Goal: Information Seeking & Learning: Learn about a topic

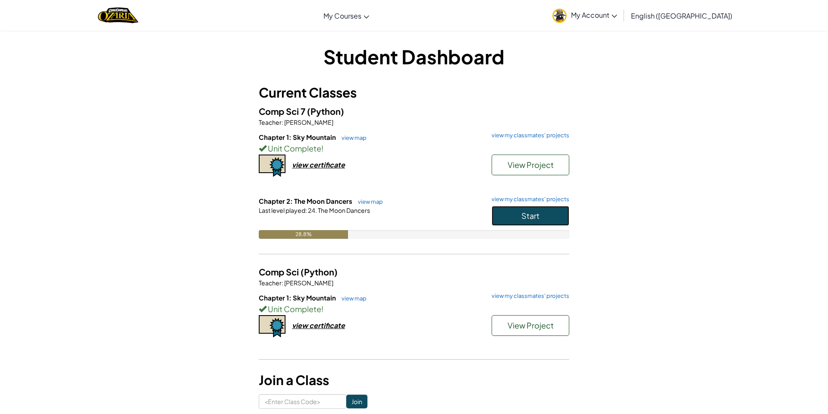
click at [540, 216] on button "Start" at bounding box center [531, 216] width 78 height 20
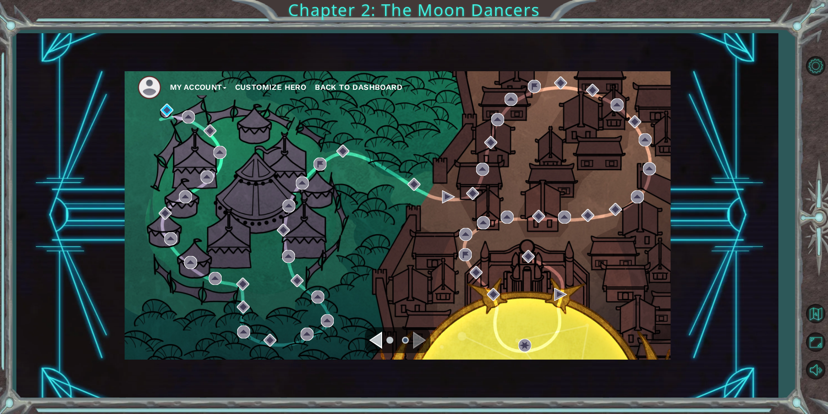
click at [377, 345] on div "Navigate to the previous page" at bounding box center [375, 339] width 13 height 17
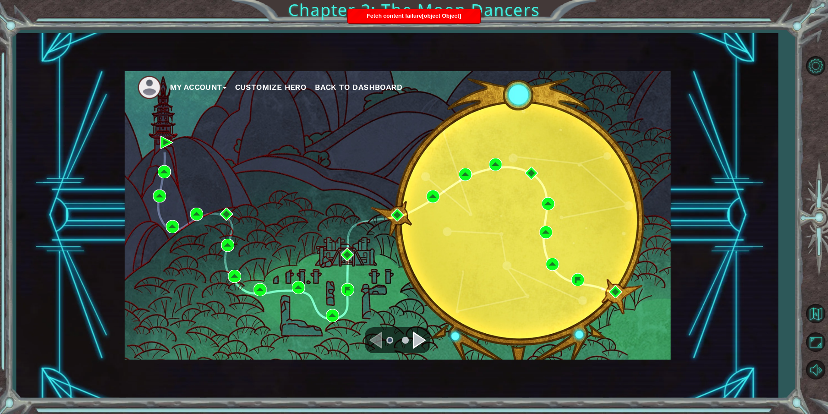
click at [418, 340] on div "Navigate to the next page" at bounding box center [419, 339] width 13 height 17
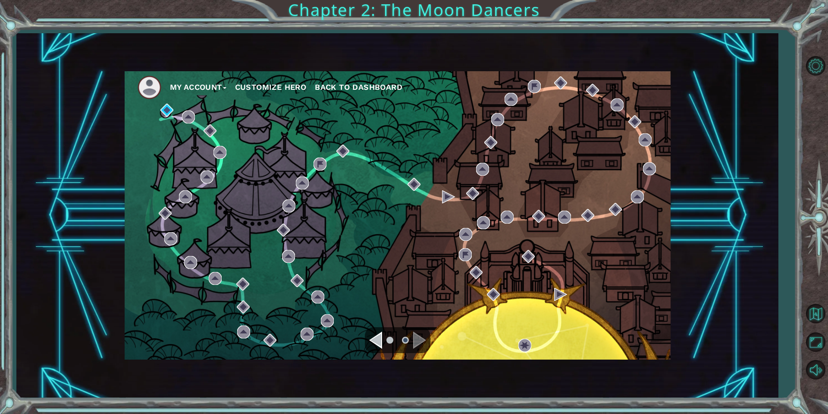
click at [380, 338] on div "Navigate to the previous page" at bounding box center [375, 339] width 13 height 17
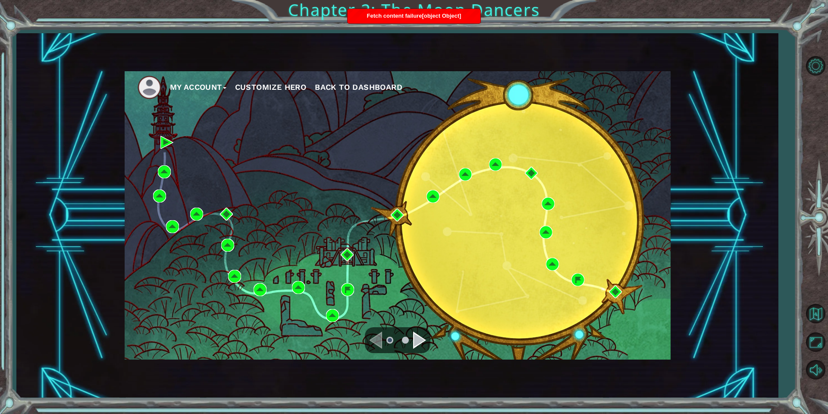
click at [420, 342] on div "Navigate to the next page" at bounding box center [419, 339] width 13 height 17
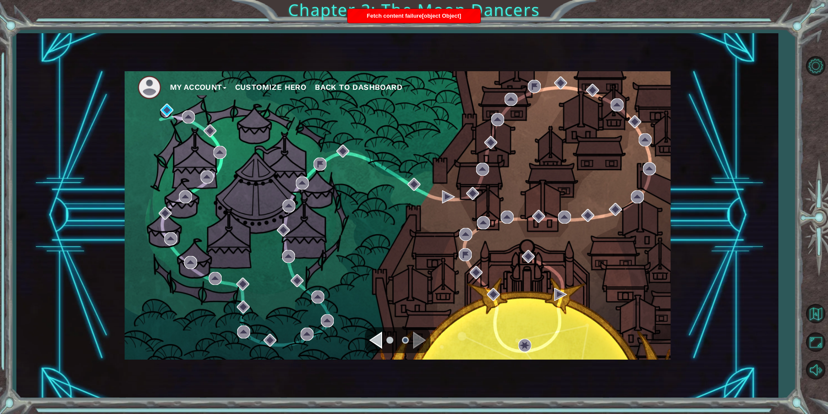
click at [405, 20] on div "Fetch content failure[object Object]" at bounding box center [414, 16] width 133 height 14
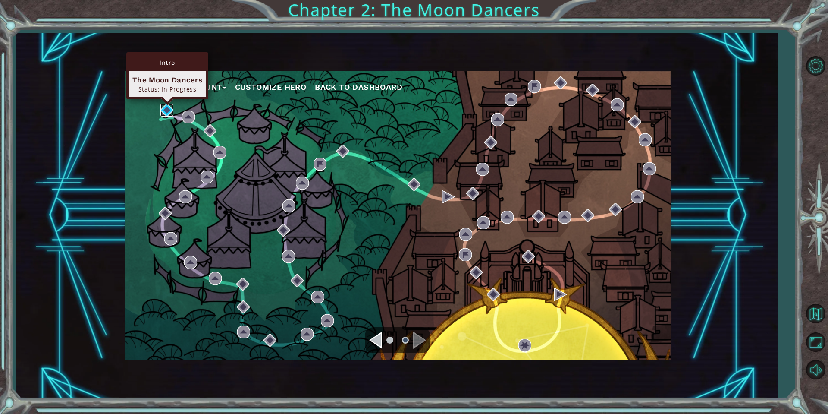
click at [163, 107] on img at bounding box center [166, 110] width 13 height 13
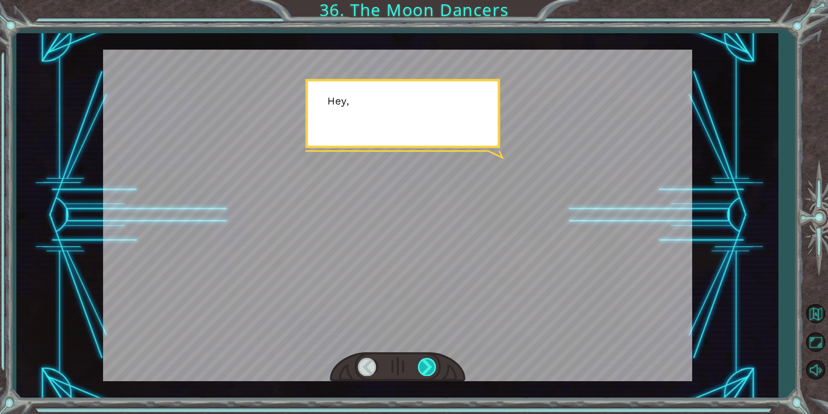
click at [430, 367] on div at bounding box center [427, 367] width 19 height 18
click at [431, 364] on div at bounding box center [427, 367] width 19 height 18
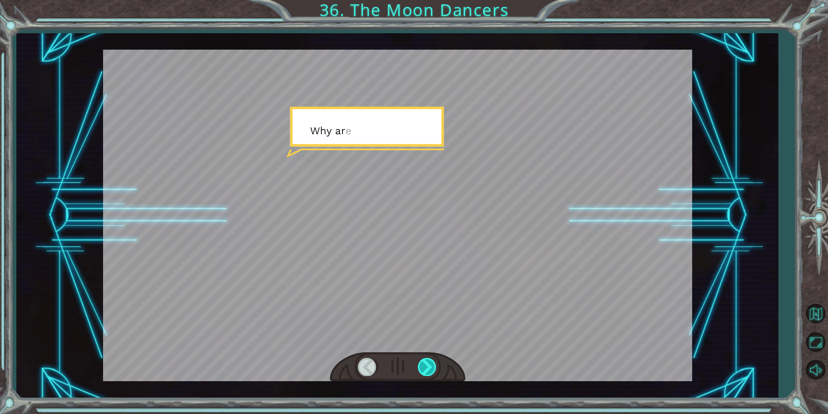
click at [431, 364] on div at bounding box center [427, 367] width 19 height 18
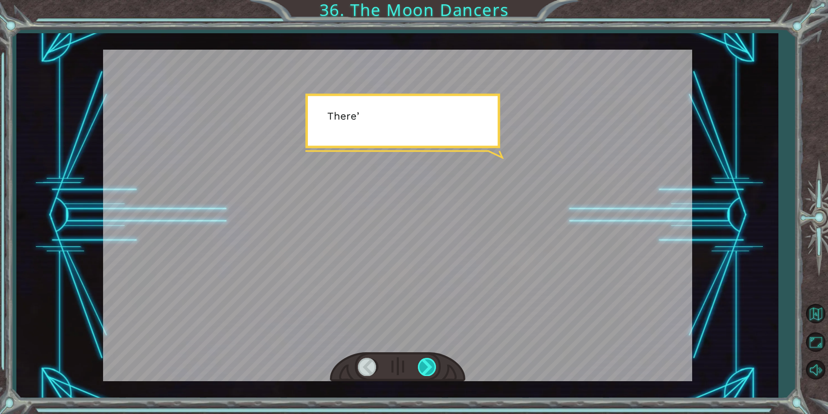
click at [431, 364] on div at bounding box center [427, 367] width 19 height 18
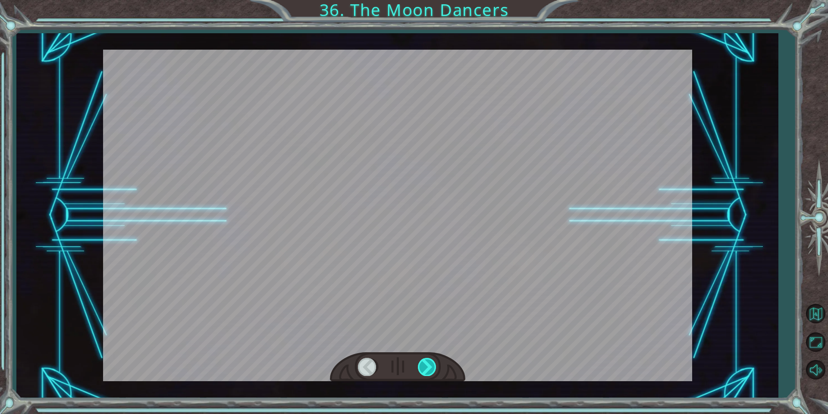
click at [431, 364] on div at bounding box center [427, 367] width 19 height 18
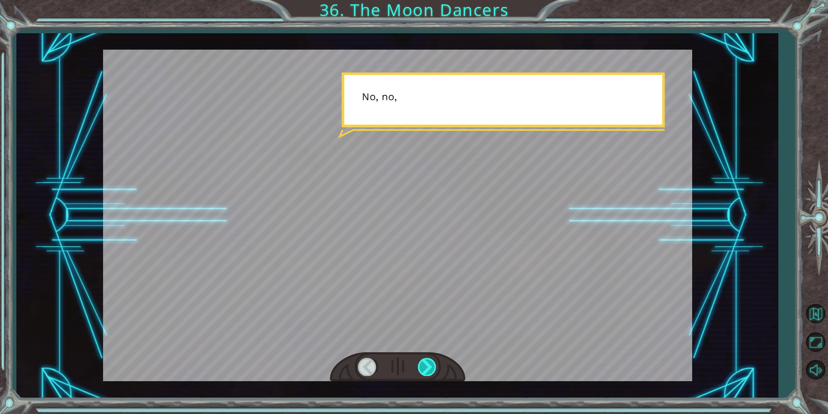
click at [431, 364] on div at bounding box center [427, 367] width 19 height 18
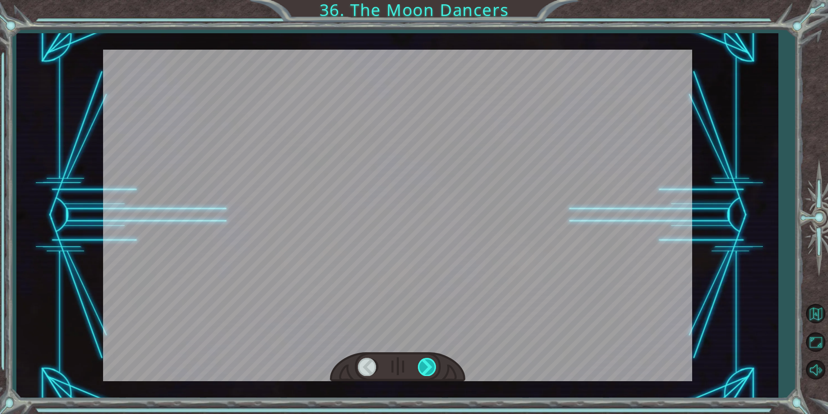
click at [431, 364] on div at bounding box center [427, 367] width 19 height 18
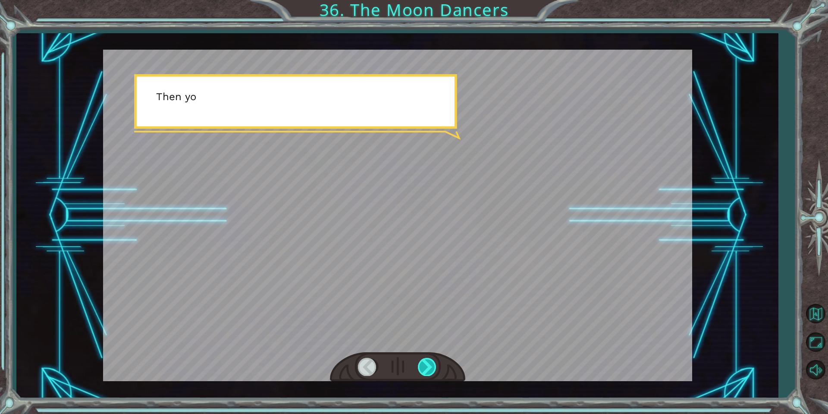
click at [432, 364] on div at bounding box center [427, 367] width 19 height 18
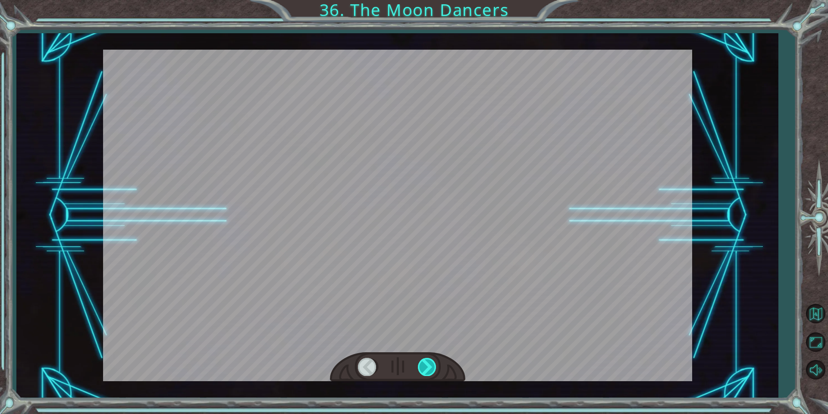
click at [432, 364] on div at bounding box center [427, 367] width 19 height 18
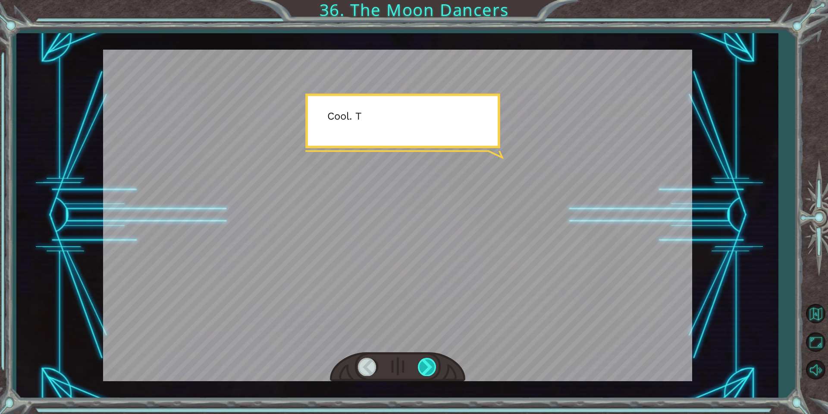
click at [433, 364] on div at bounding box center [427, 367] width 19 height 18
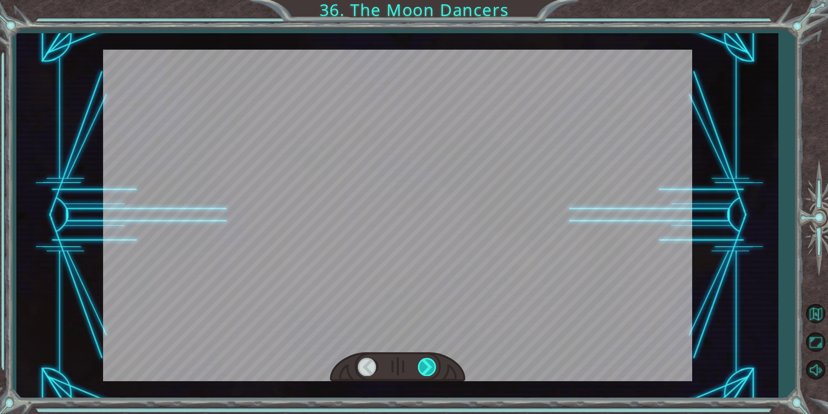
click at [433, 364] on div at bounding box center [427, 367] width 19 height 18
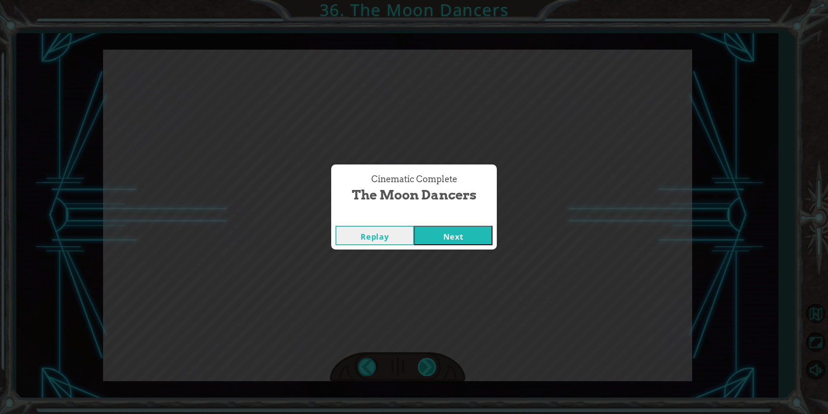
click at [433, 0] on div "Temporary Text H e y , a c a r n i v a l ! I l o v e t h e s e t h i n g s . “ …" at bounding box center [414, 0] width 828 height 0
click at [452, 235] on button "Next" at bounding box center [453, 235] width 78 height 19
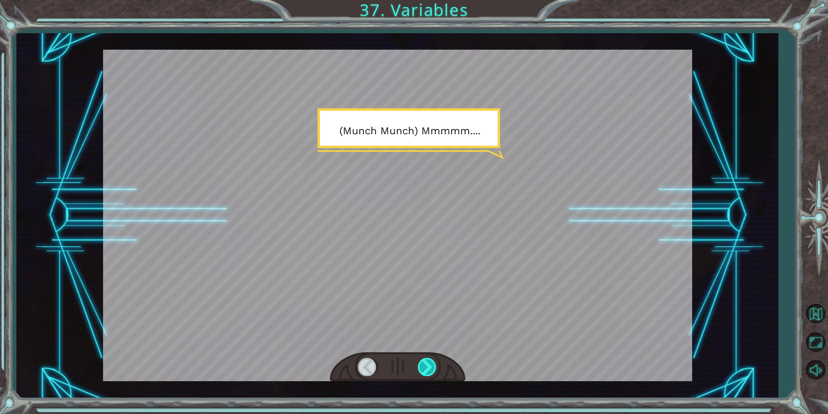
click at [432, 362] on div at bounding box center [427, 367] width 19 height 18
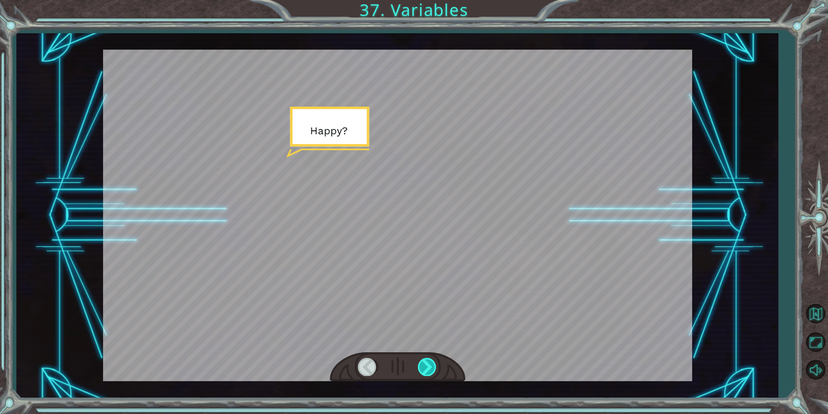
click at [432, 362] on div at bounding box center [427, 367] width 19 height 18
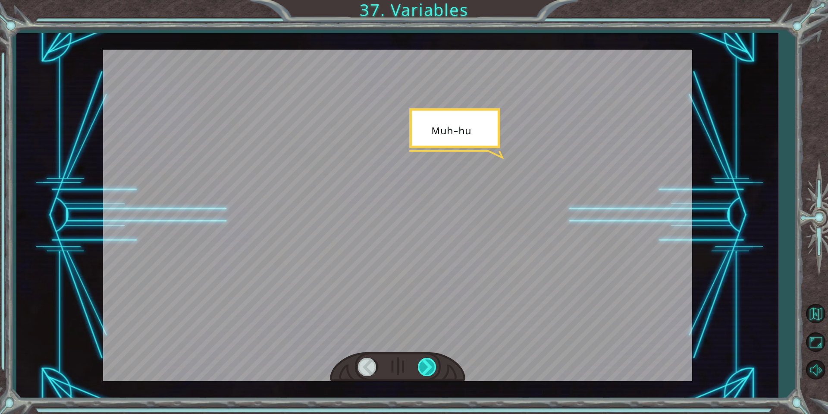
click at [432, 362] on div at bounding box center [427, 367] width 19 height 18
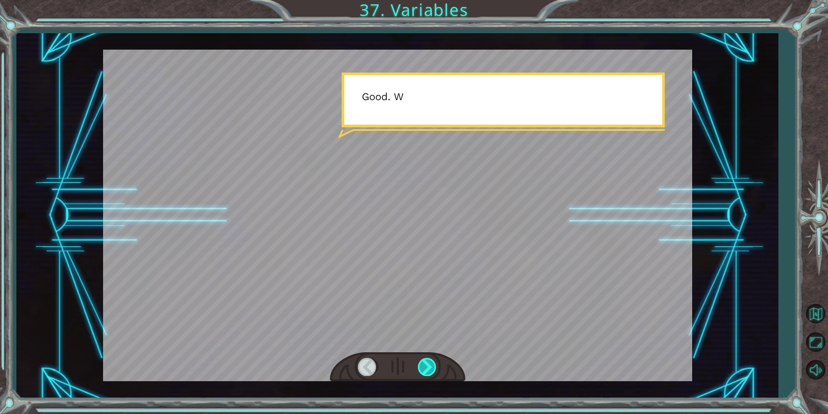
click at [432, 362] on div at bounding box center [427, 367] width 19 height 18
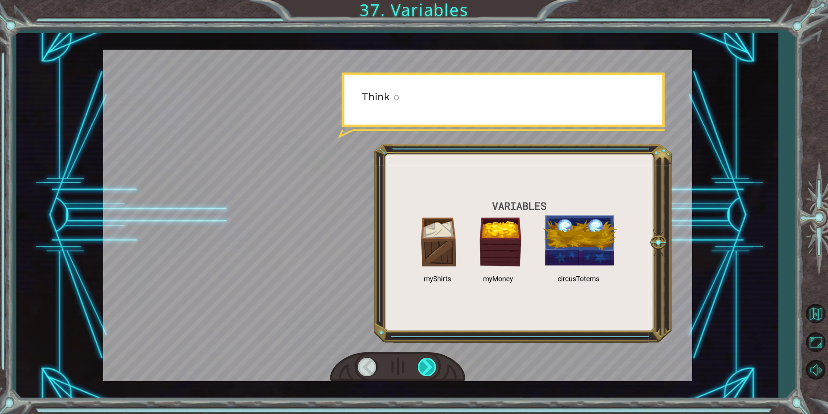
click at [432, 362] on div at bounding box center [427, 367] width 19 height 18
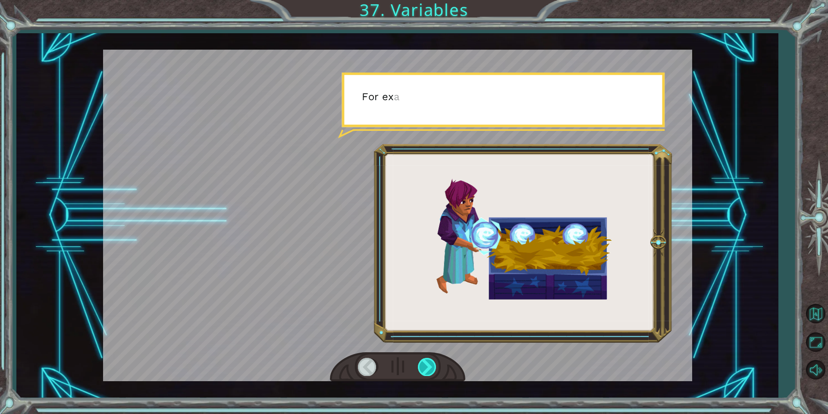
click at [432, 362] on div at bounding box center [427, 367] width 19 height 18
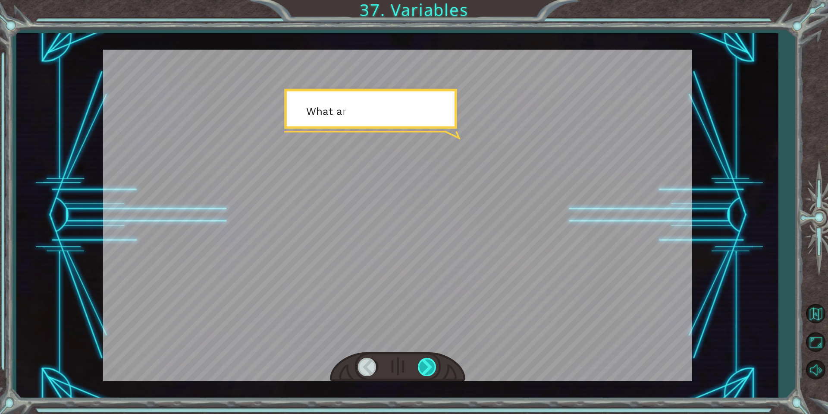
click at [432, 362] on div at bounding box center [427, 367] width 19 height 18
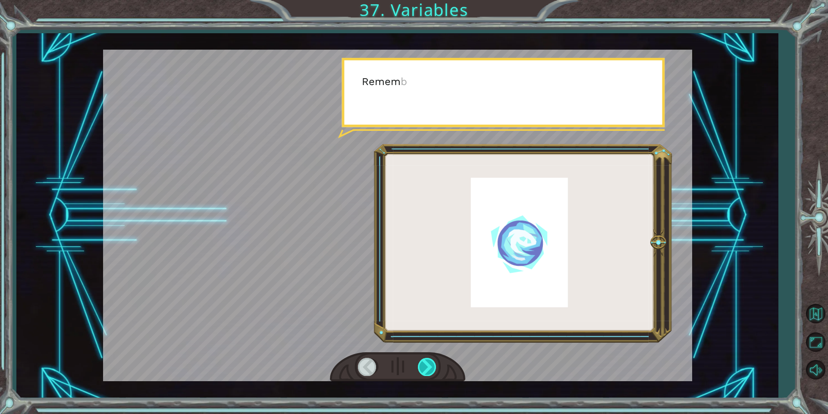
click at [432, 362] on div at bounding box center [427, 367] width 19 height 18
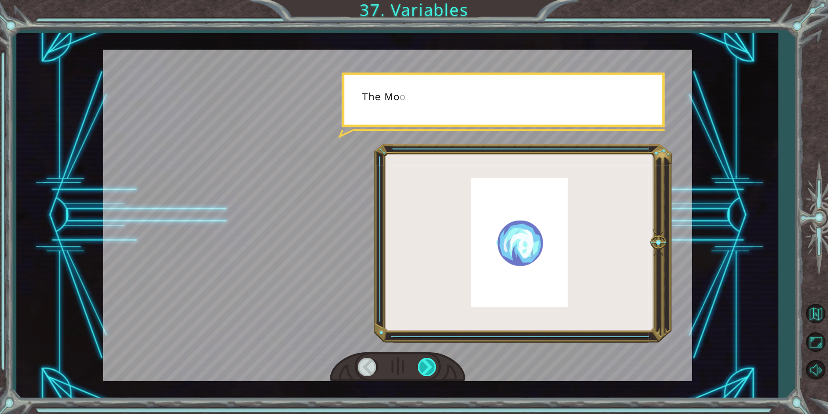
click at [432, 362] on div at bounding box center [427, 367] width 19 height 18
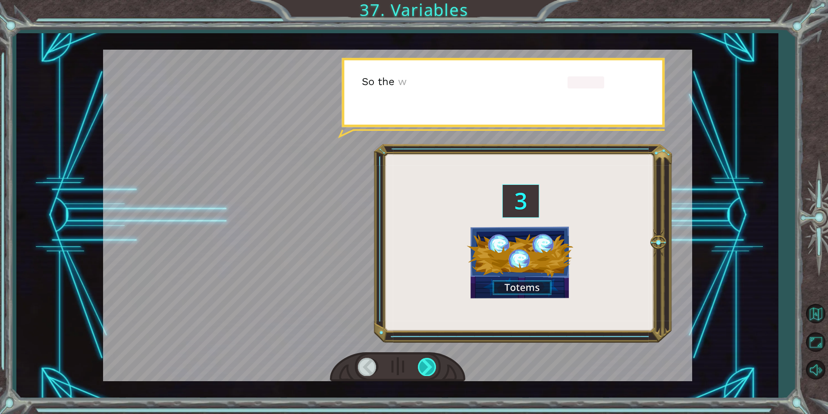
click at [432, 362] on div at bounding box center [427, 367] width 19 height 18
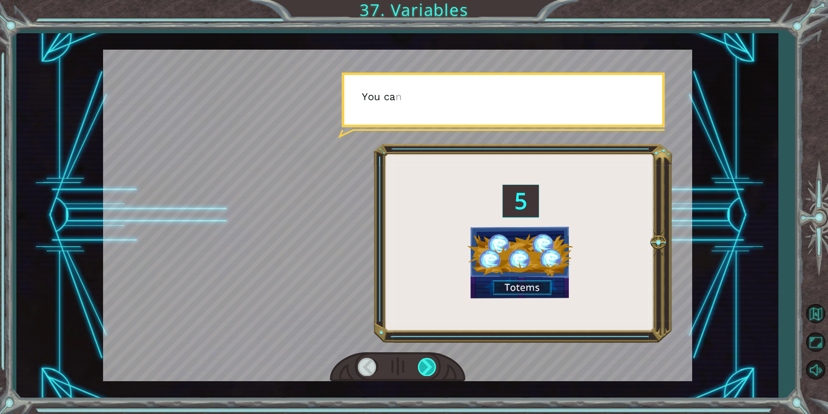
click at [432, 362] on div at bounding box center [427, 367] width 19 height 18
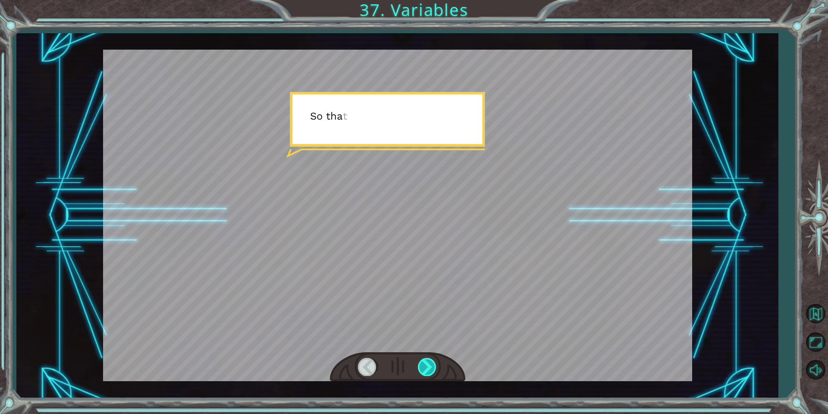
click at [432, 362] on div at bounding box center [427, 367] width 19 height 18
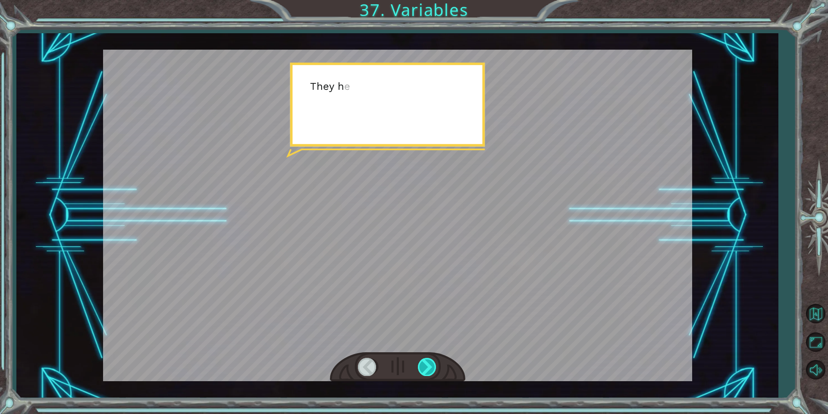
click at [432, 362] on div at bounding box center [427, 367] width 19 height 18
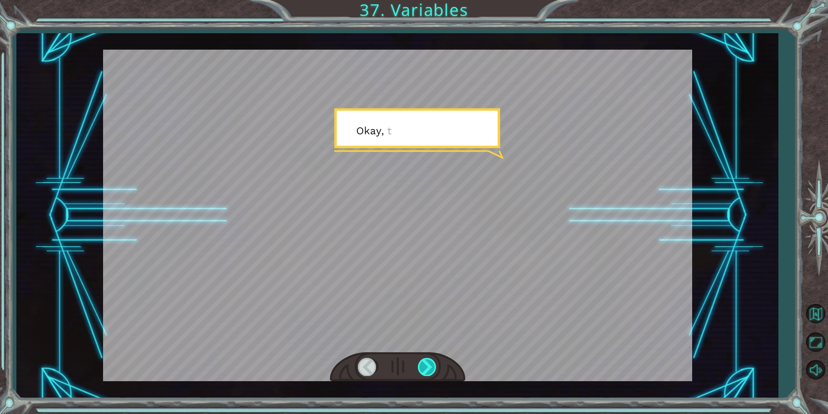
click at [432, 362] on div at bounding box center [427, 367] width 19 height 18
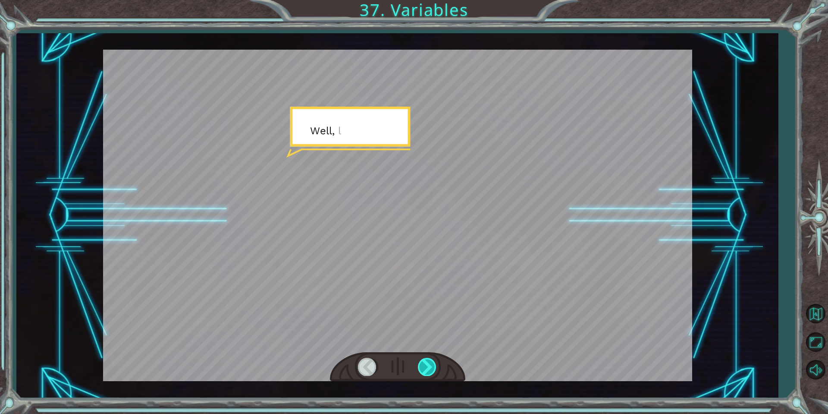
click at [432, 362] on div at bounding box center [427, 367] width 19 height 18
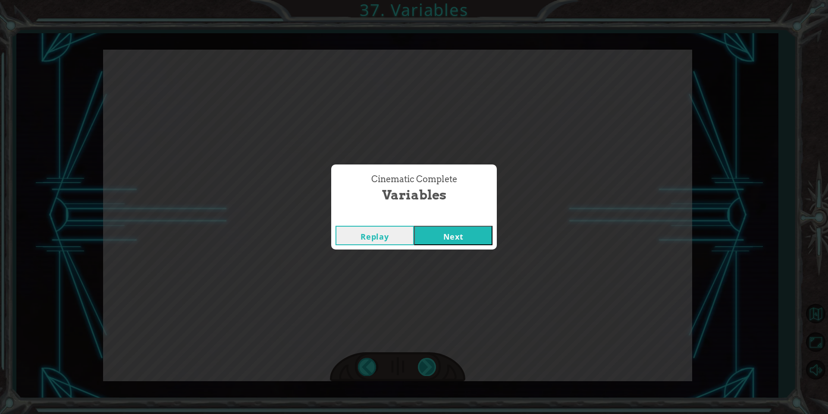
click at [432, 0] on div "( M u n c h M u n c h ) M m m m m . . . . H a p p y ? M u h - h u h . G o o d .…" at bounding box center [414, 0] width 828 height 0
click at [432, 362] on div "Cinematic Complete Variables Replay Next" at bounding box center [414, 207] width 828 height 414
click at [453, 239] on button "Next" at bounding box center [453, 235] width 78 height 19
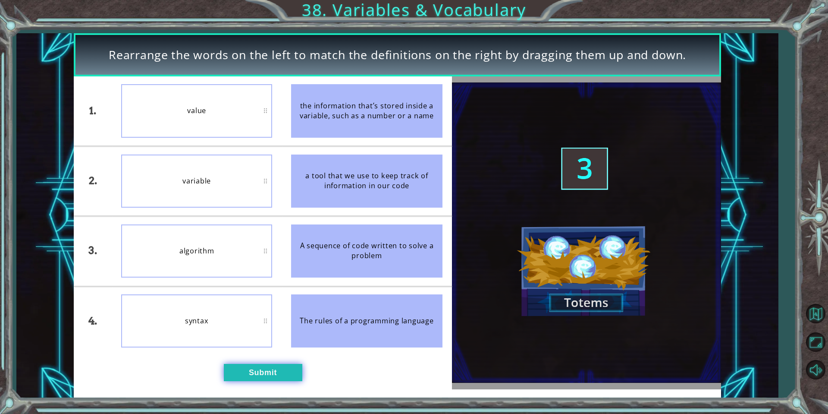
click at [263, 369] on button "Submit" at bounding box center [263, 372] width 78 height 17
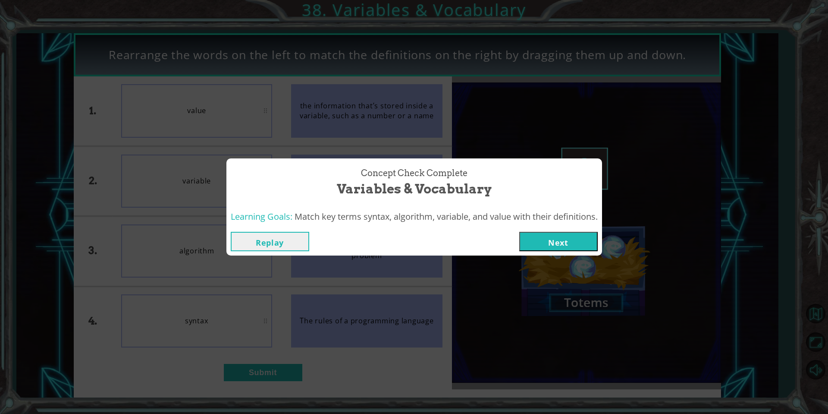
click at [557, 247] on button "Next" at bounding box center [558, 241] width 78 height 19
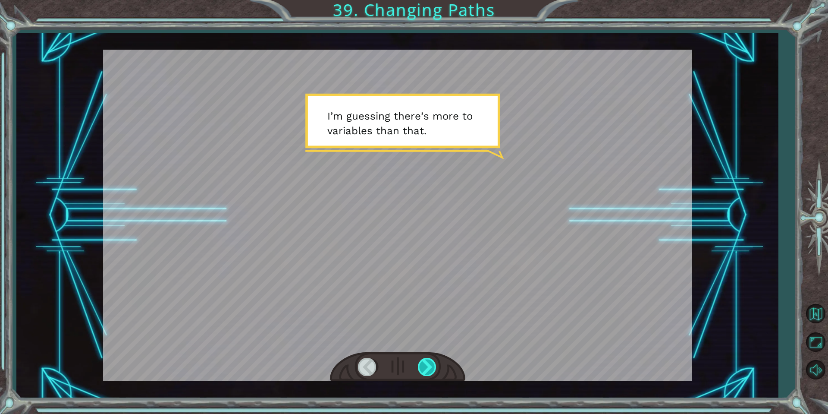
click at [422, 370] on div at bounding box center [427, 367] width 19 height 18
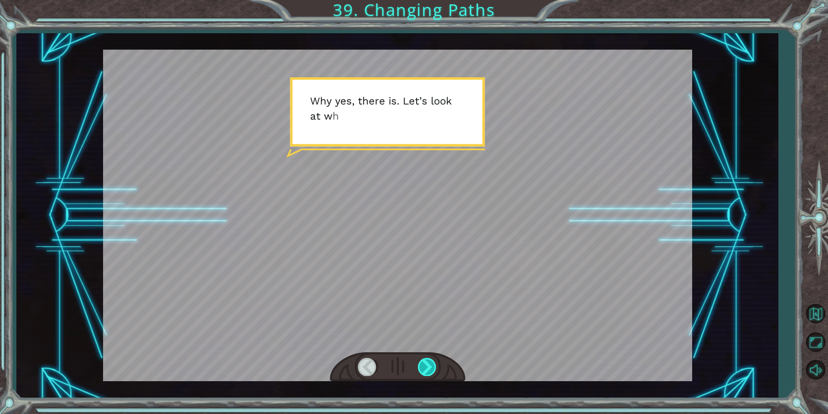
click at [422, 370] on div at bounding box center [427, 367] width 19 height 18
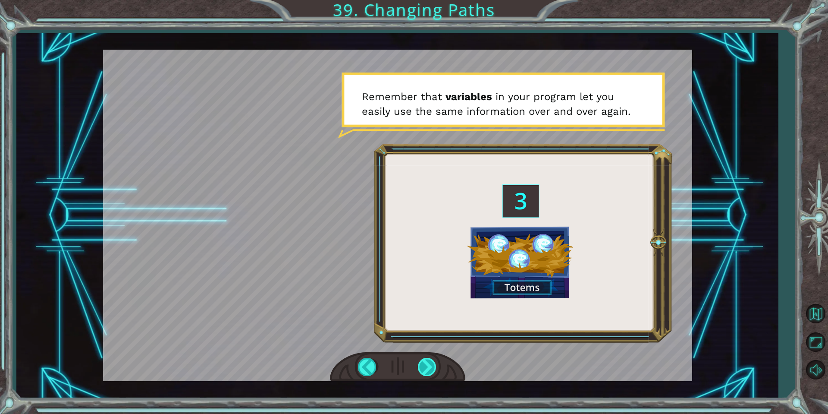
click at [422, 370] on div at bounding box center [427, 367] width 19 height 18
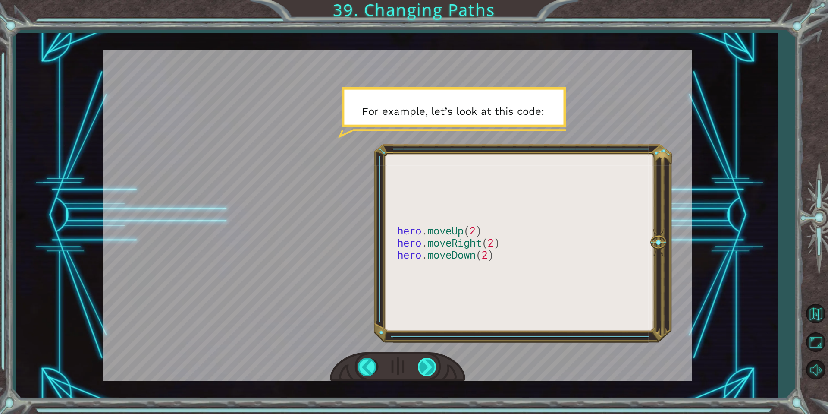
click at [422, 370] on div at bounding box center [427, 367] width 19 height 18
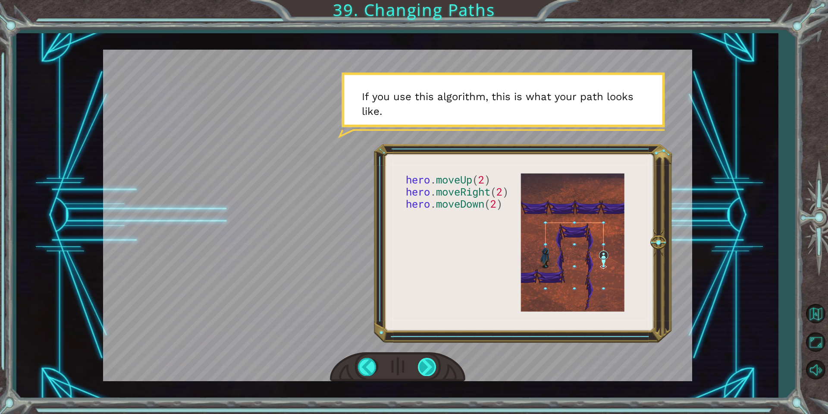
click at [428, 369] on div at bounding box center [427, 367] width 19 height 18
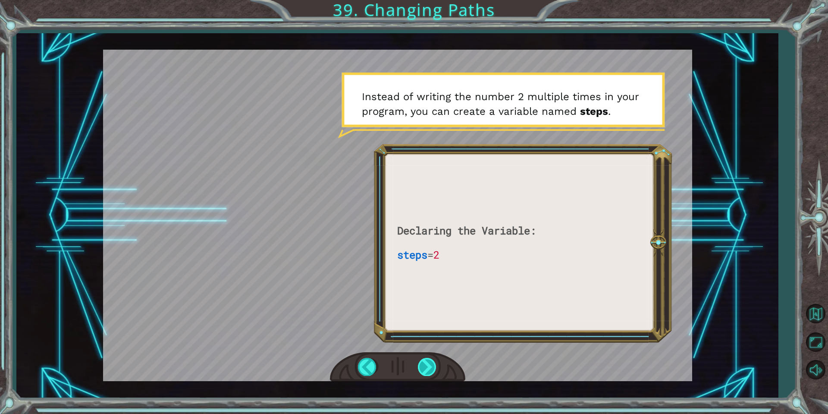
click at [429, 366] on div at bounding box center [427, 367] width 19 height 18
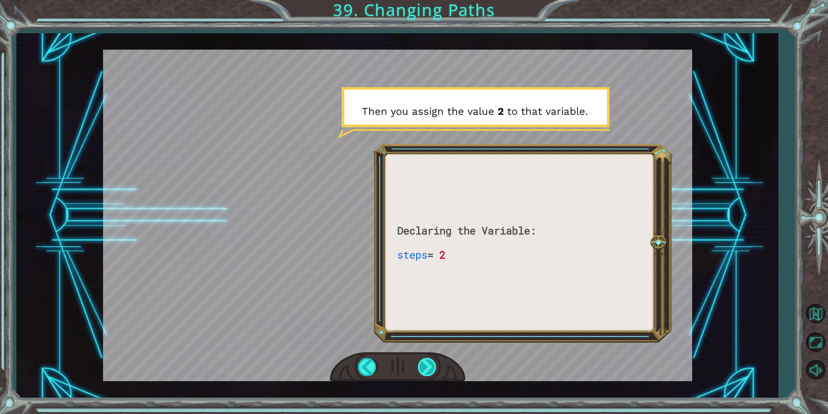
click at [427, 371] on div at bounding box center [427, 367] width 19 height 18
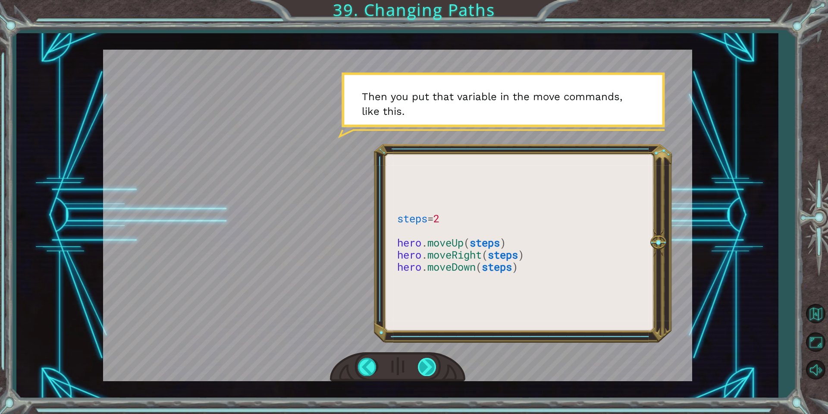
click at [423, 369] on div at bounding box center [427, 367] width 19 height 18
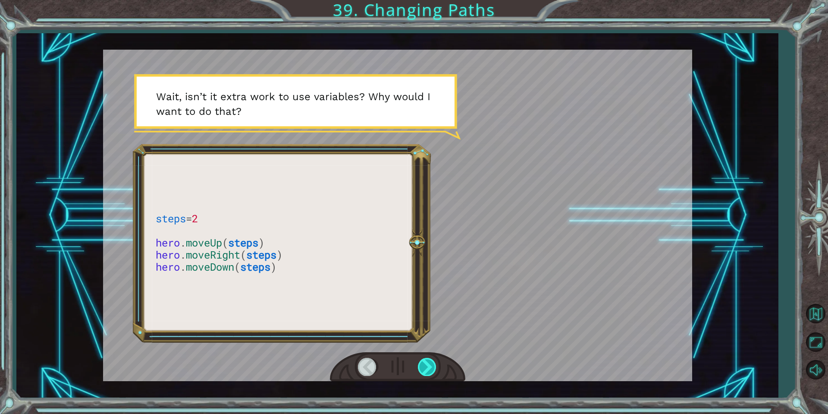
click at [428, 374] on div at bounding box center [427, 367] width 19 height 18
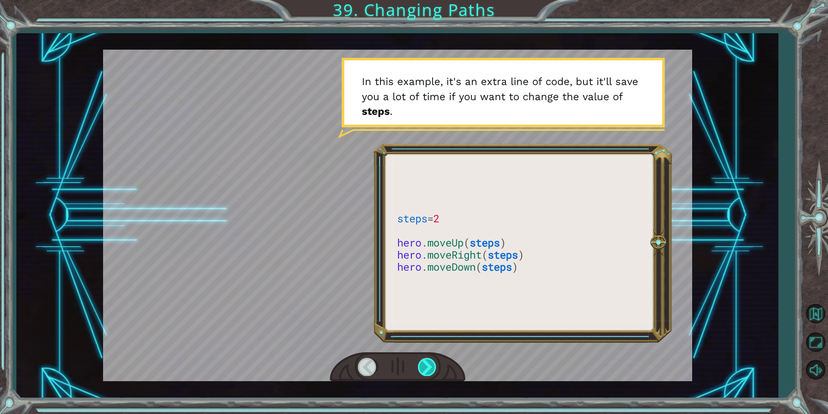
click at [430, 368] on div at bounding box center [427, 367] width 19 height 18
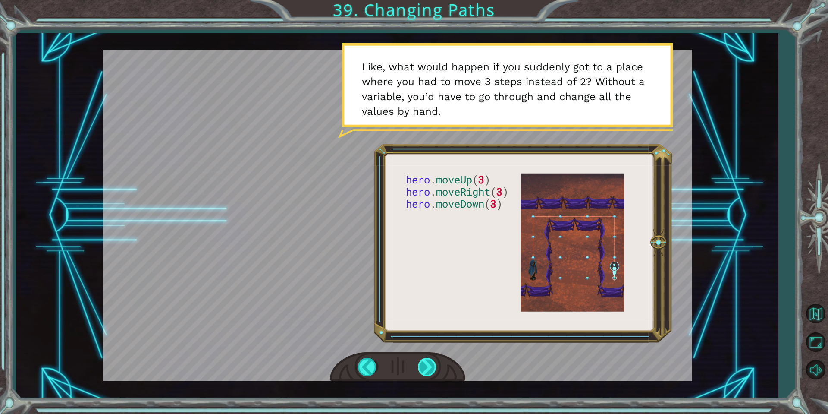
click at [432, 367] on div at bounding box center [427, 367] width 19 height 18
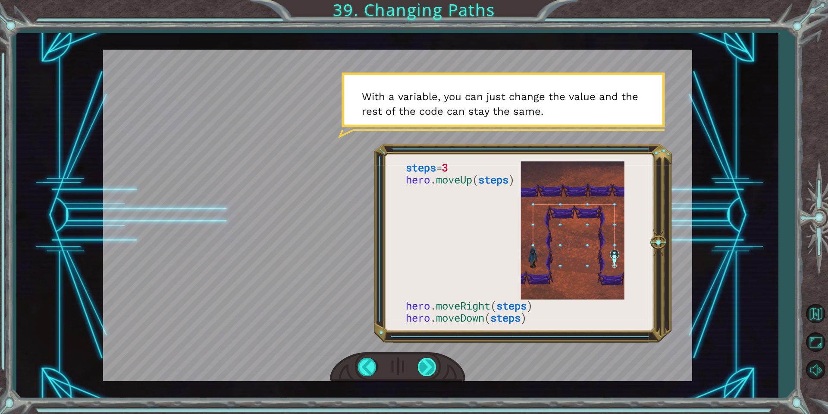
click at [432, 367] on div at bounding box center [427, 367] width 19 height 18
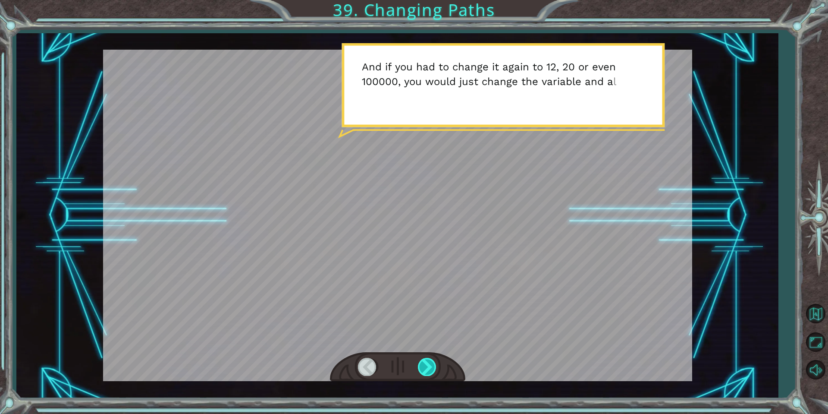
click at [432, 367] on div at bounding box center [427, 367] width 19 height 18
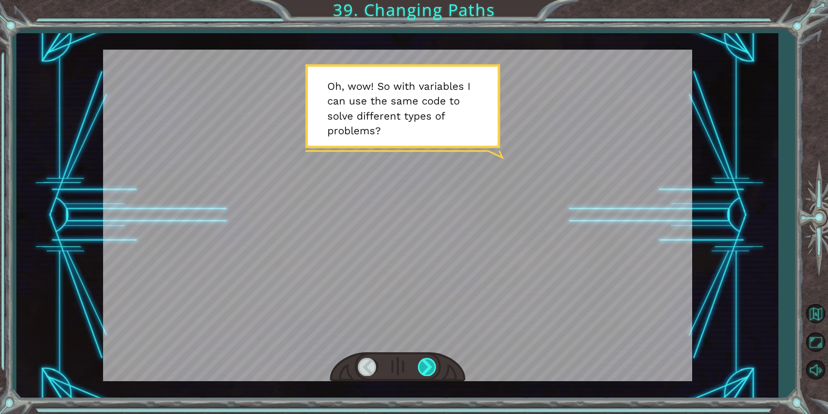
click at [432, 367] on div at bounding box center [427, 367] width 19 height 18
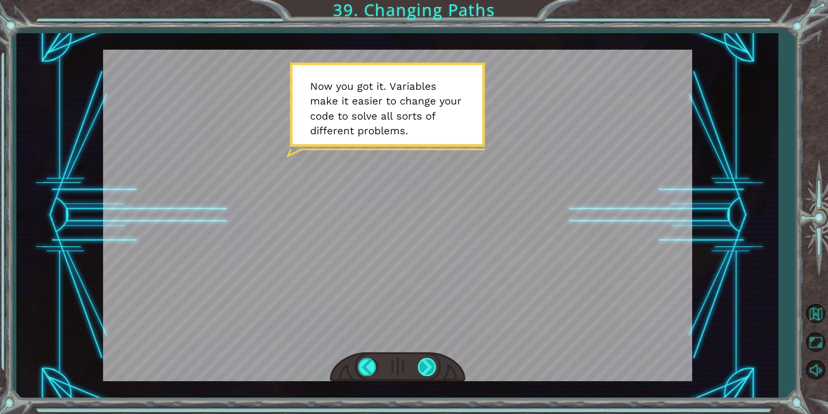
click at [427, 367] on div at bounding box center [427, 367] width 19 height 18
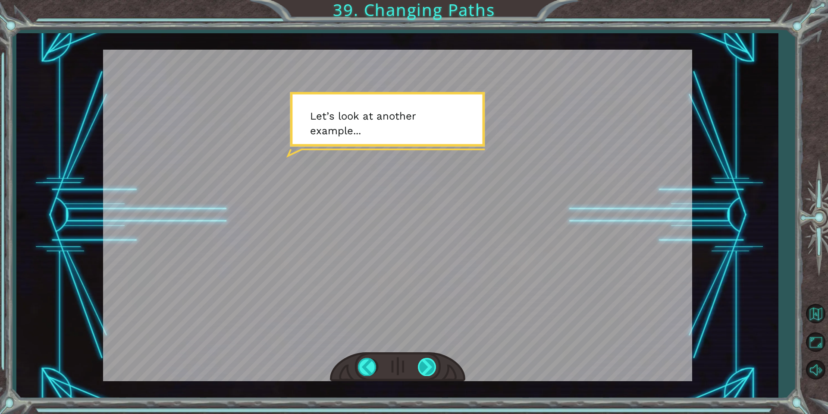
click at [428, 370] on div at bounding box center [427, 367] width 19 height 18
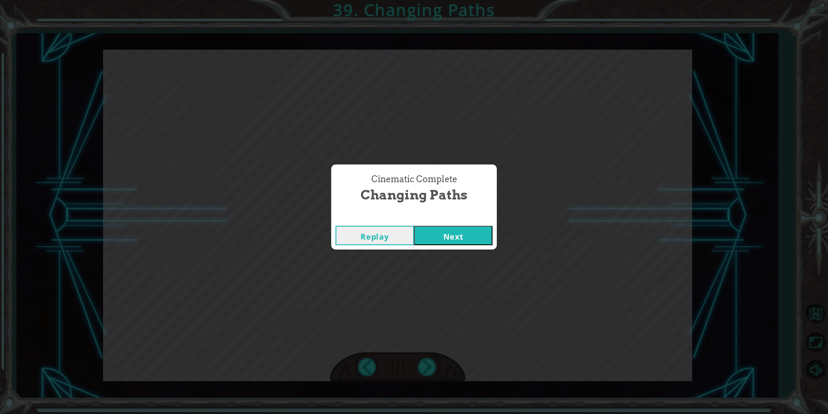
click at [455, 229] on button "Next" at bounding box center [453, 235] width 78 height 19
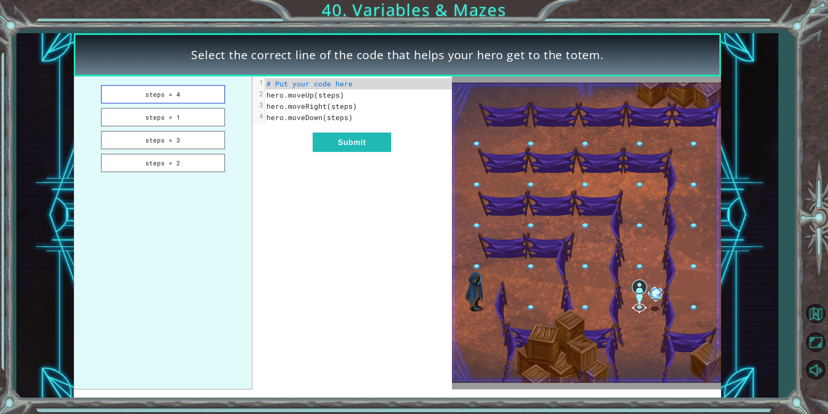
click at [186, 100] on button "steps = 4" at bounding box center [163, 94] width 124 height 19
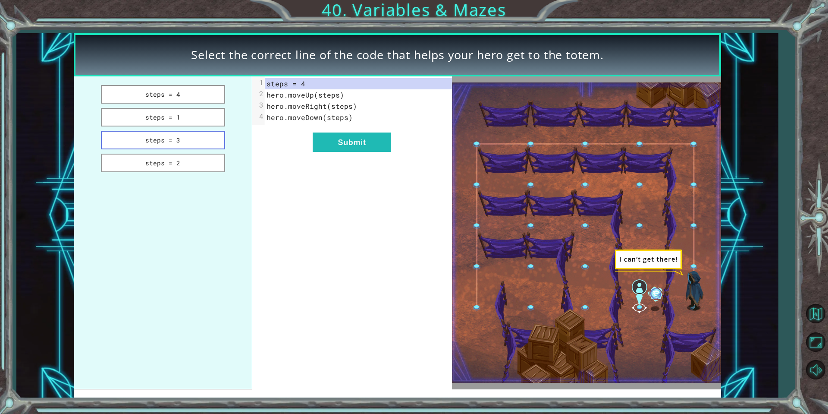
click at [190, 141] on button "steps = 3" at bounding box center [163, 140] width 124 height 19
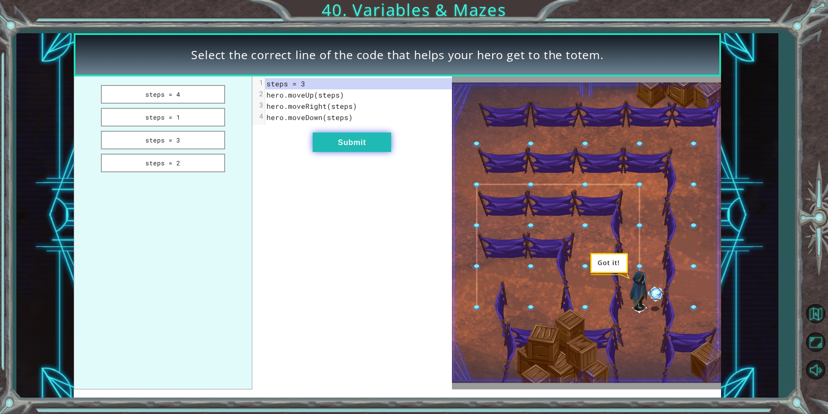
click at [334, 134] on button "Submit" at bounding box center [352, 141] width 78 height 19
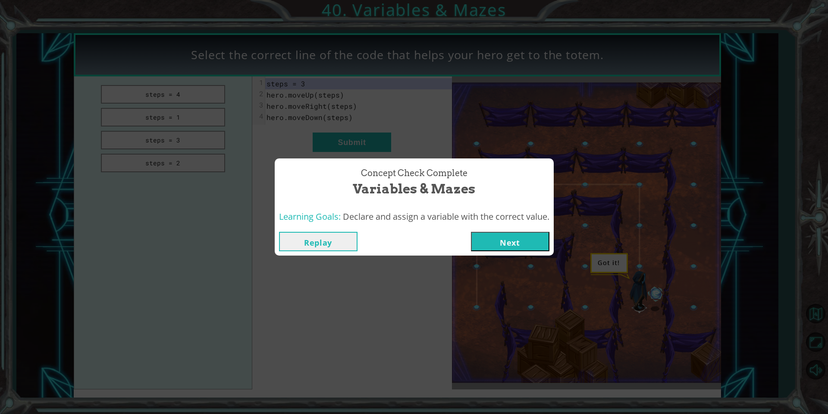
click at [509, 236] on button "Next" at bounding box center [510, 241] width 78 height 19
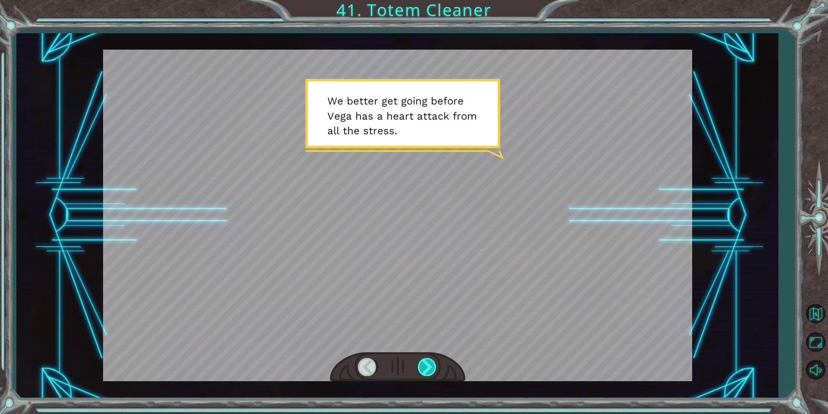
click at [427, 364] on div at bounding box center [427, 367] width 19 height 18
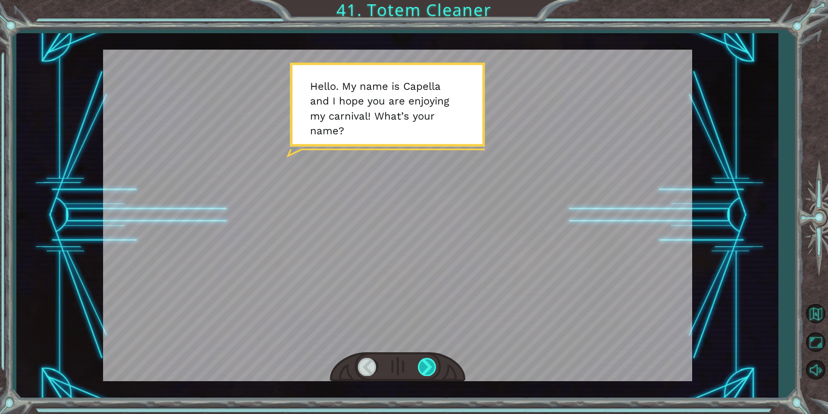
click at [427, 364] on div at bounding box center [427, 367] width 19 height 18
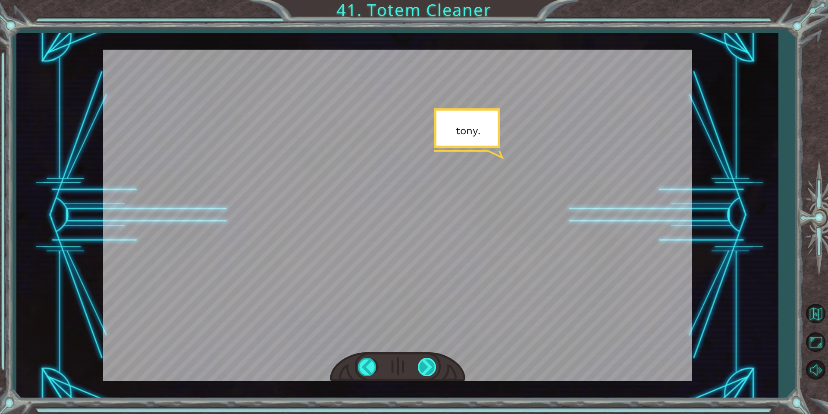
click at [427, 364] on div at bounding box center [427, 367] width 19 height 18
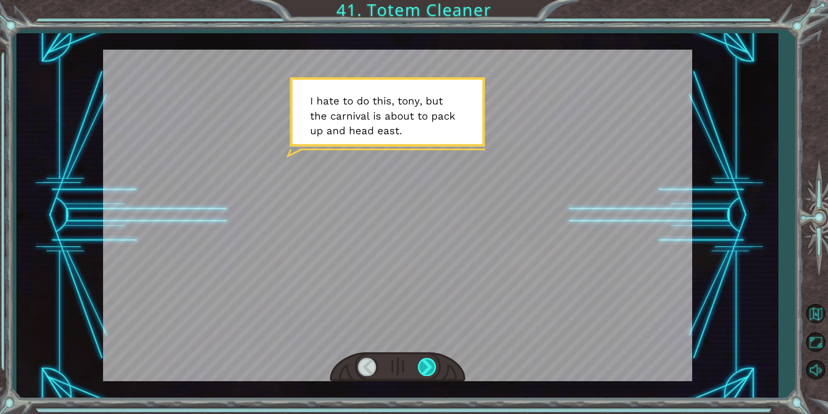
click at [427, 364] on div at bounding box center [427, 367] width 19 height 18
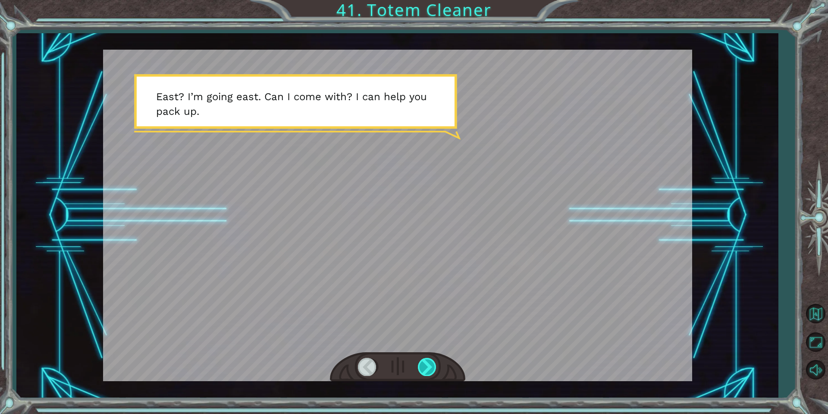
click at [427, 364] on div at bounding box center [427, 367] width 19 height 18
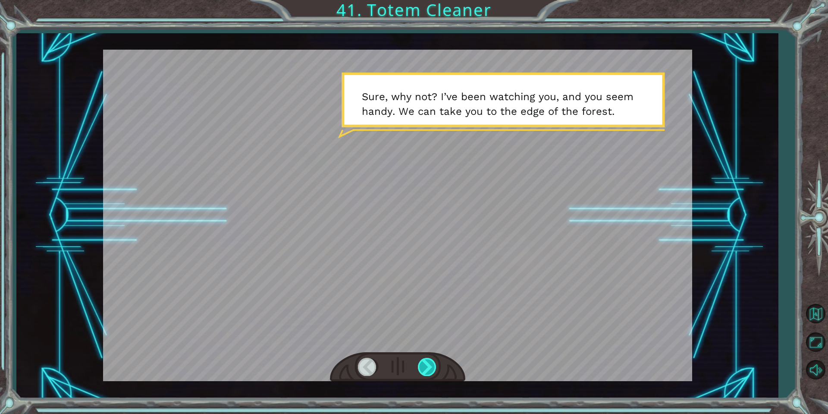
click at [427, 364] on div at bounding box center [427, 367] width 19 height 18
click at [429, 364] on div at bounding box center [427, 367] width 19 height 18
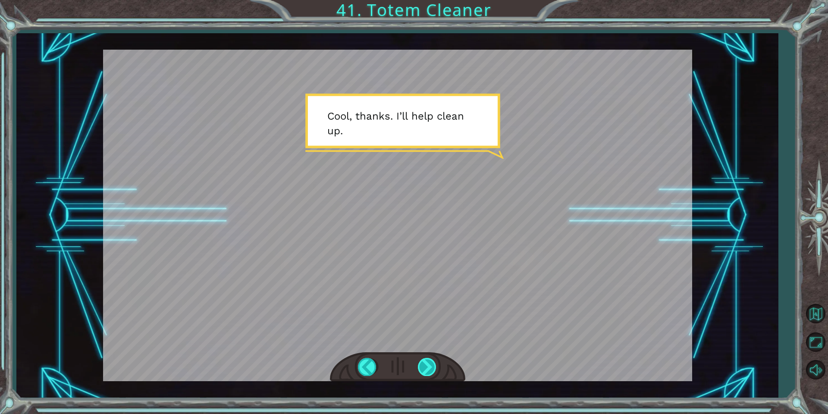
click at [429, 364] on div at bounding box center [427, 367] width 19 height 18
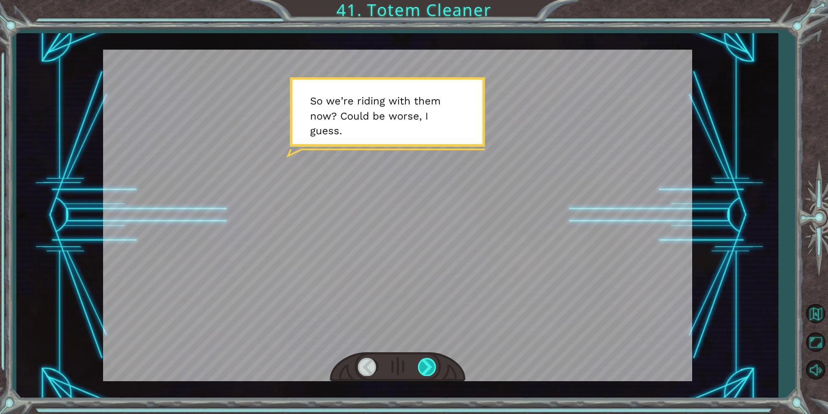
click at [429, 364] on div at bounding box center [427, 367] width 19 height 18
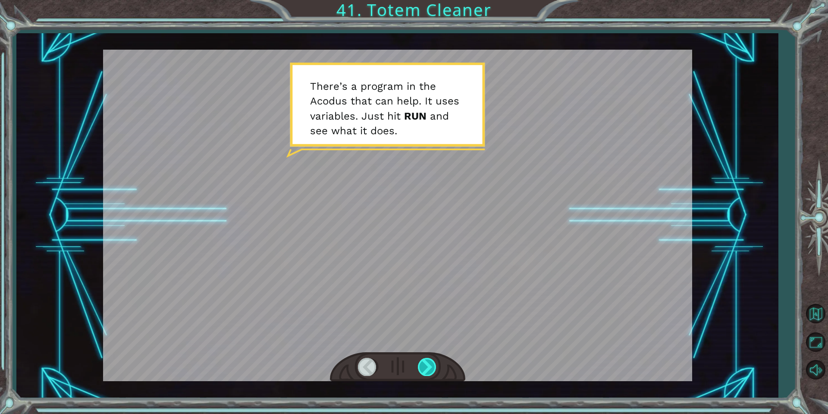
click at [424, 366] on div at bounding box center [427, 367] width 19 height 18
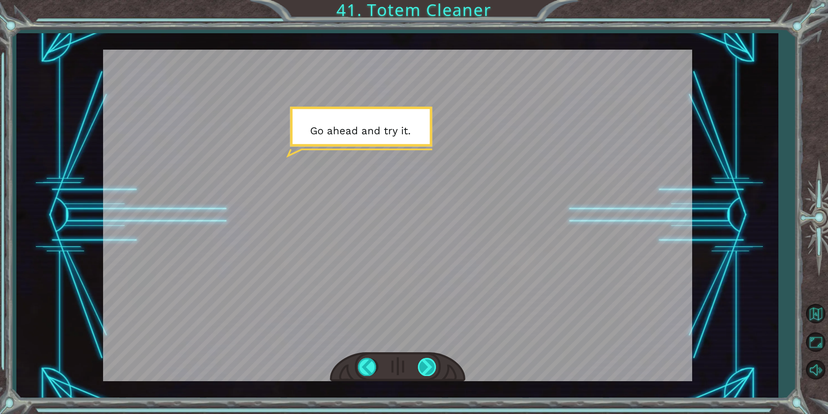
click at [424, 366] on div at bounding box center [427, 367] width 19 height 18
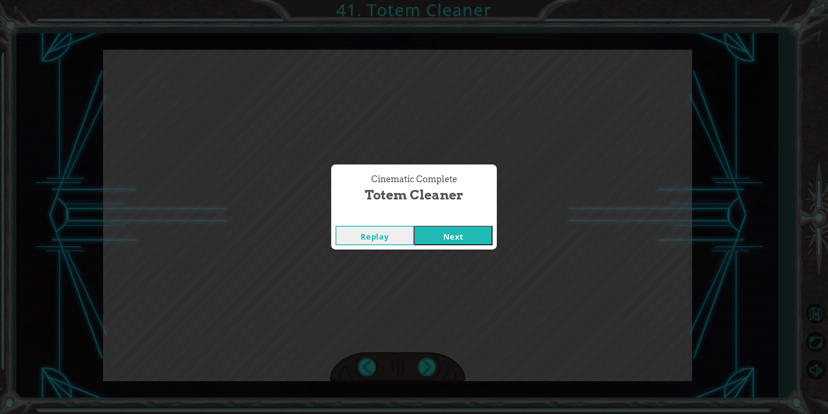
click at [458, 232] on button "Next" at bounding box center [453, 235] width 78 height 19
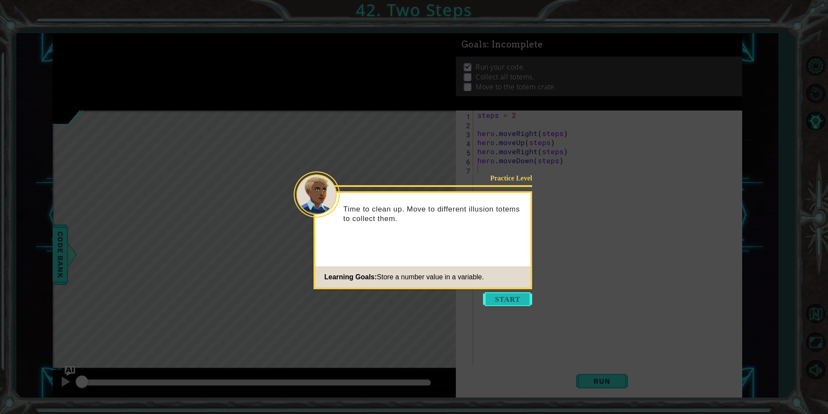
click at [501, 300] on button "Start" at bounding box center [507, 299] width 49 height 14
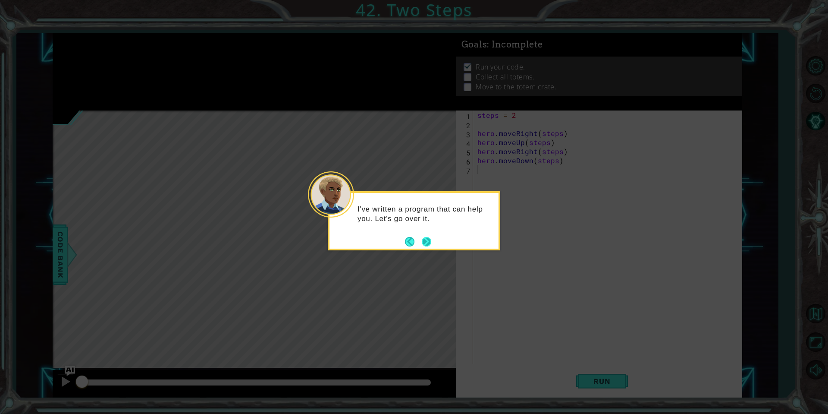
click at [431, 242] on button "Next" at bounding box center [426, 241] width 9 height 9
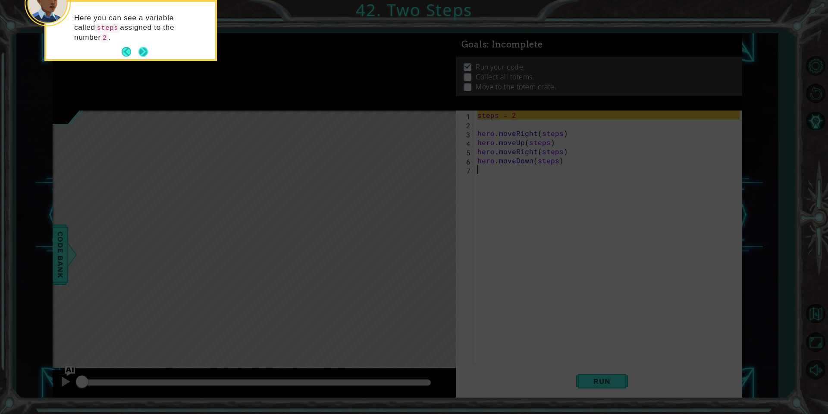
click at [138, 51] on button "Next" at bounding box center [143, 51] width 15 height 15
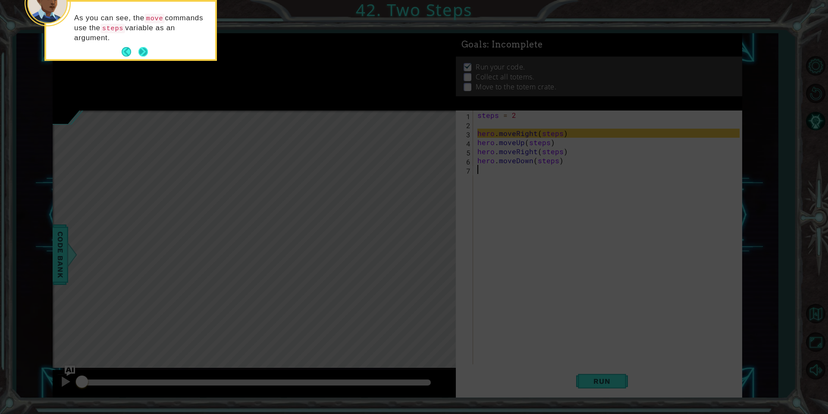
click at [141, 48] on button "Next" at bounding box center [142, 51] width 9 height 9
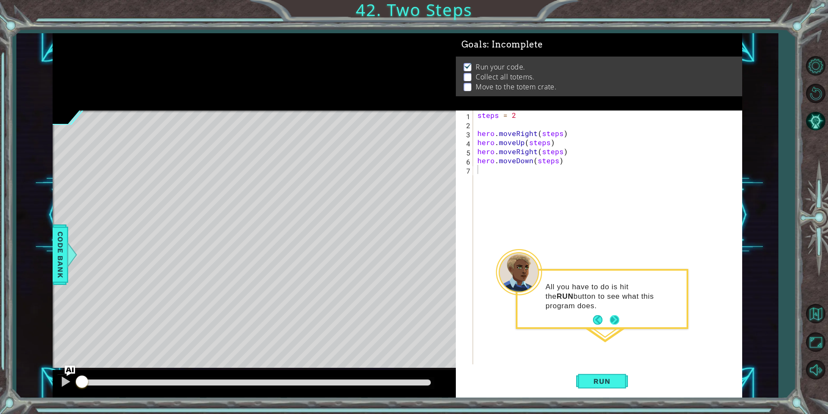
click at [612, 320] on button "Next" at bounding box center [614, 319] width 13 height 13
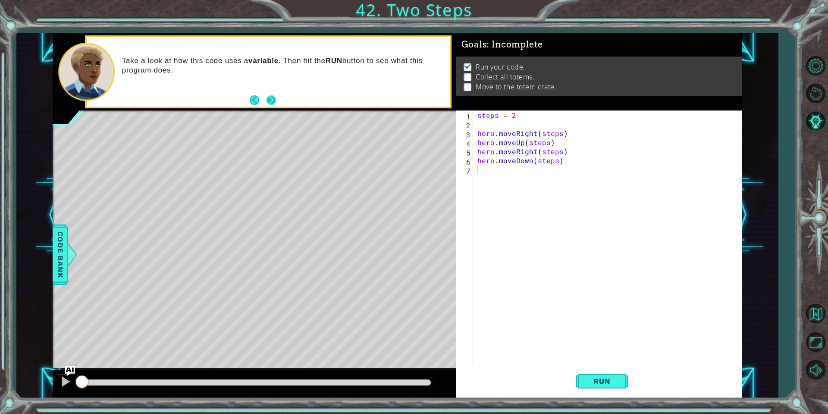
click at [269, 99] on button "Next" at bounding box center [271, 99] width 9 height 9
click at [602, 377] on span "Run" at bounding box center [602, 380] width 34 height 9
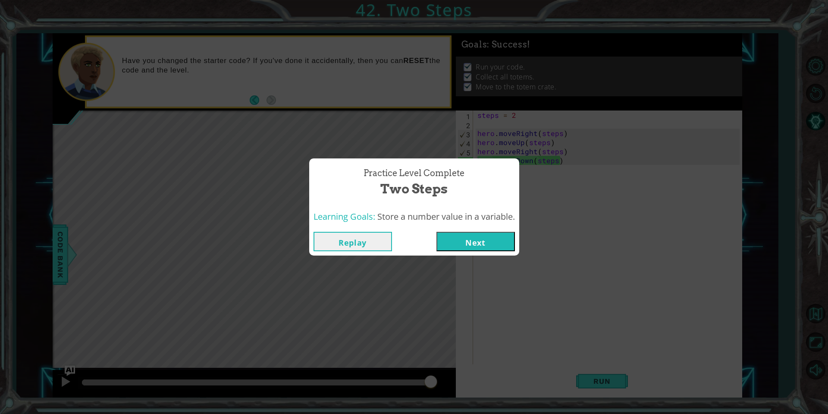
click at [489, 241] on button "Next" at bounding box center [475, 241] width 78 height 19
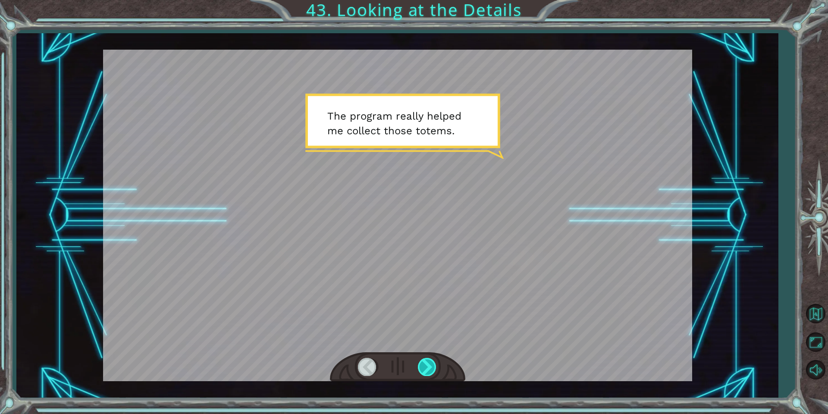
click at [436, 368] on div at bounding box center [427, 367] width 19 height 18
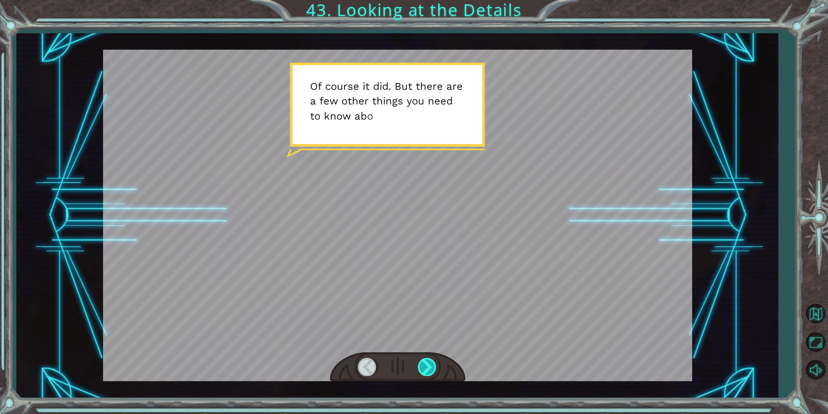
click at [433, 367] on div at bounding box center [427, 367] width 19 height 18
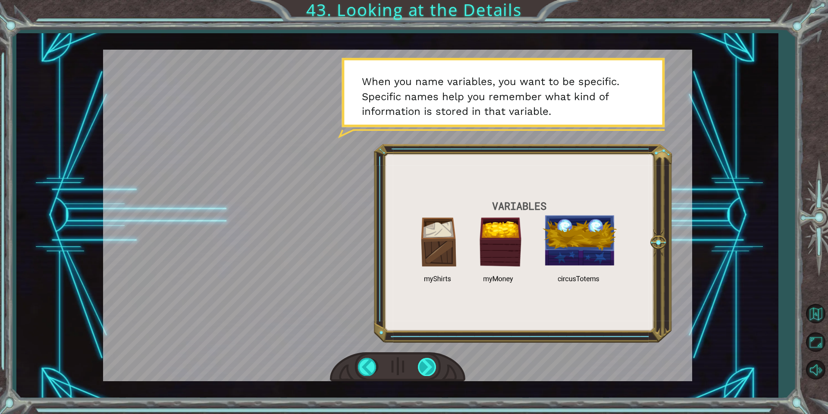
click at [433, 367] on div at bounding box center [427, 367] width 19 height 18
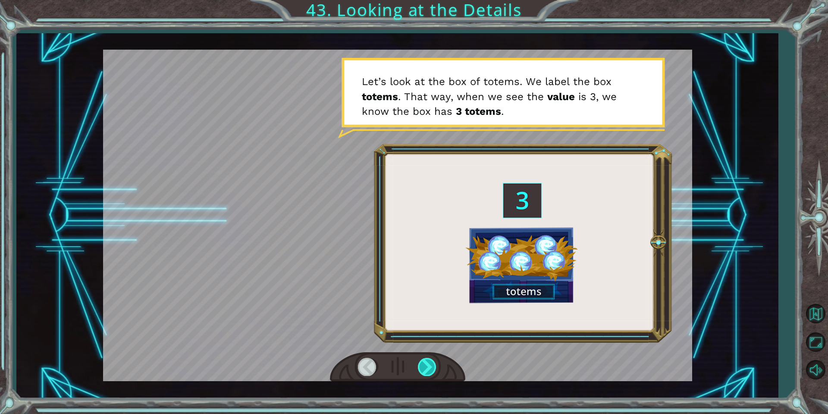
click at [433, 367] on div at bounding box center [427, 367] width 19 height 18
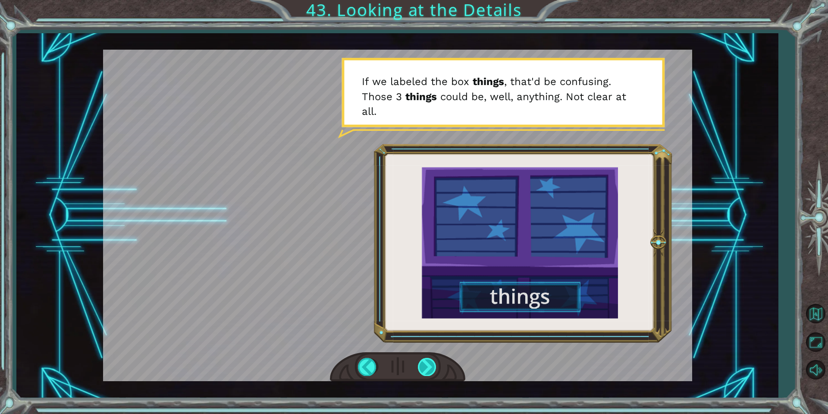
click at [433, 367] on div at bounding box center [427, 367] width 19 height 18
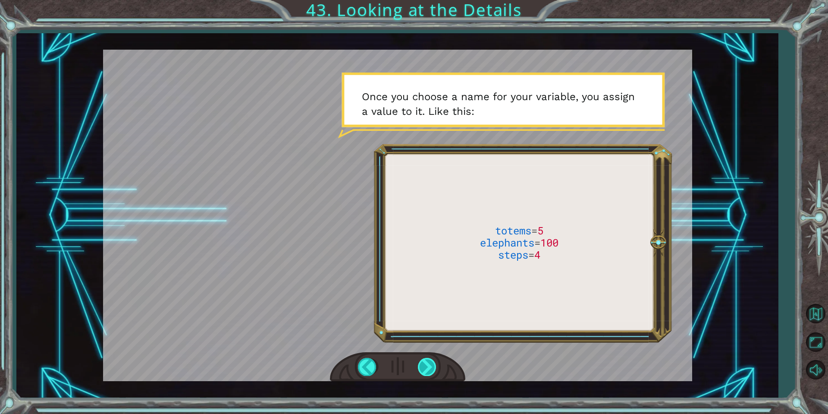
click at [433, 369] on div at bounding box center [427, 367] width 19 height 18
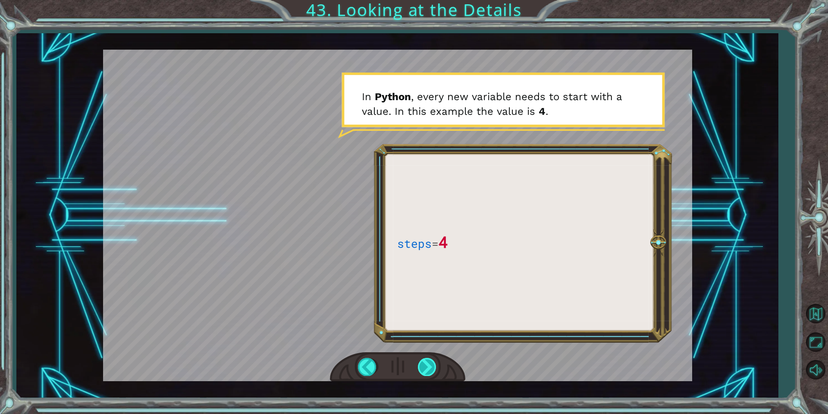
click at [428, 366] on div at bounding box center [427, 367] width 19 height 18
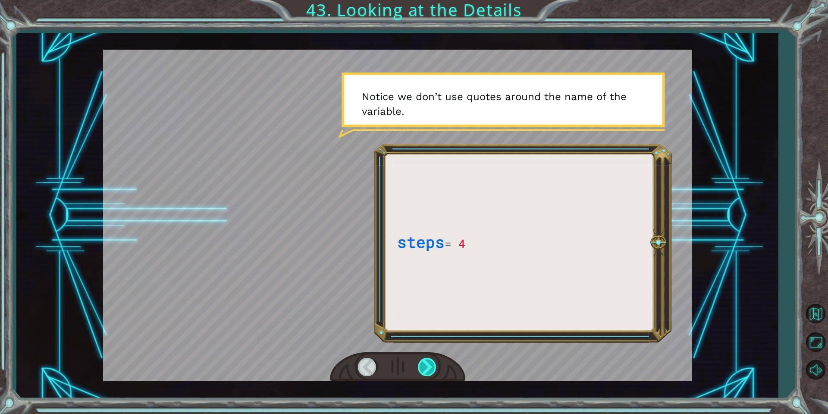
click at [428, 366] on div at bounding box center [427, 367] width 19 height 18
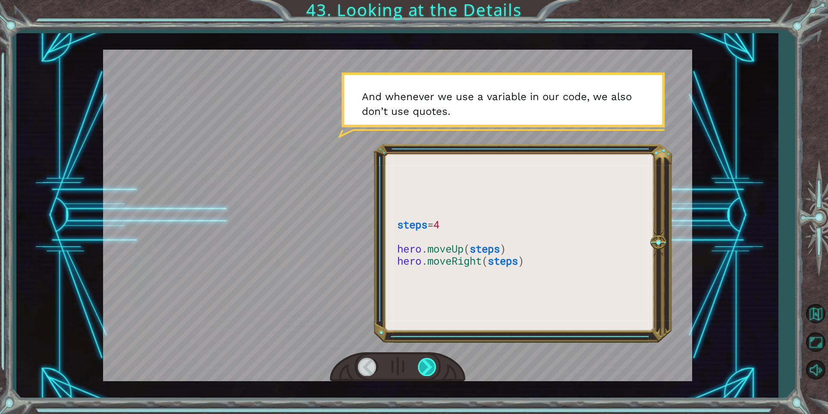
click at [429, 366] on div at bounding box center [427, 367] width 19 height 18
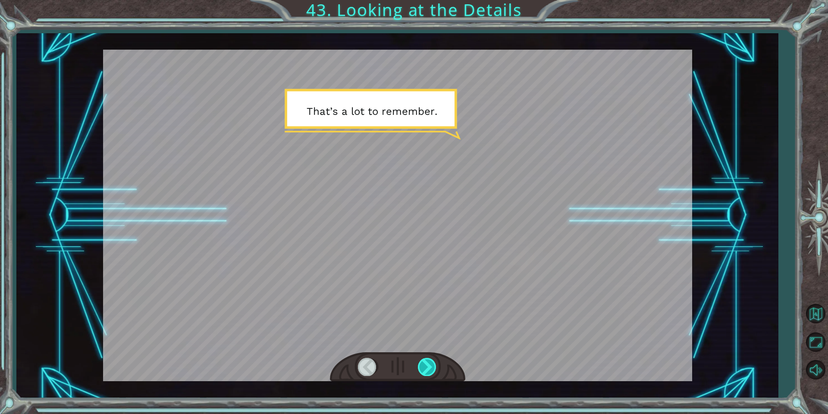
click at [429, 366] on div at bounding box center [427, 367] width 19 height 18
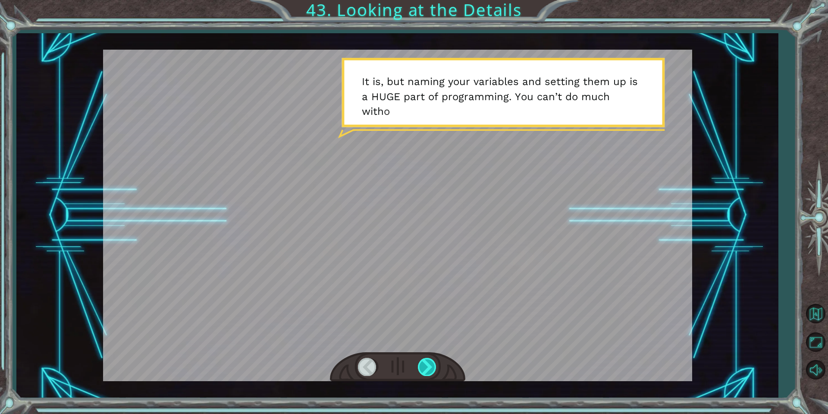
click at [429, 366] on div at bounding box center [427, 367] width 19 height 18
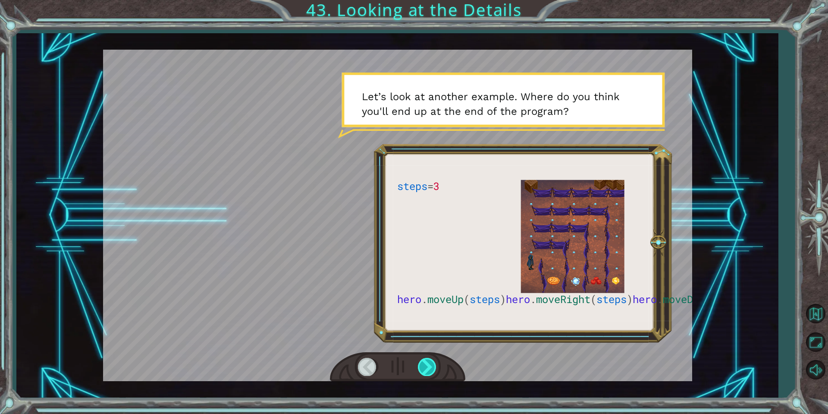
click at [429, 366] on div at bounding box center [427, 367] width 19 height 18
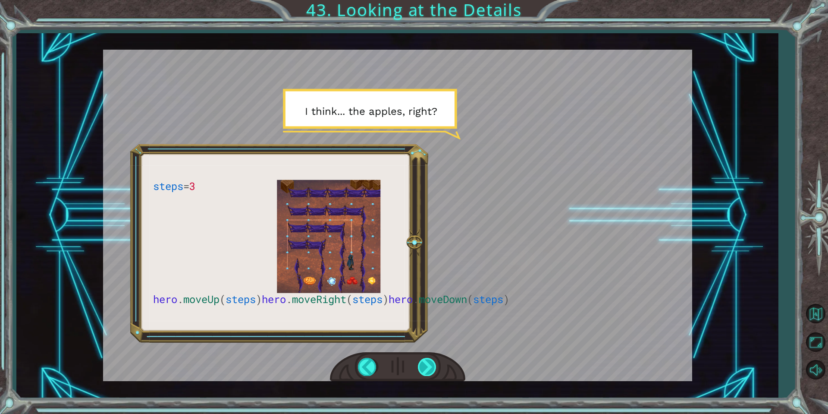
click at [429, 369] on div at bounding box center [427, 367] width 19 height 18
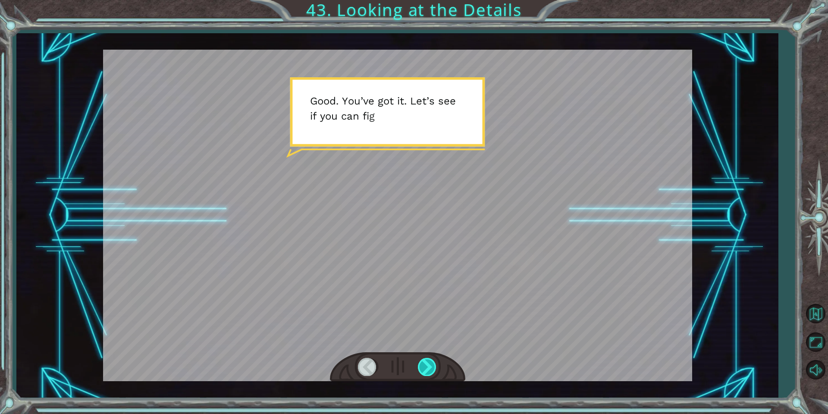
click at [429, 369] on div at bounding box center [427, 367] width 19 height 18
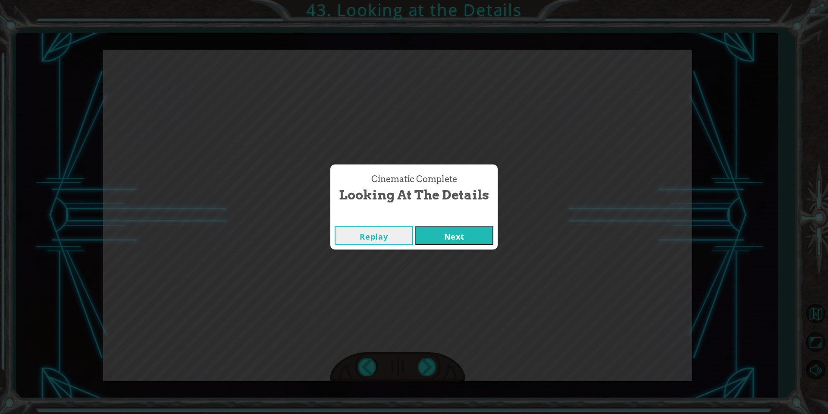
click at [453, 244] on button "Next" at bounding box center [454, 235] width 78 height 19
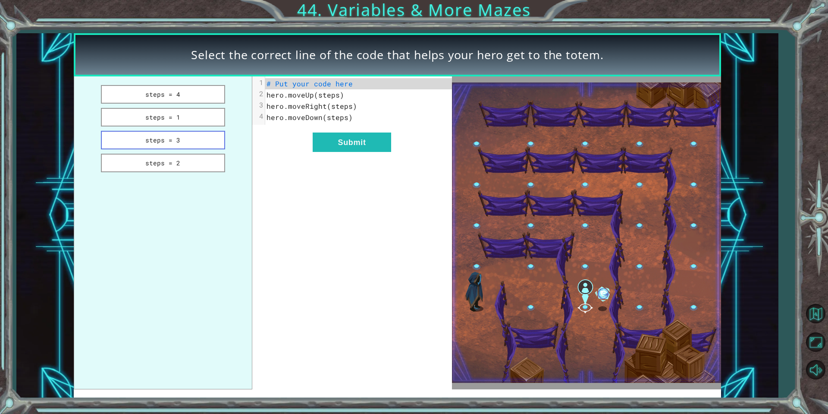
click at [165, 144] on button "steps = 3" at bounding box center [163, 140] width 124 height 19
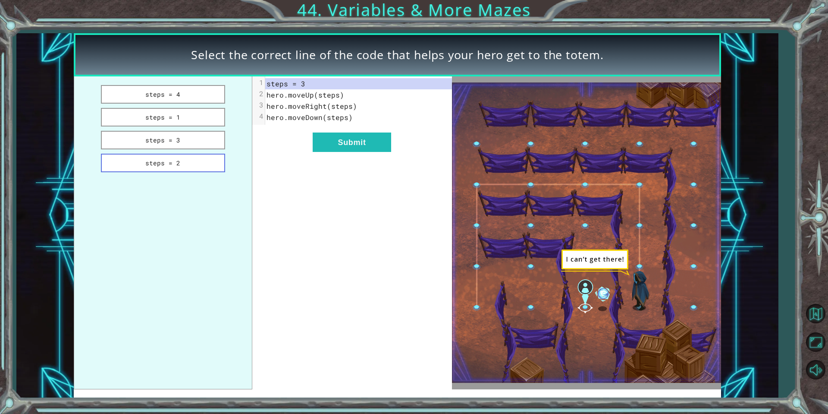
click at [161, 166] on button "steps = 2" at bounding box center [163, 163] width 124 height 19
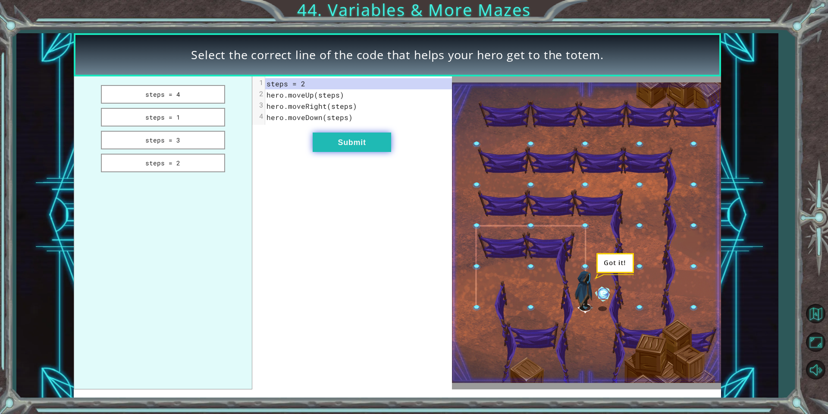
click at [332, 140] on button "Submit" at bounding box center [352, 141] width 78 height 19
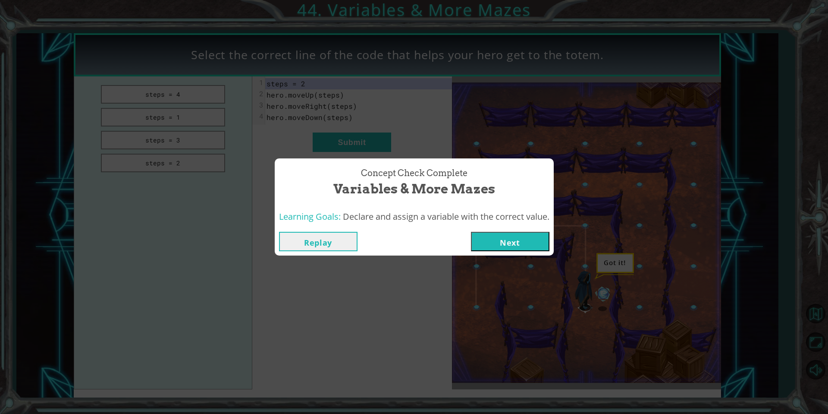
click at [511, 242] on button "Next" at bounding box center [510, 241] width 78 height 19
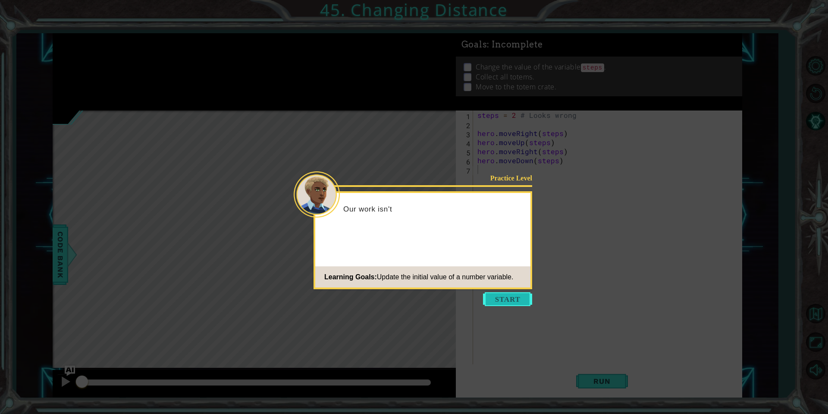
click at [514, 303] on button "Start" at bounding box center [507, 299] width 49 height 14
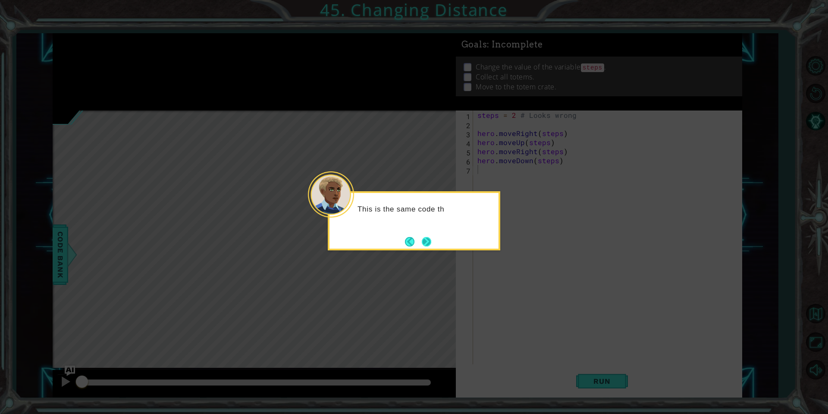
click at [428, 243] on button "Next" at bounding box center [427, 241] width 10 height 10
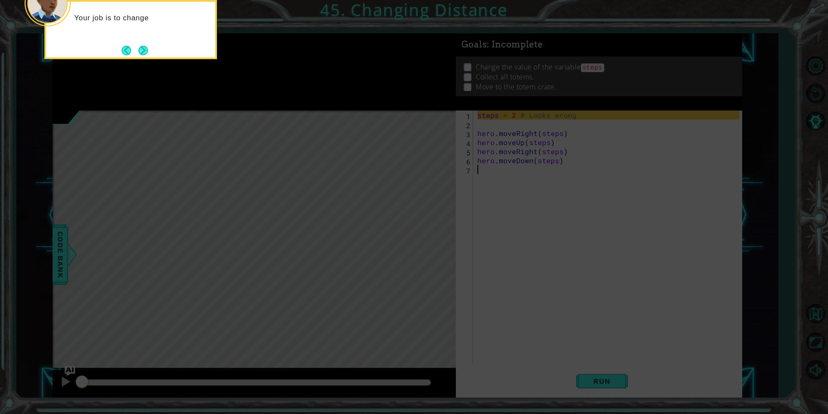
click at [147, 50] on button "Next" at bounding box center [143, 50] width 11 height 11
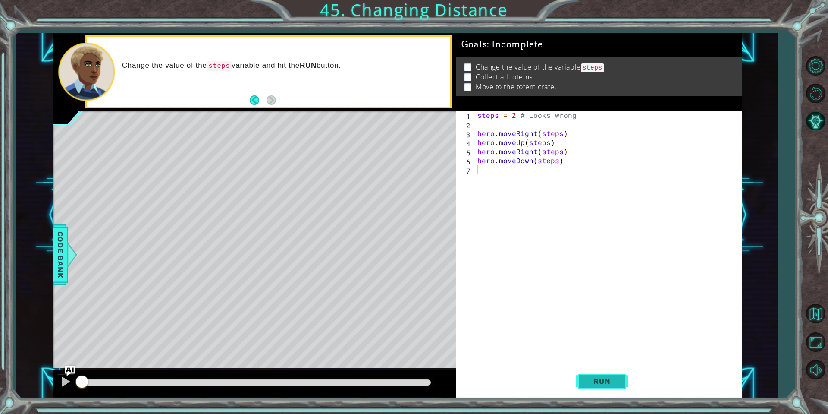
click at [616, 379] on span "Run" at bounding box center [602, 380] width 34 height 9
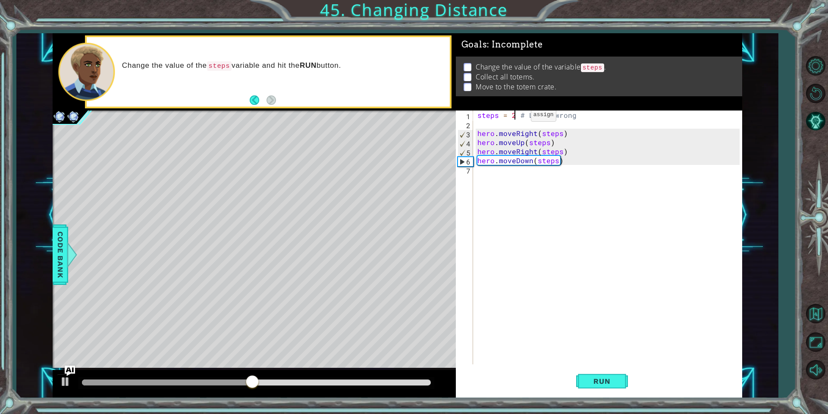
click at [516, 117] on div "steps = 2 # Looks wrong hero . moveRight ( steps ) hero . moveUp ( steps ) hero…" at bounding box center [610, 246] width 268 height 272
click at [618, 385] on button "Run" at bounding box center [602, 381] width 52 height 28
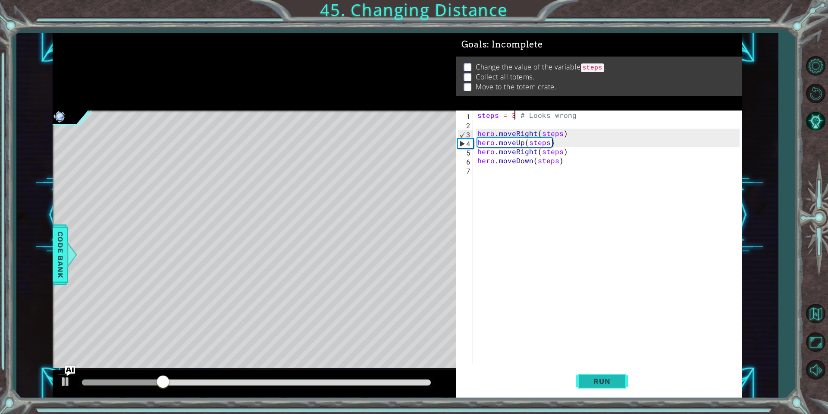
type textarea "steps = 3 # Looks wrong"
click at [596, 387] on button "Run" at bounding box center [602, 381] width 52 height 28
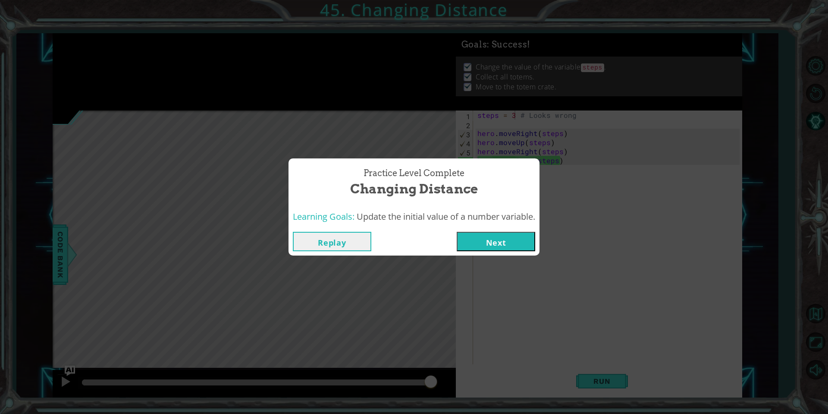
click at [516, 247] on button "Next" at bounding box center [496, 241] width 78 height 19
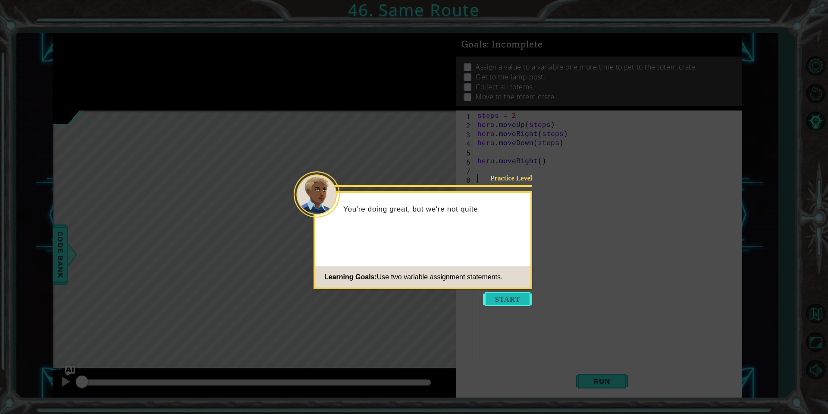
click at [508, 305] on button "Start" at bounding box center [507, 299] width 49 height 14
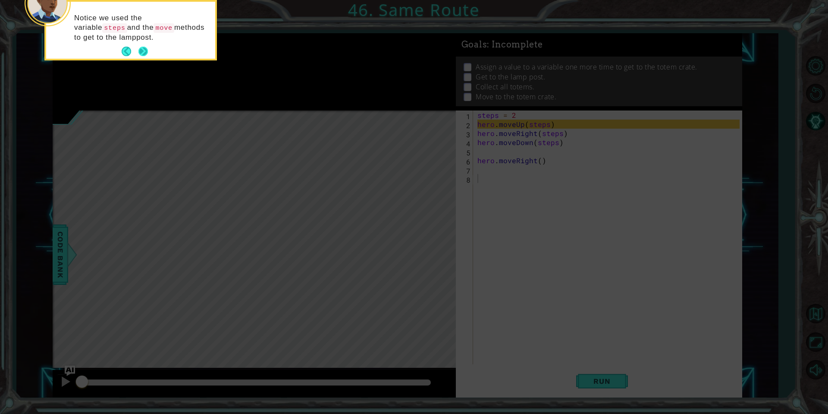
click at [141, 48] on button "Next" at bounding box center [142, 51] width 9 height 9
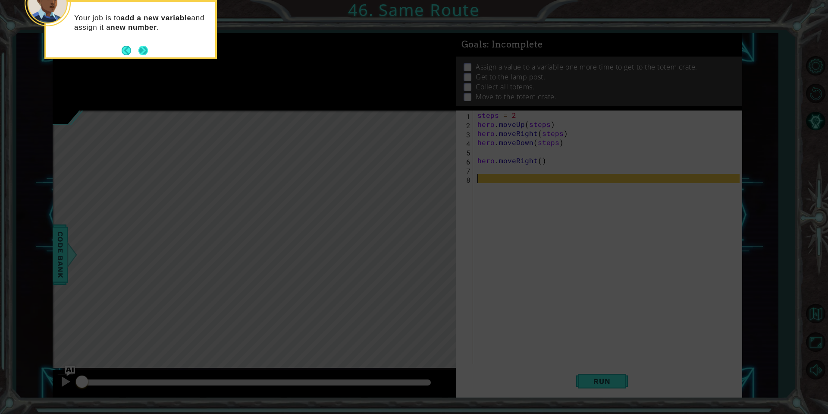
click at [145, 53] on button "Next" at bounding box center [142, 50] width 9 height 9
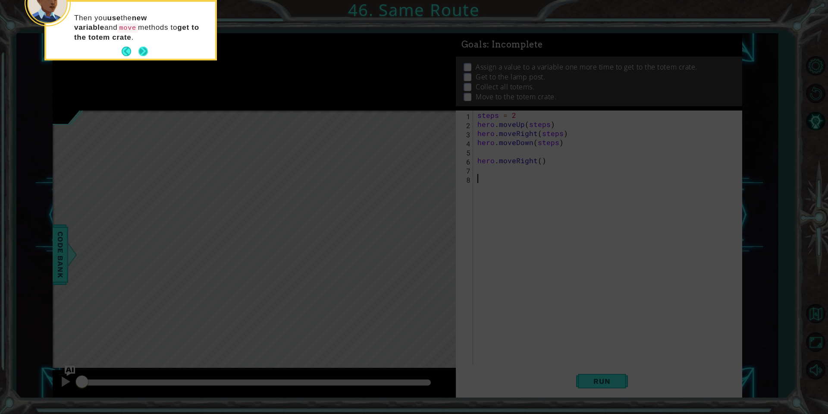
click at [145, 50] on button "Next" at bounding box center [142, 51] width 9 height 9
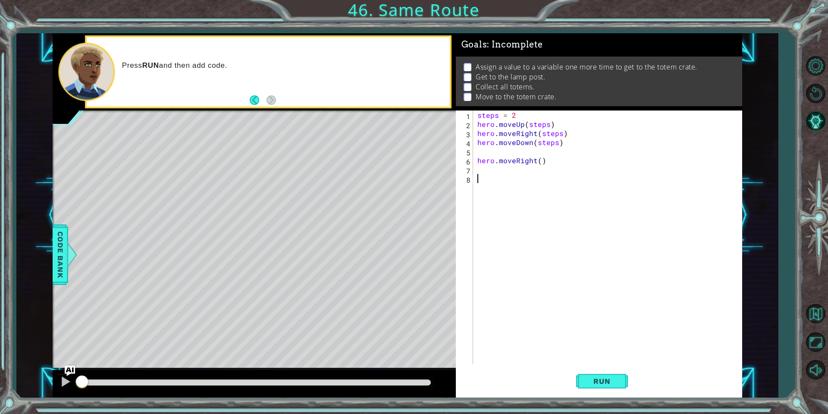
click at [518, 117] on div "steps = 2 hero . moveUp ( steps ) hero . moveRight ( steps ) hero . moveDown ( …" at bounding box center [610, 246] width 268 height 272
click at [540, 161] on div "steps = 2 hero . moveUp ( steps ) hero . moveRight ( steps ) hero . moveDown ( …" at bounding box center [610, 246] width 268 height 272
type textarea "hero.moveRight(1)"
click at [616, 377] on span "Run" at bounding box center [602, 380] width 34 height 9
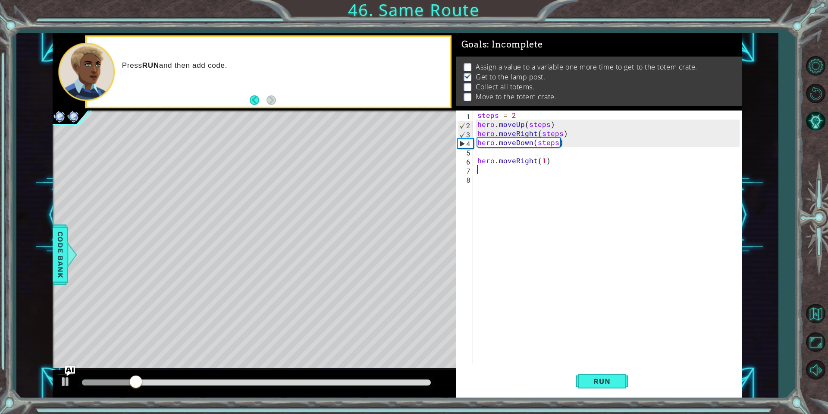
click at [492, 168] on div "steps = 2 hero . moveUp ( steps ) hero . moveRight ( steps ) hero . moveDown ( …" at bounding box center [610, 246] width 268 height 272
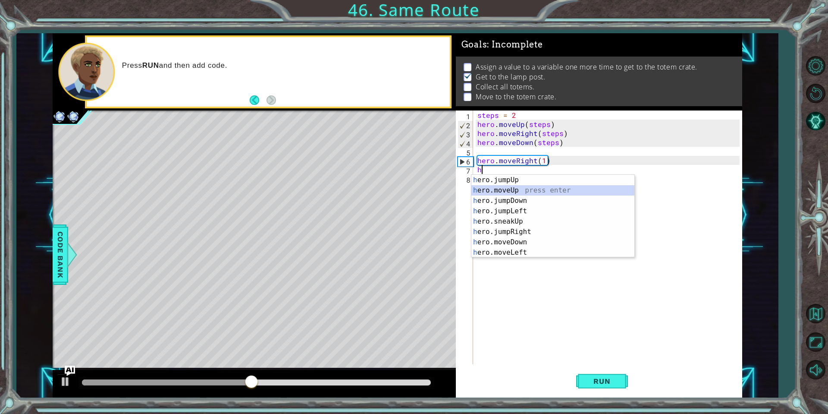
click at [555, 185] on div "h ero.jumpUp press enter h ero.moveUp press enter h ero.jumpDown press enter h …" at bounding box center [552, 227] width 163 height 104
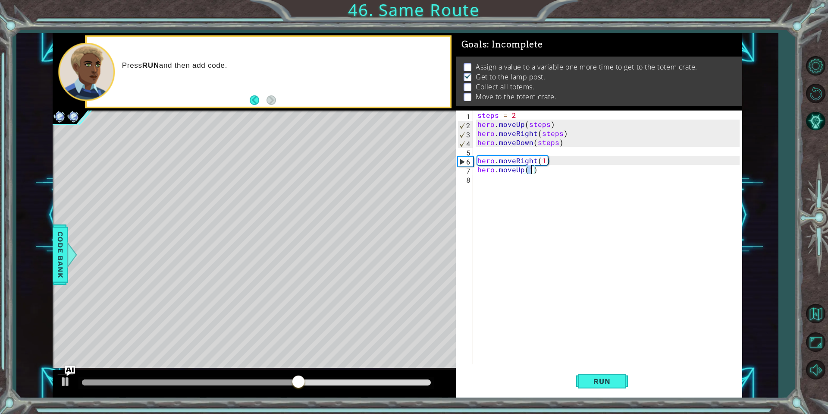
type textarea "hero.moveUp(3)"
click at [517, 174] on div "steps = 2 hero . moveUp ( steps ) hero . moveRight ( steps ) hero . moveDown ( …" at bounding box center [610, 246] width 268 height 272
click at [517, 183] on div "steps = 2 hero . moveUp ( steps ) hero . moveRight ( steps ) hero . moveDown ( …" at bounding box center [610, 246] width 268 height 272
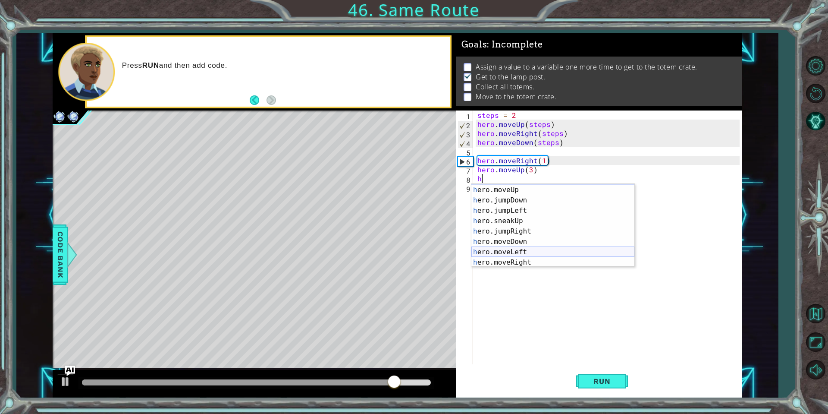
scroll to position [9, 0]
click at [572, 258] on div "h ero.jumpUp press enter h ero.moveUp press enter h ero.jumpDown press enter h …" at bounding box center [552, 226] width 163 height 104
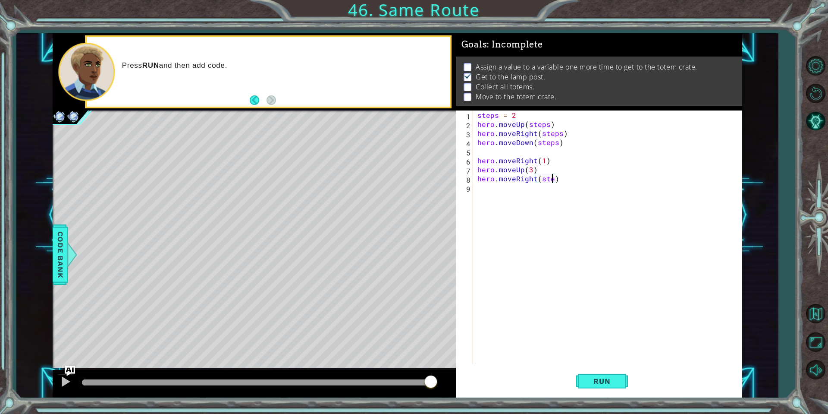
scroll to position [0, 5]
type textarea "hero.moveRight(steps)"
click at [545, 186] on div "steps = 2 hero . moveUp ( steps ) hero . moveRight ( steps ) hero . moveDown ( …" at bounding box center [610, 246] width 268 height 272
click at [562, 179] on div "steps = 2 hero . moveUp ( steps ) hero . moveRight ( steps ) hero . moveDown ( …" at bounding box center [610, 246] width 268 height 272
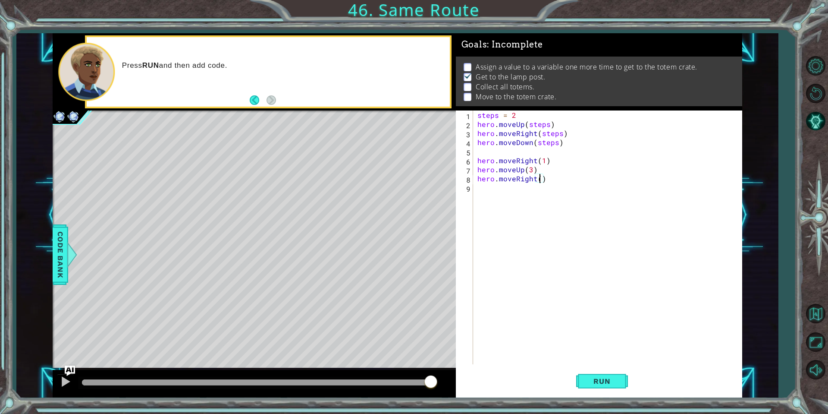
type textarea "hero.moveRight(3)"
click at [553, 191] on div "steps = 2 hero . moveUp ( steps ) hero . moveRight ( steps ) hero . moveDown ( …" at bounding box center [610, 246] width 268 height 272
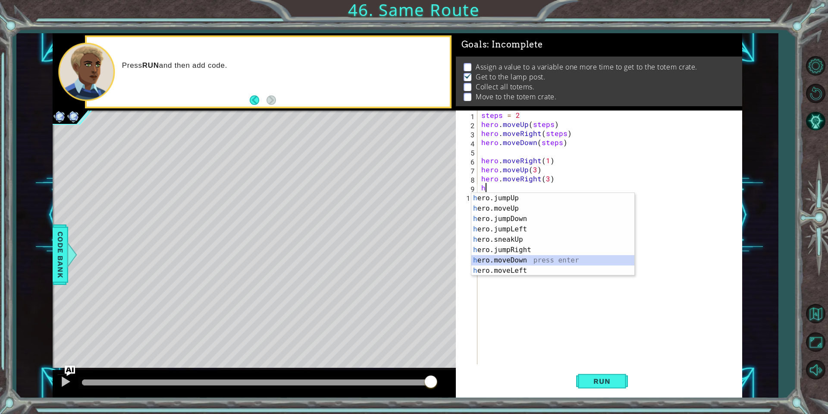
click at [567, 262] on div "h ero.jumpUp press enter h ero.moveUp press enter h ero.jumpDown press enter h …" at bounding box center [552, 245] width 163 height 104
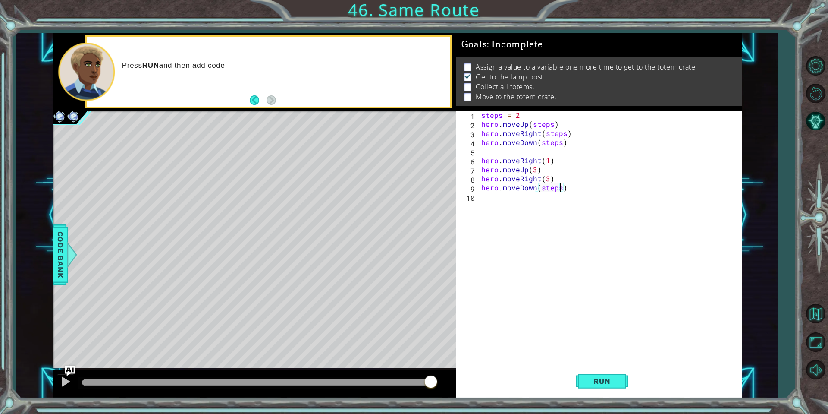
scroll to position [0, 5]
drag, startPoint x: 596, startPoint y: 386, endPoint x: 596, endPoint y: 347, distance: 39.2
click at [596, 386] on button "Run" at bounding box center [602, 381] width 52 height 28
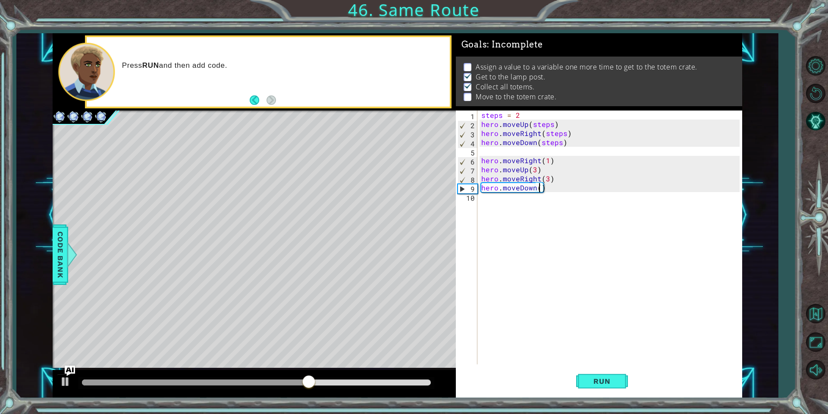
scroll to position [0, 3]
type textarea "hero.moveDown(3)"
click at [593, 378] on span "Run" at bounding box center [602, 380] width 34 height 9
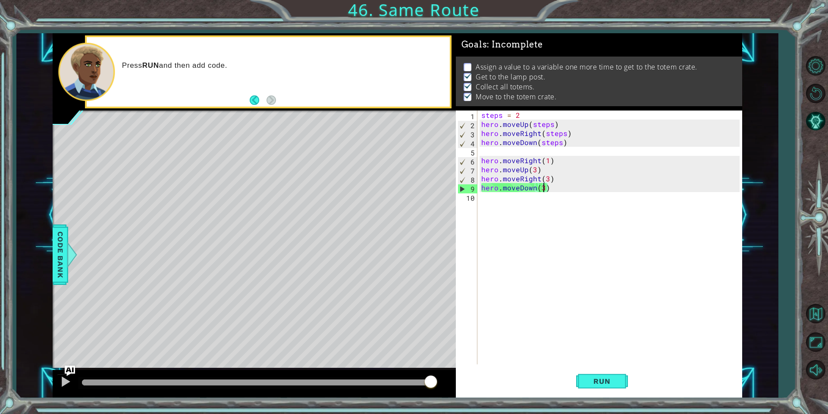
click at [359, 244] on div "Level Map" at bounding box center [252, 237] width 398 height 254
click at [483, 199] on div "steps = 2 hero . moveUp ( steps ) hero . moveRight ( steps ) hero . moveDown ( …" at bounding box center [612, 246] width 264 height 272
click at [509, 194] on div "steps = 2 hero . moveUp ( steps ) hero . moveRight ( steps ) hero . moveDown ( …" at bounding box center [612, 246] width 264 height 272
click at [544, 190] on div "steps = 2 hero . moveUp ( steps ) hero . moveRight ( steps ) hero . moveDown ( …" at bounding box center [612, 246] width 264 height 272
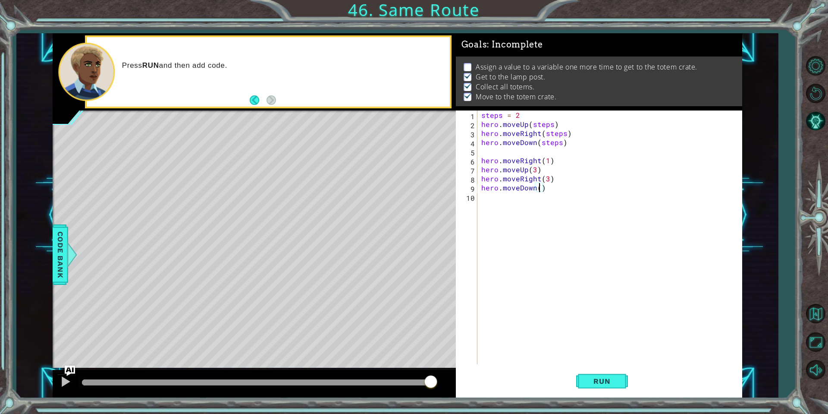
scroll to position [0, 3]
click at [529, 145] on div "steps = 2 hero . moveUp ( steps ) hero . moveRight ( steps ) hero . moveDown ( …" at bounding box center [612, 246] width 264 height 272
type textarea "hero.moveDown(steps)"
click at [526, 151] on div "steps = 2 hero . moveUp ( steps ) hero . moveRight ( steps ) hero . moveDown ( …" at bounding box center [612, 246] width 264 height 272
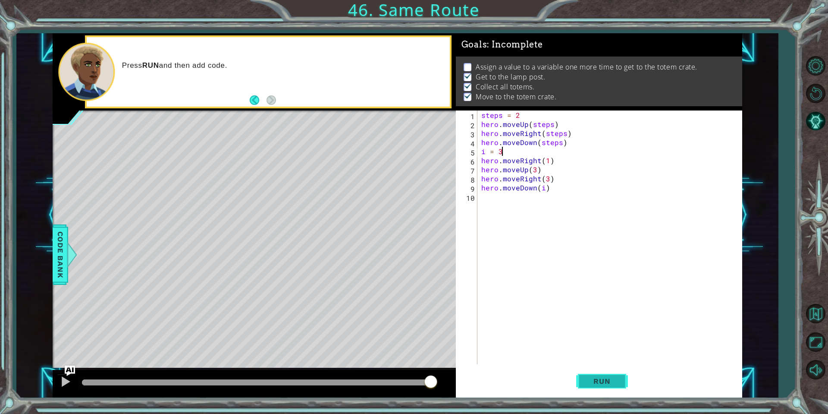
type textarea "i = 3"
click at [605, 383] on span "Run" at bounding box center [602, 380] width 34 height 9
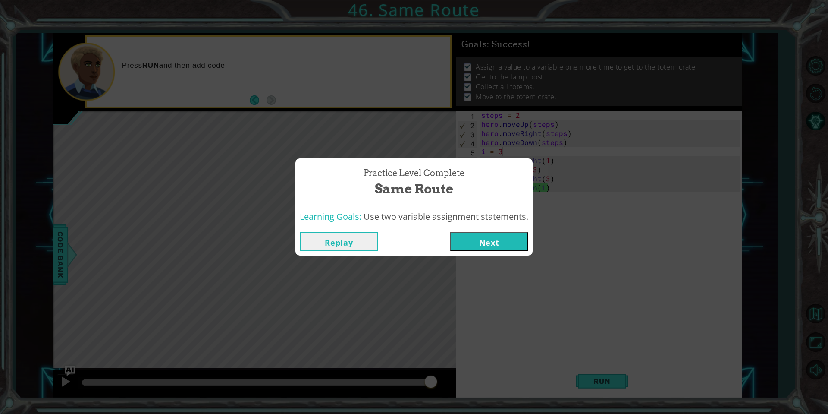
click at [524, 246] on button "Next" at bounding box center [489, 241] width 78 height 19
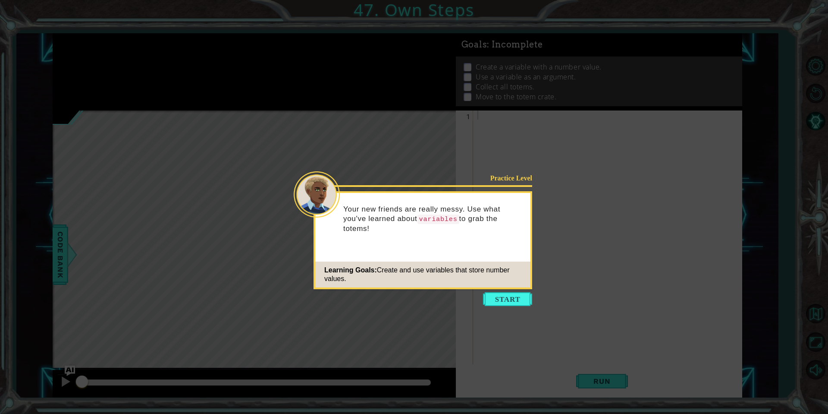
click at [521, 290] on icon at bounding box center [414, 207] width 828 height 414
click at [513, 301] on button "Start" at bounding box center [507, 299] width 49 height 14
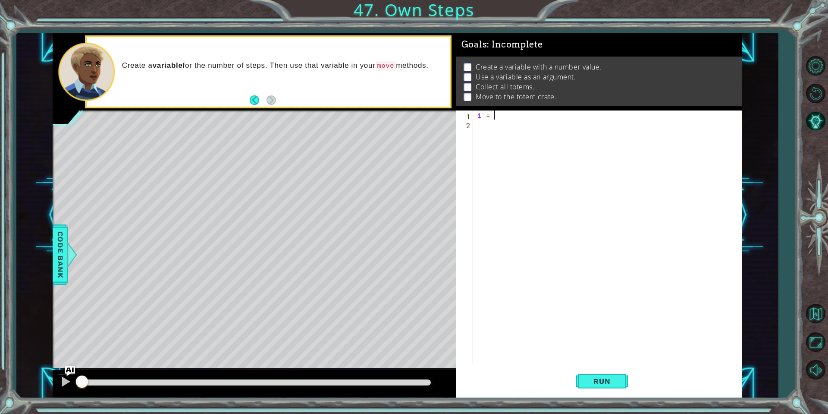
type textarea "i = 3"
click at [511, 125] on div "i = 3" at bounding box center [610, 246] width 268 height 272
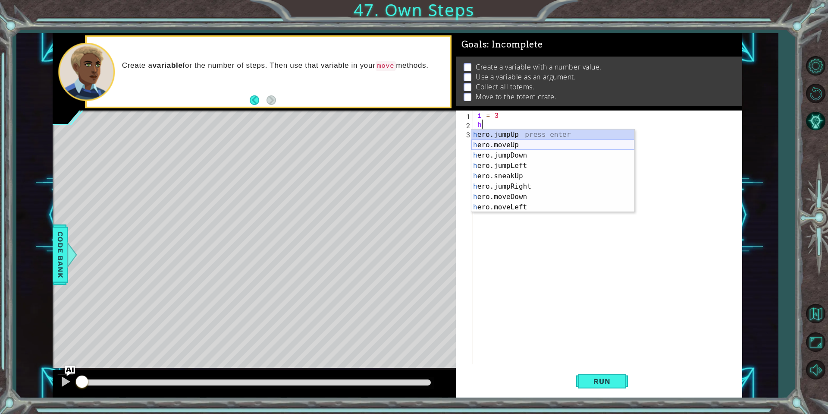
click at [543, 145] on div "h ero.jumpUp press enter h ero.moveUp press enter h ero.jumpDown press enter h …" at bounding box center [552, 181] width 163 height 104
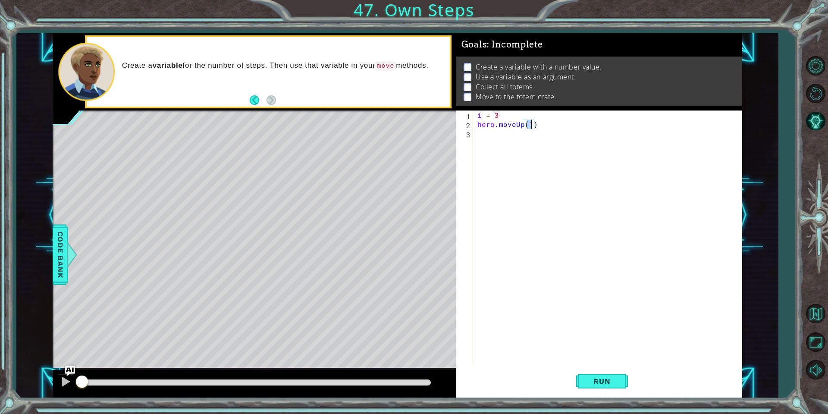
type textarea "hero.moveUp(i)"
click at [498, 137] on div "i = 3 hero . moveUp ( i )" at bounding box center [610, 246] width 268 height 272
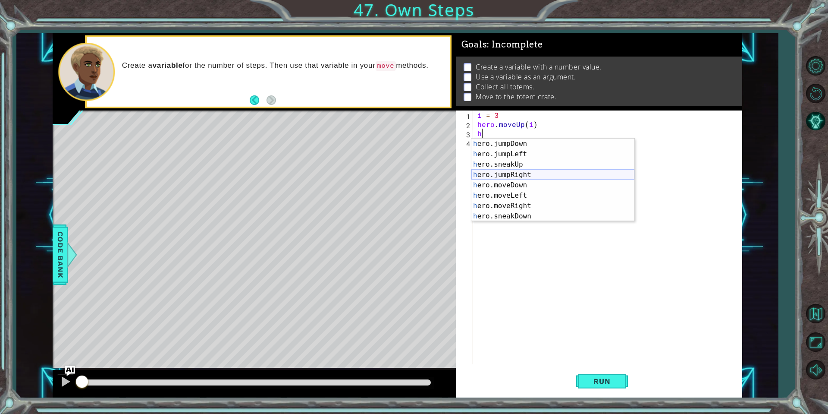
scroll to position [21, 0]
click at [524, 204] on div "h ero.jumpDown press enter h ero.jumpLeft press enter h ero.sneakUp press enter…" at bounding box center [552, 190] width 163 height 104
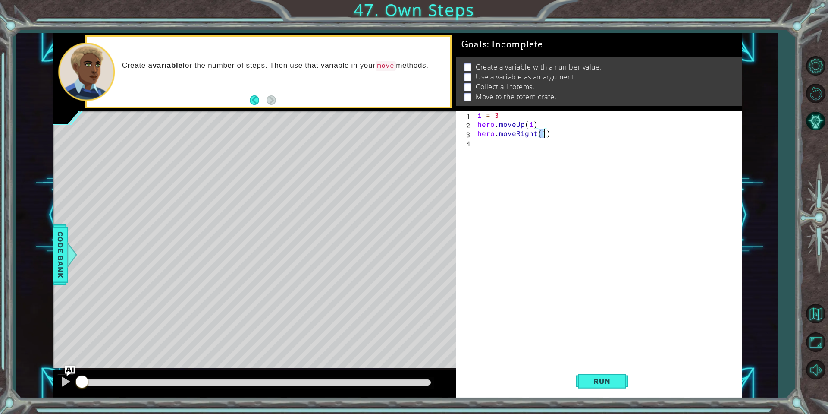
type textarea "hero.moveRight(i)"
click at [511, 142] on div "i = 3 hero . moveUp ( i ) hero . moveRight ( i )" at bounding box center [610, 246] width 268 height 272
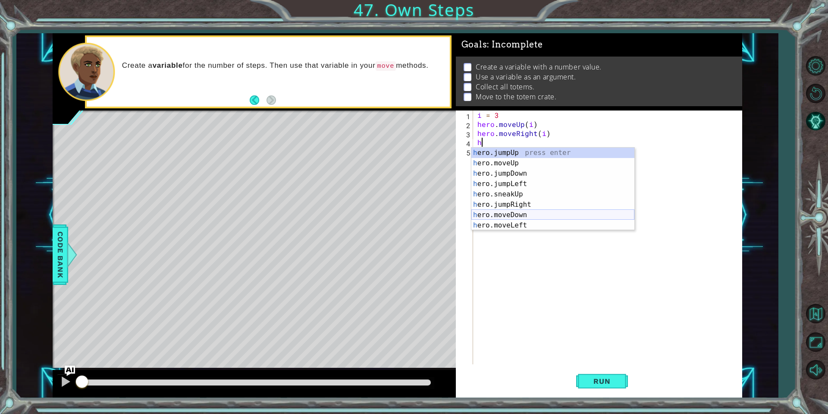
click at [536, 216] on div "h ero.jumpUp press enter h ero.moveUp press enter h ero.jumpDown press enter h …" at bounding box center [552, 199] width 163 height 104
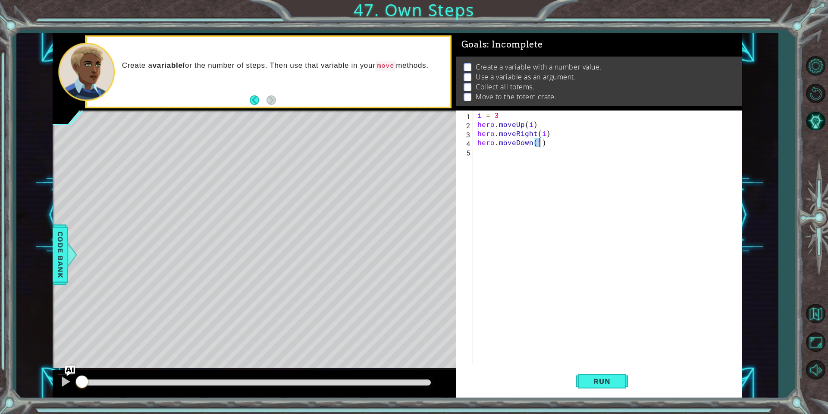
type textarea "hero.moveDown(i)"
click at [486, 151] on div "i = 3 hero . moveUp ( i ) hero . moveRight ( i ) hero . moveDown ( i )" at bounding box center [610, 246] width 268 height 272
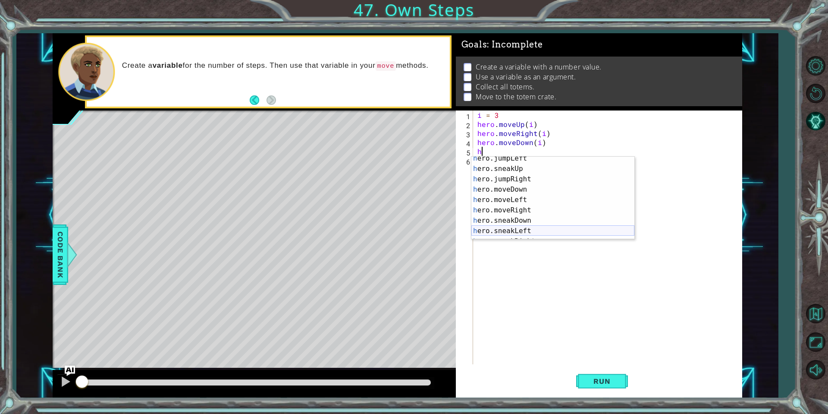
scroll to position [35, 0]
click at [538, 210] on div "h ero.jumpLeft press enter h ero.sneakUp press enter h ero.jumpRight press ente…" at bounding box center [552, 205] width 163 height 104
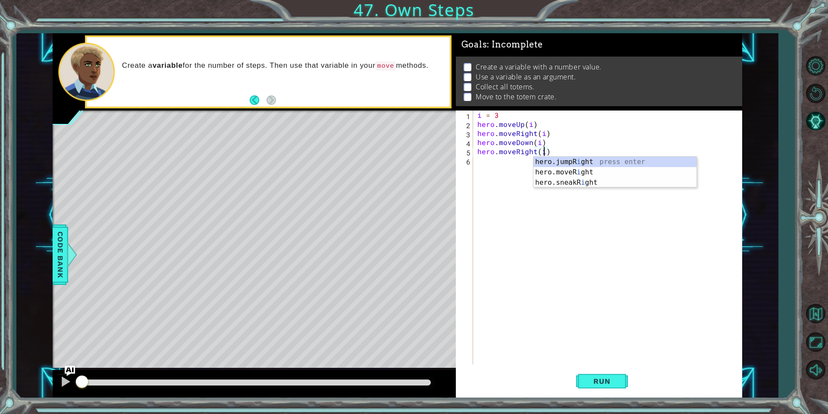
scroll to position [0, 4]
type textarea "hero.moveRight(i)"
click at [605, 384] on span "Run" at bounding box center [602, 380] width 34 height 9
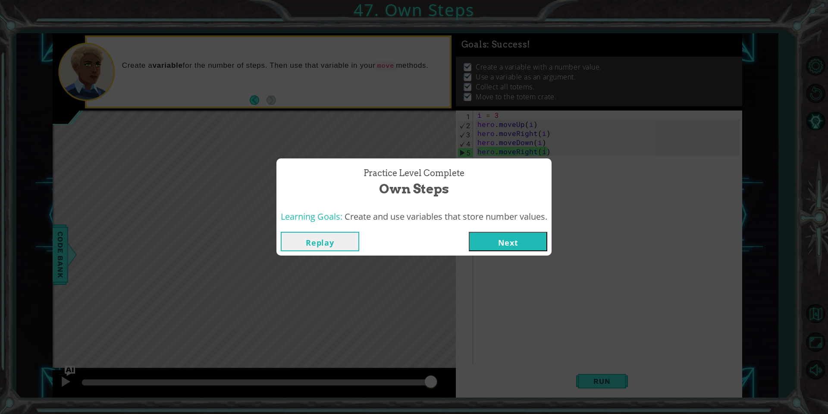
click at [523, 245] on button "Next" at bounding box center [508, 241] width 78 height 19
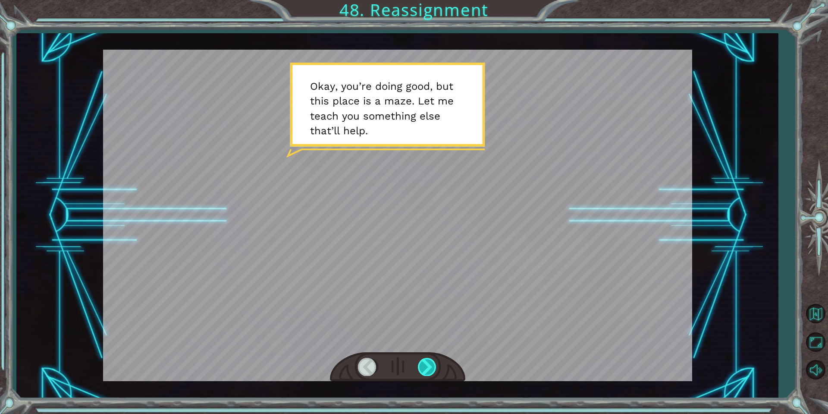
click at [431, 370] on div at bounding box center [427, 367] width 19 height 18
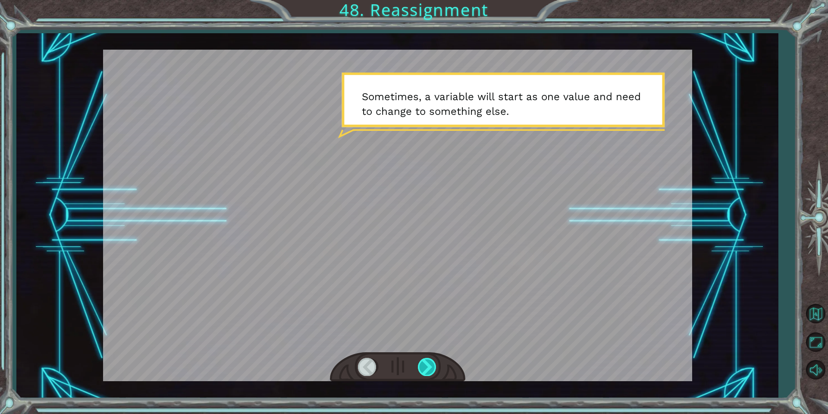
click at [431, 370] on div at bounding box center [427, 367] width 19 height 18
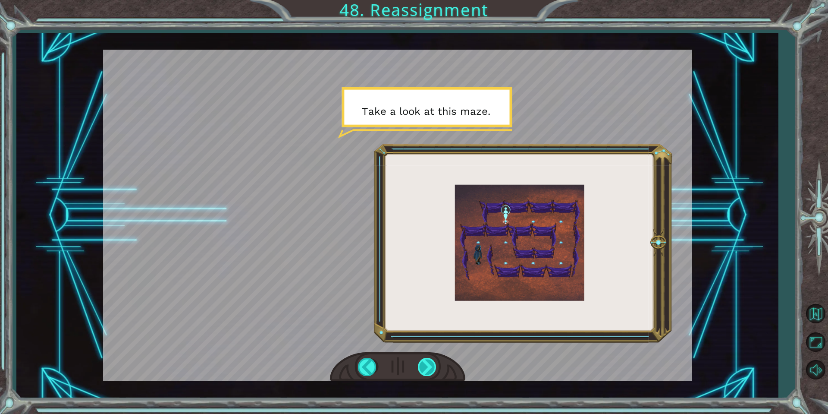
click at [426, 363] on div at bounding box center [427, 367] width 19 height 18
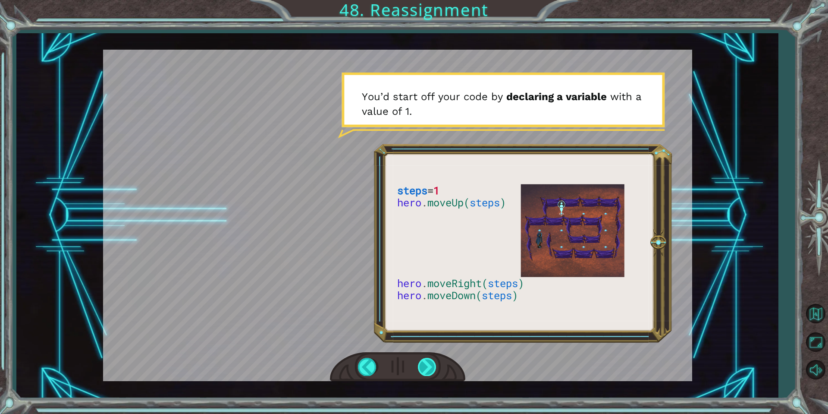
click at [426, 363] on div at bounding box center [427, 367] width 19 height 18
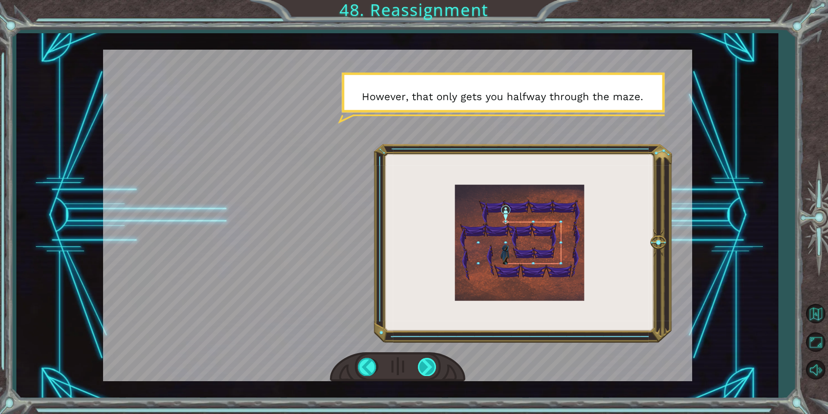
click at [426, 363] on div at bounding box center [427, 367] width 19 height 18
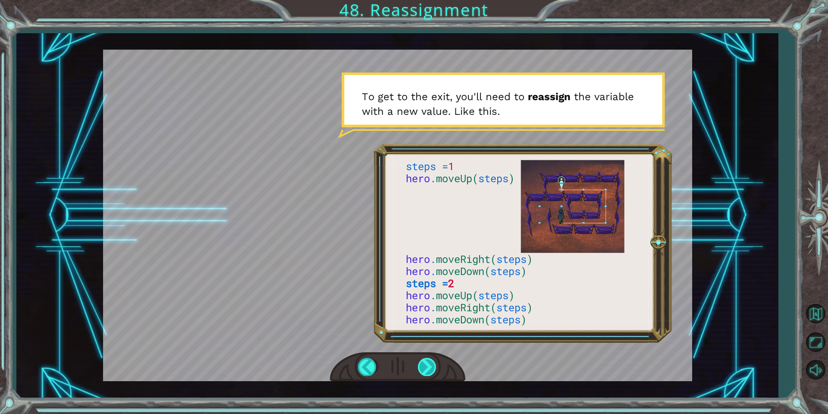
click at [426, 363] on div at bounding box center [427, 367] width 19 height 18
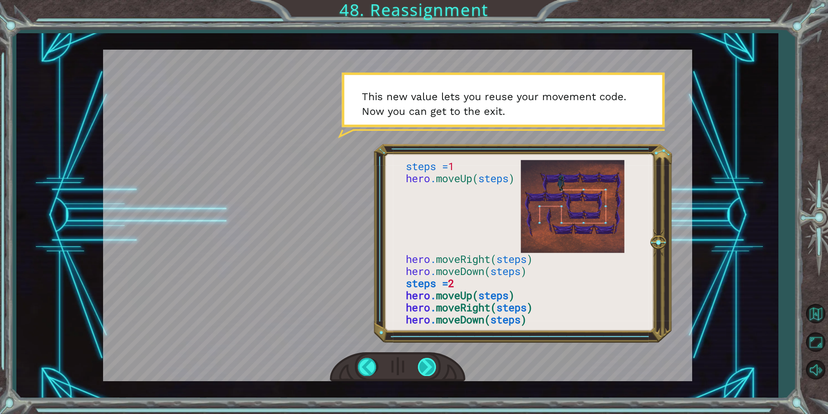
click at [426, 363] on div at bounding box center [427, 367] width 19 height 18
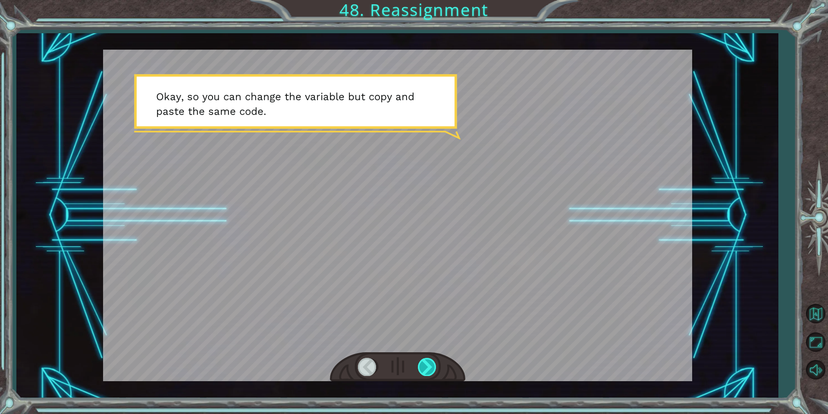
click at [426, 363] on div at bounding box center [427, 367] width 19 height 18
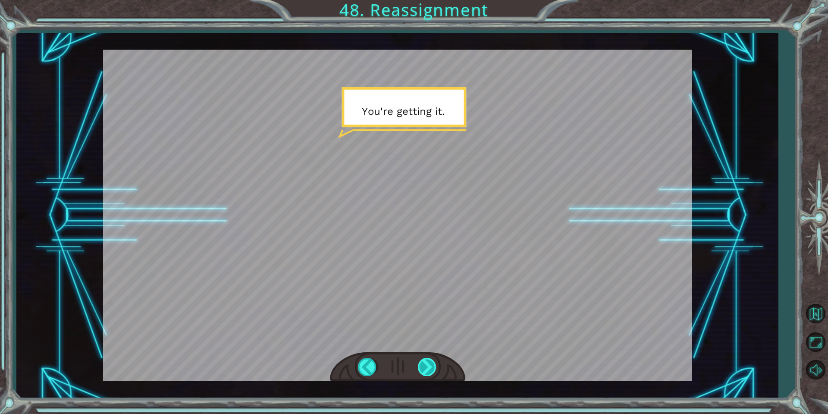
click at [426, 363] on div at bounding box center [427, 367] width 19 height 18
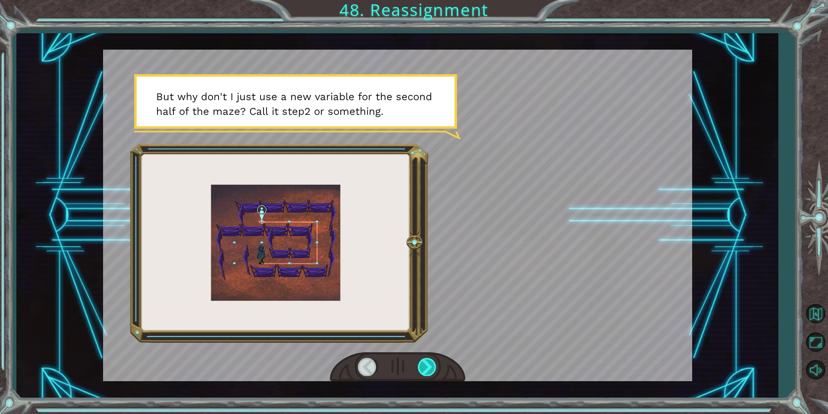
click at [426, 363] on div at bounding box center [427, 367] width 19 height 18
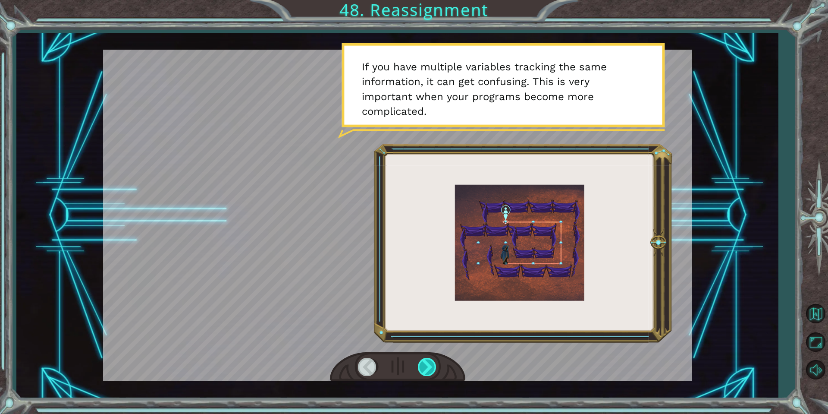
click at [426, 363] on div at bounding box center [427, 367] width 19 height 18
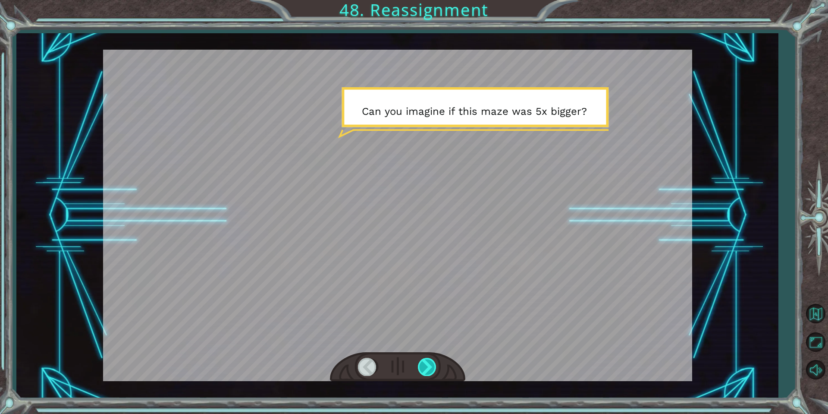
click at [426, 363] on div at bounding box center [427, 367] width 19 height 18
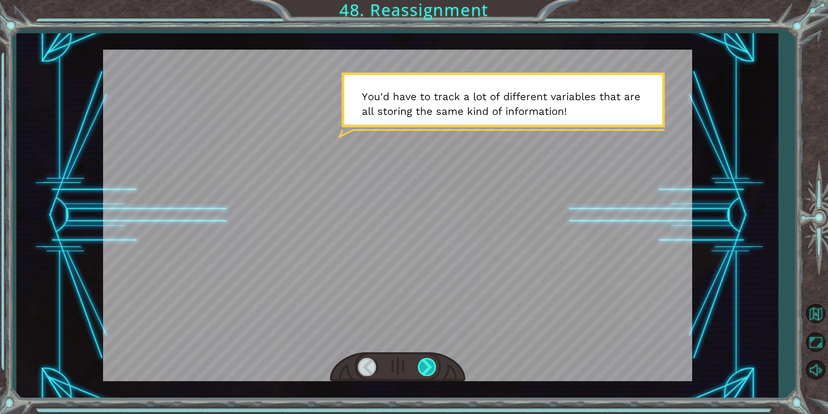
click at [426, 363] on div at bounding box center [427, 367] width 19 height 18
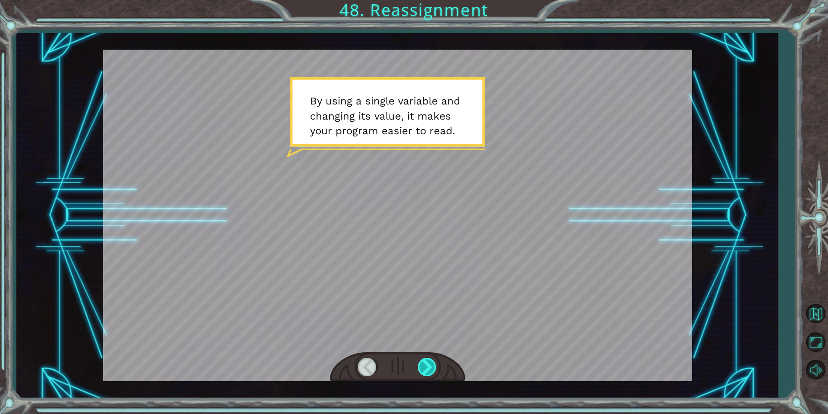
click at [426, 363] on div at bounding box center [427, 367] width 19 height 18
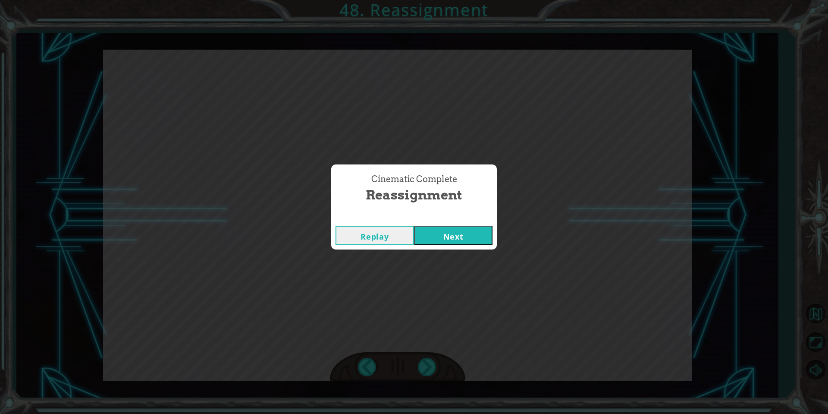
click at [436, 236] on button "Next" at bounding box center [453, 235] width 78 height 19
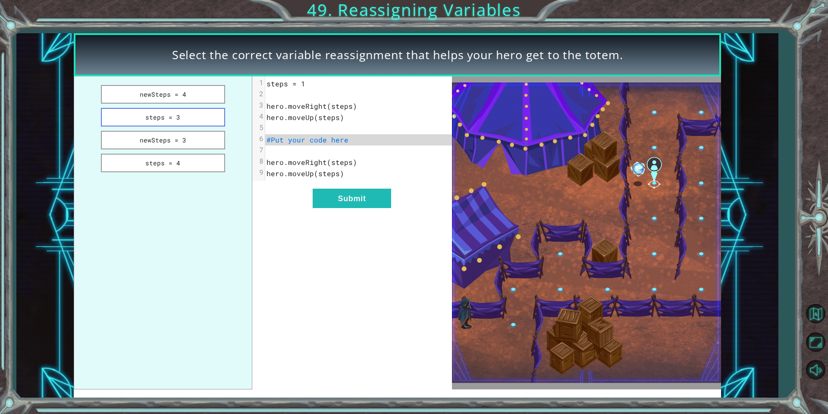
click at [195, 120] on button "steps = 3" at bounding box center [163, 117] width 124 height 19
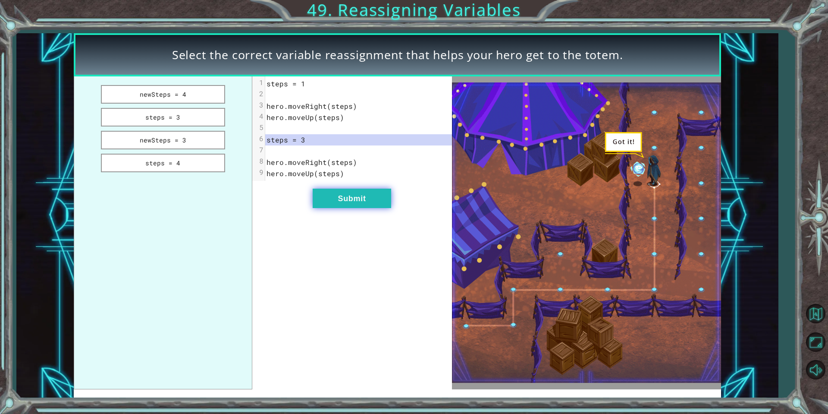
click at [324, 198] on button "Submit" at bounding box center [352, 197] width 78 height 19
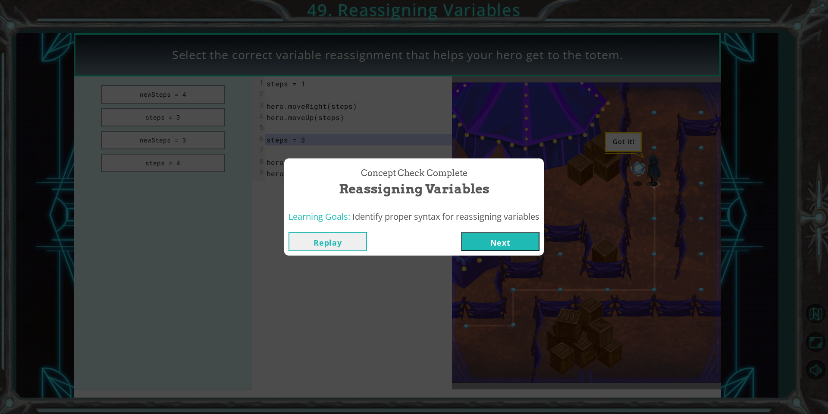
click at [475, 239] on button "Next" at bounding box center [500, 241] width 78 height 19
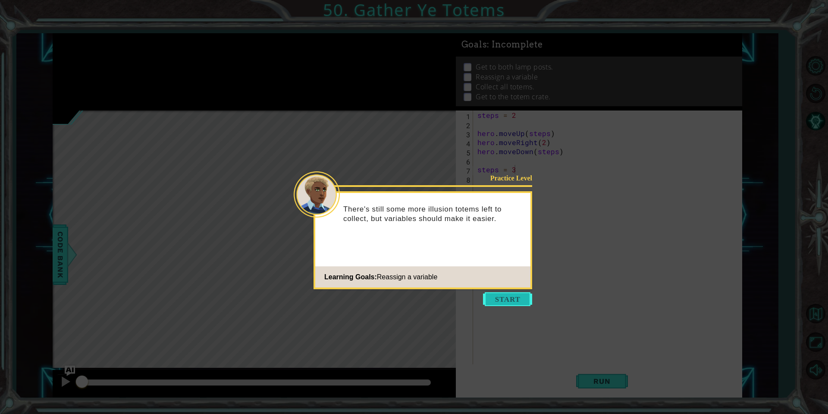
click at [511, 299] on button "Start" at bounding box center [507, 299] width 49 height 14
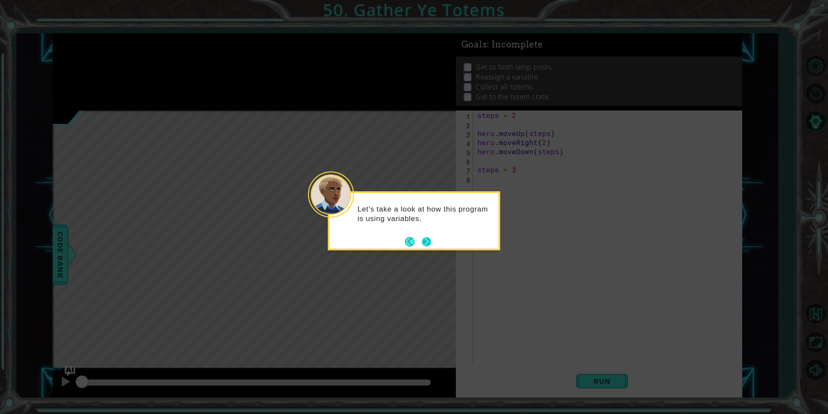
click at [428, 244] on button "Next" at bounding box center [426, 241] width 9 height 9
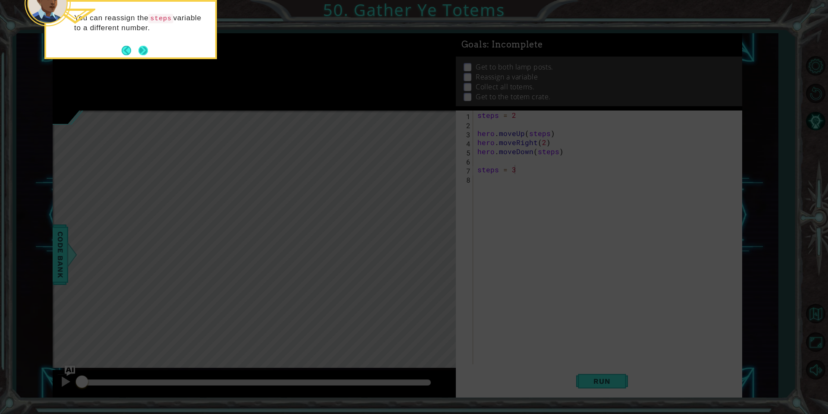
click at [145, 50] on button "Next" at bounding box center [143, 50] width 10 height 10
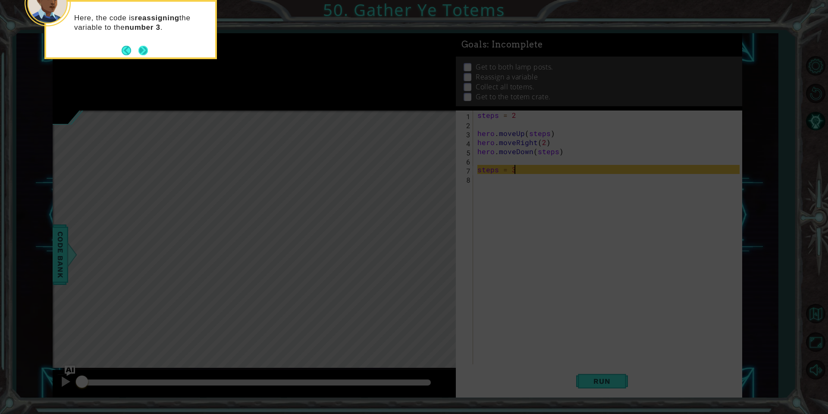
click at [145, 51] on button "Next" at bounding box center [143, 50] width 10 height 10
click at [145, 52] on button "Next" at bounding box center [143, 50] width 14 height 14
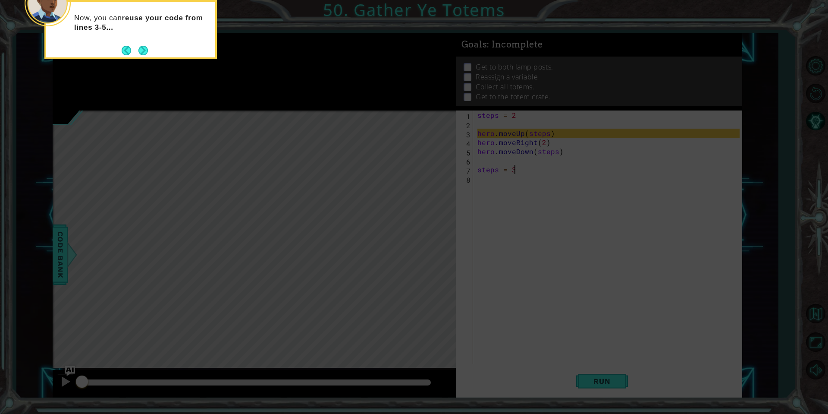
click at [145, 52] on button "Next" at bounding box center [142, 50] width 9 height 9
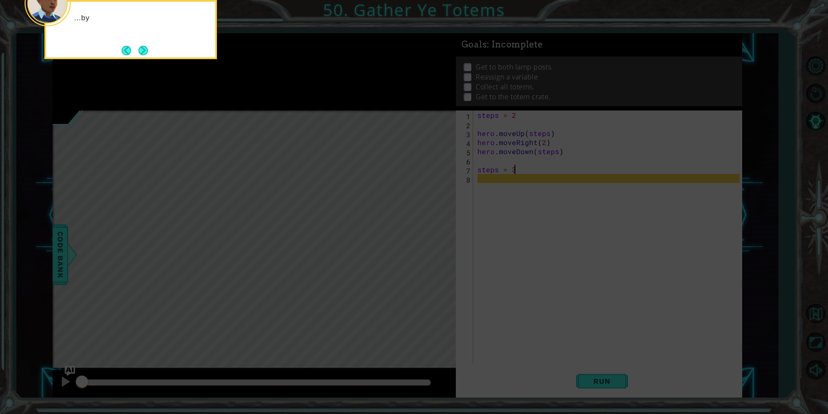
click at [145, 52] on button "Next" at bounding box center [142, 50] width 9 height 9
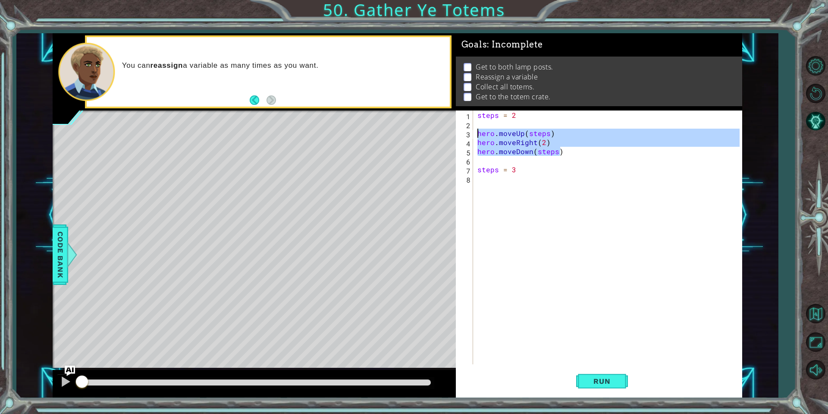
drag, startPoint x: 568, startPoint y: 153, endPoint x: 477, endPoint y: 135, distance: 93.3
click at [477, 135] on div "steps = 2 hero . moveUp ( steps ) hero . moveRight ( 2 ) hero . moveDown ( step…" at bounding box center [610, 246] width 268 height 272
type textarea "hero.moveUp(steps) hero.moveRight(2)"
click at [499, 179] on div "steps = 2 hero . moveUp ( steps ) hero . moveRight ( 2 ) hero . moveDown ( step…" at bounding box center [610, 246] width 268 height 272
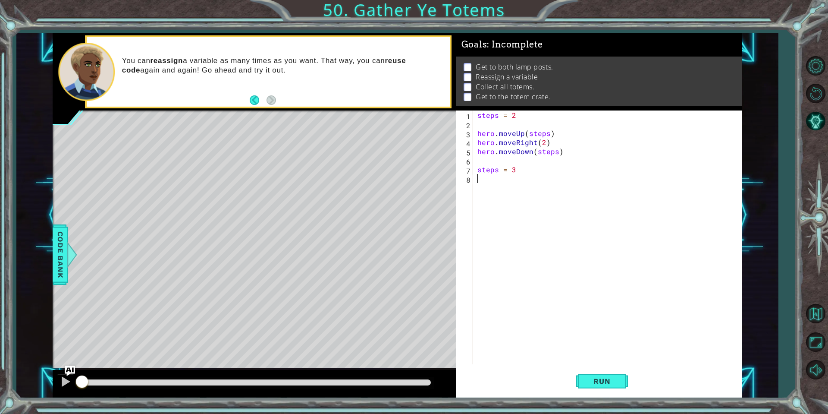
paste textarea "hero.moveDown(steps)"
type textarea "hero.moveDown(steps)"
click at [606, 381] on span "Run" at bounding box center [602, 380] width 34 height 9
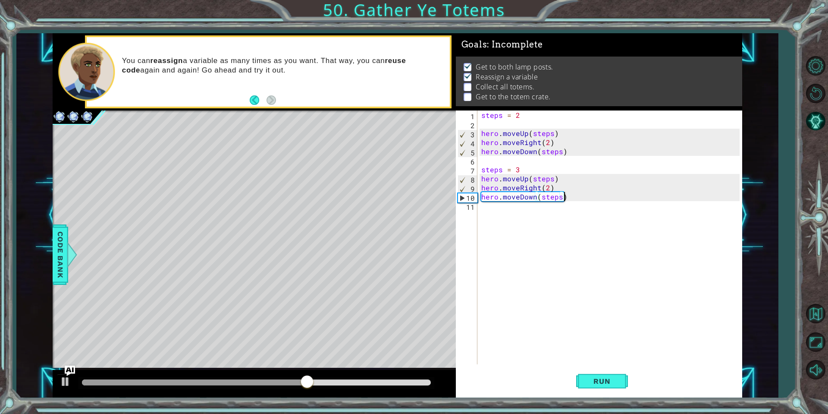
click at [496, 207] on div "steps = 2 hero . moveUp ( steps ) hero . moveRight ( 2 ) hero . moveDown ( step…" at bounding box center [612, 246] width 264 height 272
type textarea "steps = 4"
click at [532, 234] on div "steps = 2 hero . moveUp ( steps ) hero . moveRight ( 2 ) hero . moveDown ( step…" at bounding box center [612, 246] width 264 height 272
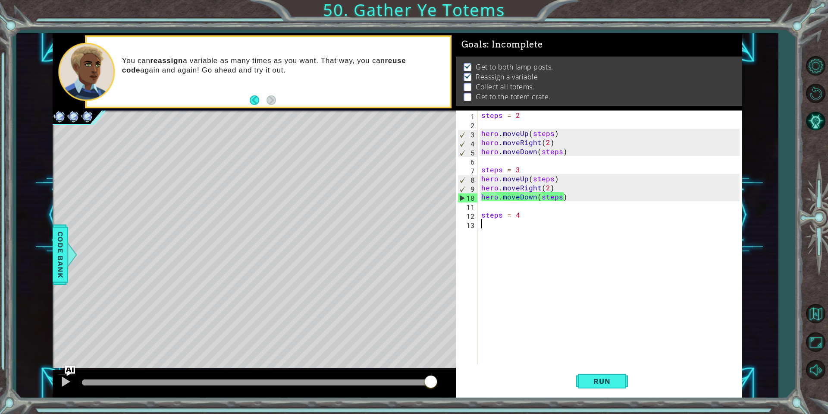
scroll to position [0, 0]
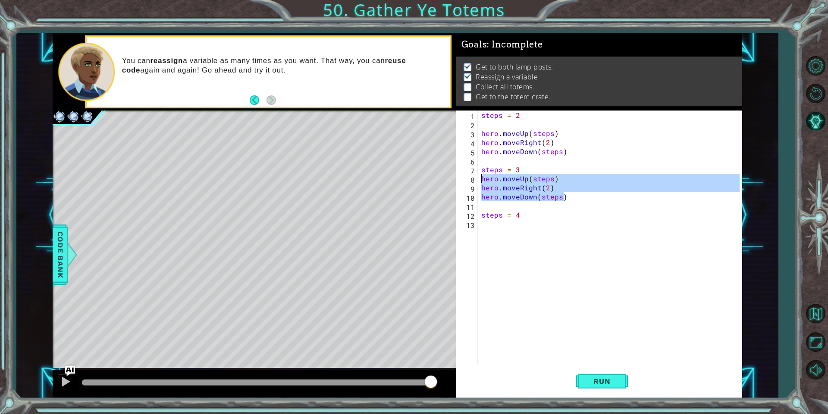
drag, startPoint x: 563, startPoint y: 198, endPoint x: 478, endPoint y: 181, distance: 86.7
click at [478, 181] on div "1 2 3 4 5 6 7 8 9 10 11 12 13 steps = 2 hero . moveUp ( steps ) hero . moveRigh…" at bounding box center [598, 237] width 284 height 254
type textarea "hero.moveUp(steps) hero.moveRight(2)"
click at [488, 226] on div "steps = 2 hero . moveUp ( steps ) hero . moveRight ( 2 ) hero . moveDown ( step…" at bounding box center [612, 246] width 264 height 272
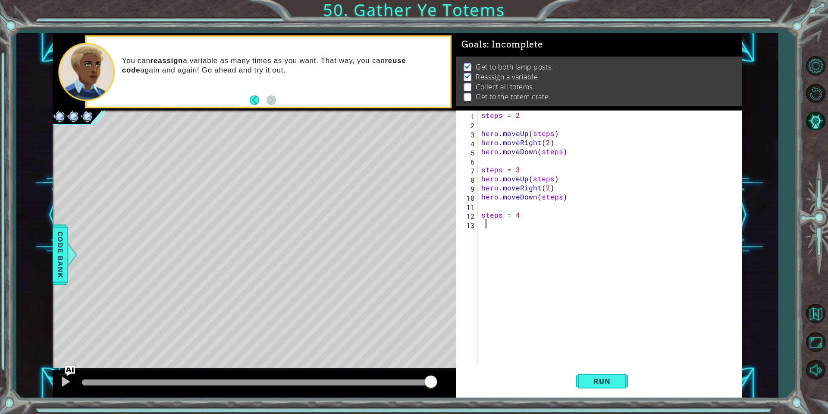
paste textarea "hero.moveDown(steps)"
click at [485, 223] on div "steps = 2 hero . moveUp ( steps ) hero . moveRight ( 2 ) hero . moveDown ( step…" at bounding box center [612, 246] width 264 height 272
type textarea "hero.moveUp(steps)"
click at [587, 376] on span "Run" at bounding box center [602, 380] width 34 height 9
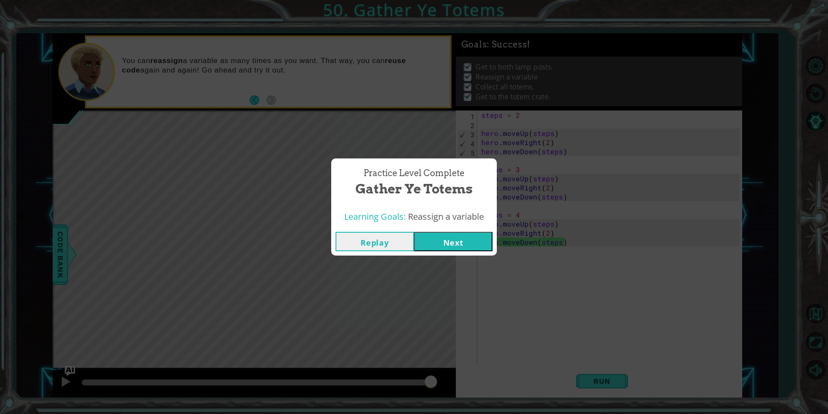
click at [471, 240] on button "Next" at bounding box center [453, 241] width 78 height 19
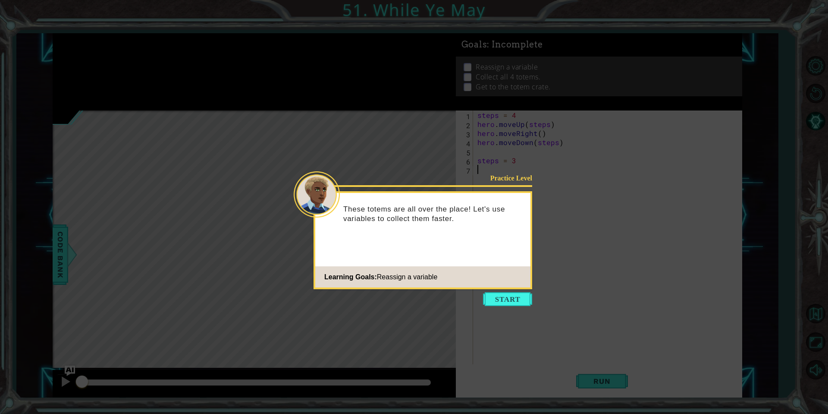
click at [511, 289] on icon at bounding box center [414, 207] width 828 height 414
click at [509, 292] on button "Start" at bounding box center [507, 299] width 49 height 14
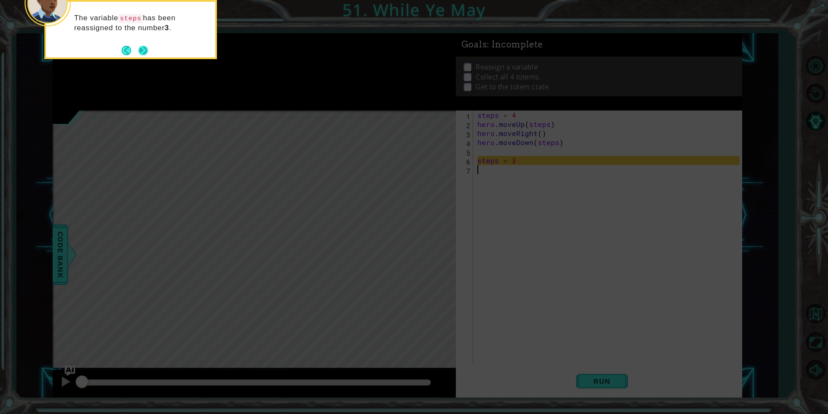
click at [144, 53] on button "Next" at bounding box center [142, 50] width 9 height 9
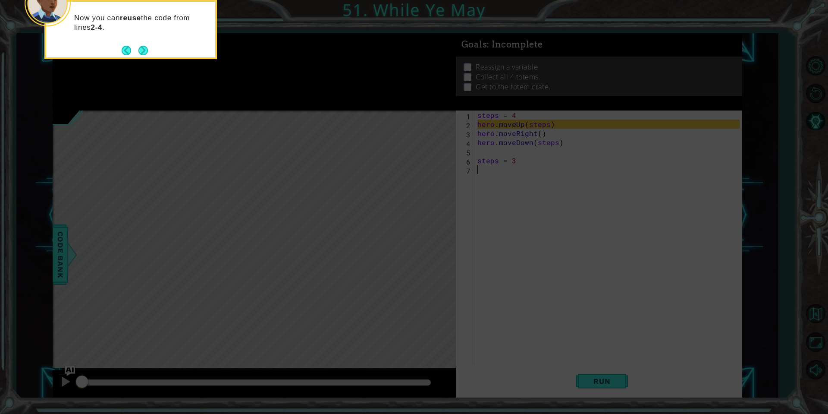
click at [144, 53] on button "Next" at bounding box center [142, 50] width 9 height 9
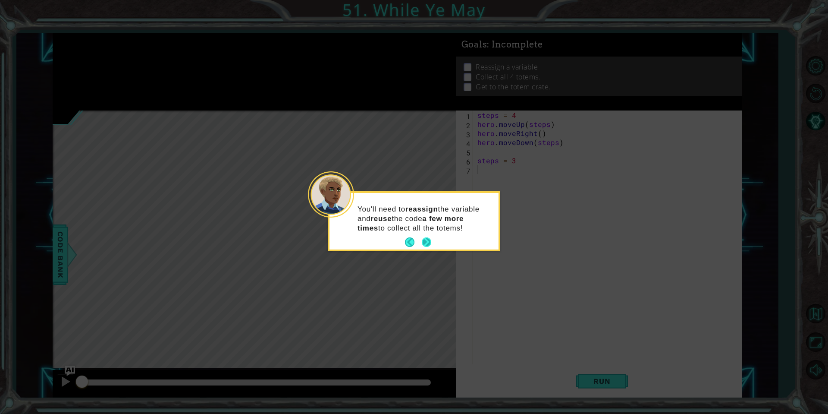
click at [427, 239] on button "Next" at bounding box center [426, 242] width 11 height 11
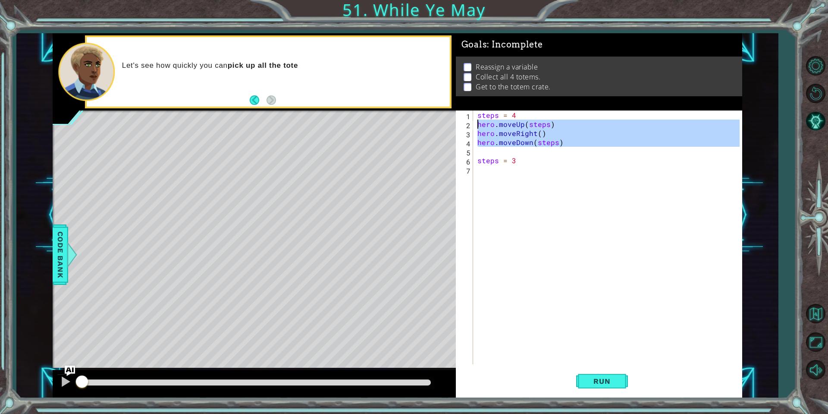
drag, startPoint x: 569, startPoint y: 147, endPoint x: 474, endPoint y: 128, distance: 97.2
click at [474, 128] on div "1 2 3 4 5 6 7 steps = 4 hero . moveUp ( steps ) hero . moveRight ( ) hero . mov…" at bounding box center [598, 237] width 284 height 254
type textarea "hero.moveUp(steps) hero.moveRight()"
click at [508, 171] on div "steps = 4 hero . moveUp ( steps ) hero . moveRight ( ) hero . moveDown ( steps …" at bounding box center [610, 246] width 268 height 272
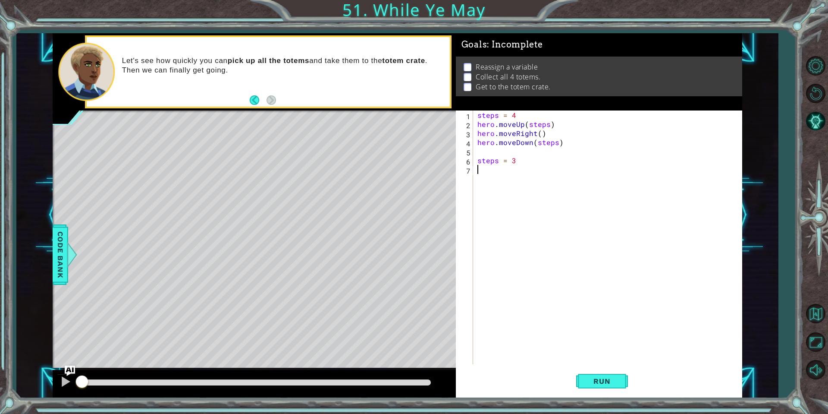
paste textarea "s"
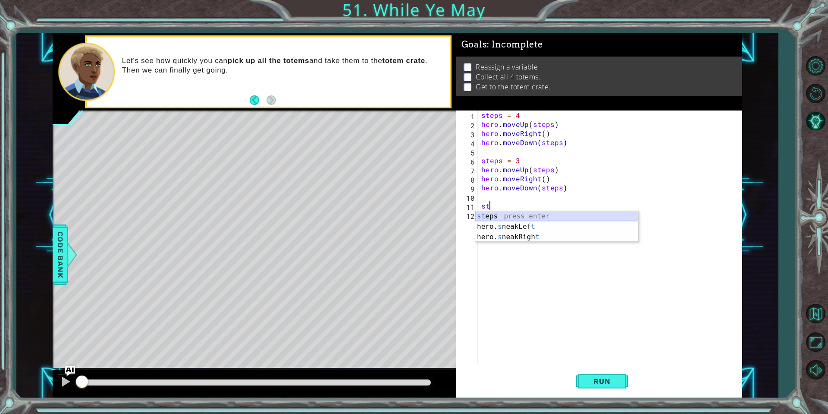
click at [516, 216] on div "st eps press enter hero. s neakLef t press enter hero. s neakRigh t press enter" at bounding box center [556, 237] width 163 height 52
type textarea "steps = 2"
click at [511, 220] on div "steps = 4 hero . moveUp ( steps ) hero . moveRight ( ) hero . moveDown ( steps …" at bounding box center [612, 246] width 264 height 272
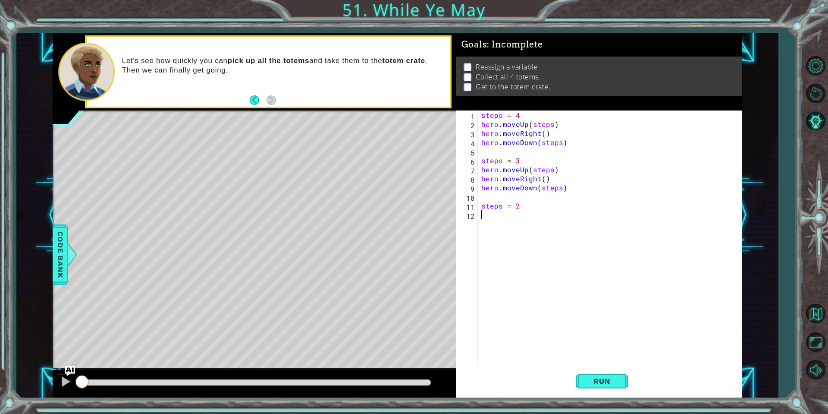
scroll to position [0, 0]
type textarea "h"
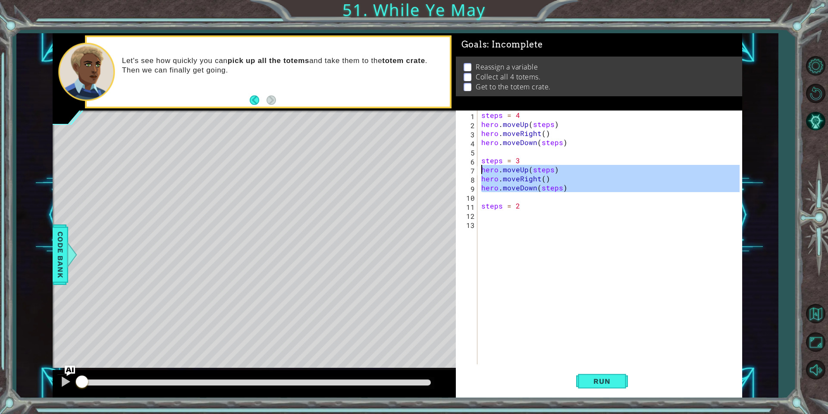
drag, startPoint x: 582, startPoint y: 194, endPoint x: 480, endPoint y: 169, distance: 105.0
click at [480, 169] on div "steps = 4 hero . moveUp ( steps ) hero . moveRight ( ) hero . moveDown ( steps …" at bounding box center [612, 246] width 264 height 272
type textarea "hero.moveUp(steps) hero.moveRight()"
click at [480, 212] on div "steps = 4 hero . moveUp ( steps ) hero . moveRight ( ) hero . moveDown ( steps …" at bounding box center [612, 246] width 264 height 272
click at [482, 212] on div "steps = 4 hero . moveUp ( steps ) hero . moveRight ( ) hero . moveDown ( steps …" at bounding box center [612, 246] width 264 height 272
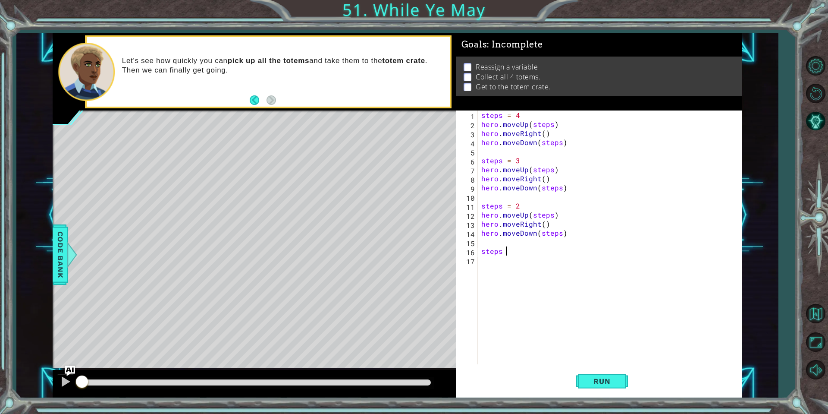
scroll to position [0, 1]
type textarea "steps = 1"
click at [520, 260] on div "steps = 4 hero . moveUp ( steps ) hero . moveRight ( ) hero . moveDown ( steps …" at bounding box center [612, 246] width 264 height 272
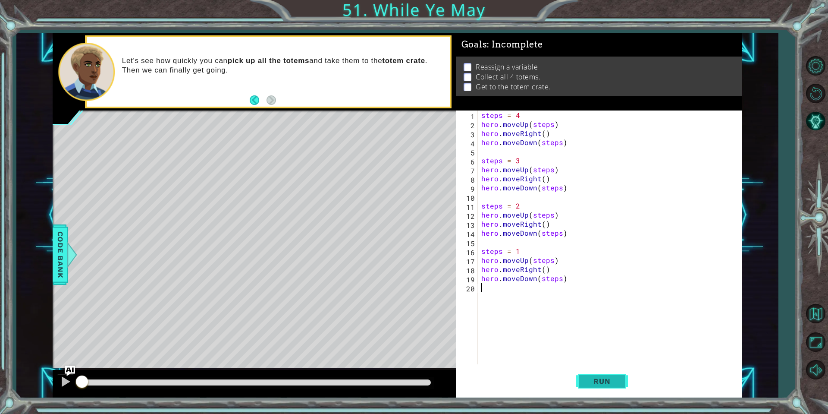
click at [599, 376] on button "Run" at bounding box center [602, 381] width 52 height 28
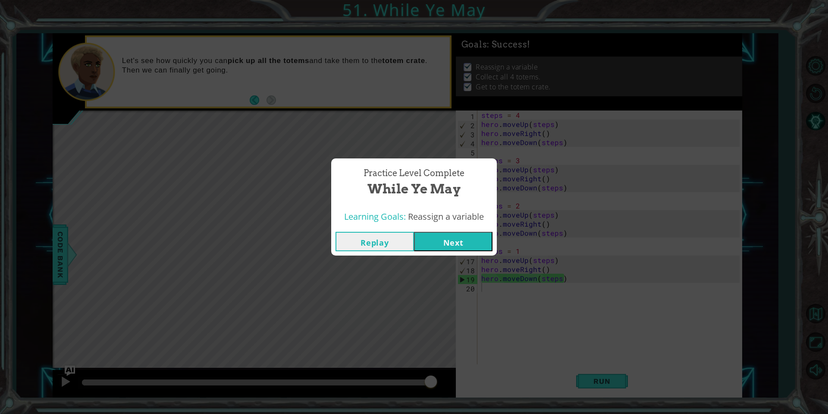
click at [452, 241] on button "Next" at bounding box center [453, 241] width 78 height 19
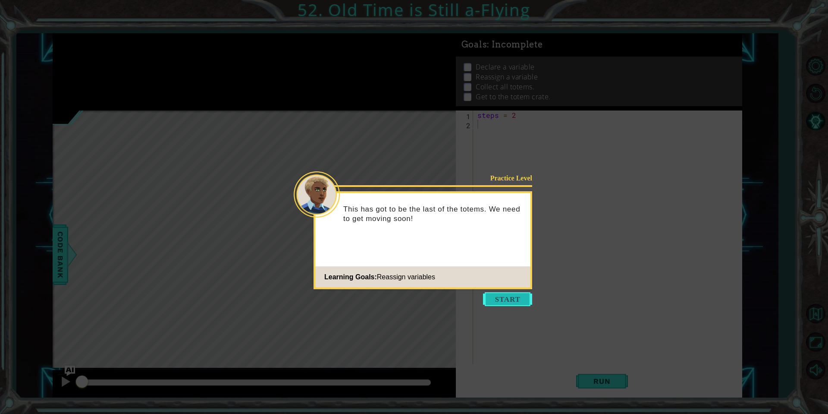
click at [515, 296] on button "Start" at bounding box center [507, 299] width 49 height 14
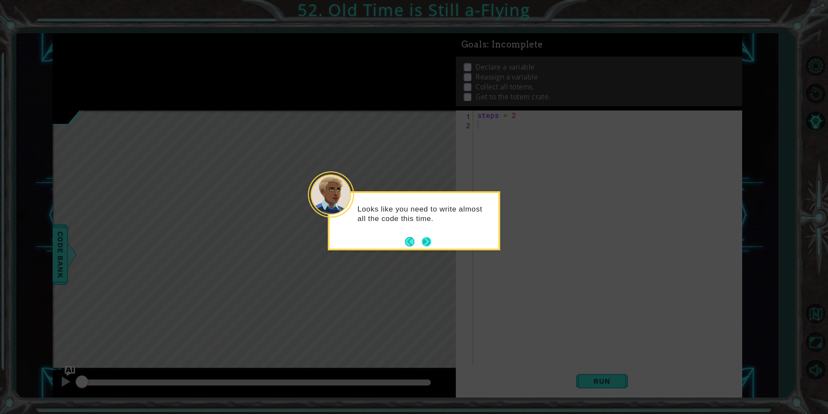
click at [424, 242] on button "Next" at bounding box center [426, 241] width 9 height 9
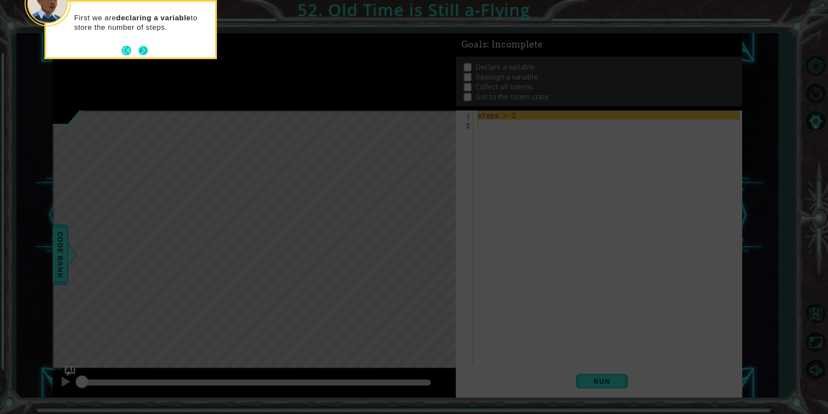
click at [143, 53] on button "Next" at bounding box center [142, 50] width 9 height 9
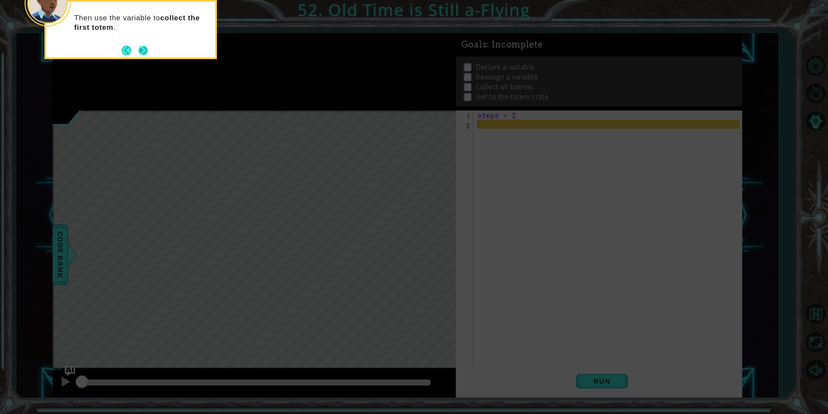
click at [144, 51] on button "Next" at bounding box center [143, 50] width 11 height 11
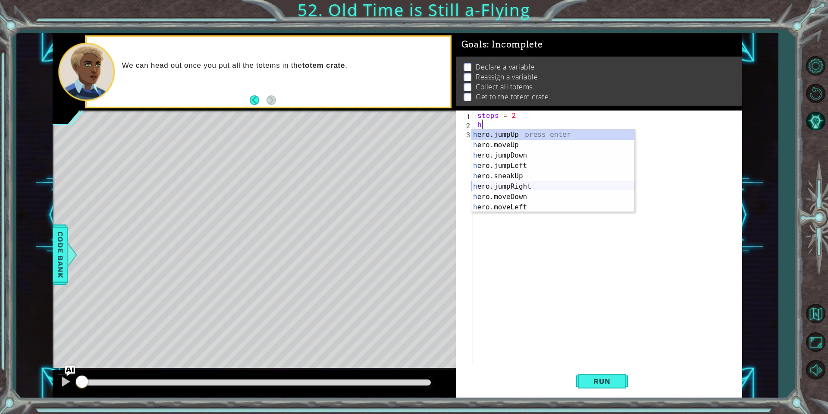
scroll to position [62, 0]
click at [524, 155] on div "h ero.moveDown press enter h ero.moveLeft press enter h ero.moveRight press ent…" at bounding box center [552, 181] width 163 height 104
type textarea "hero.moveRight(1)"
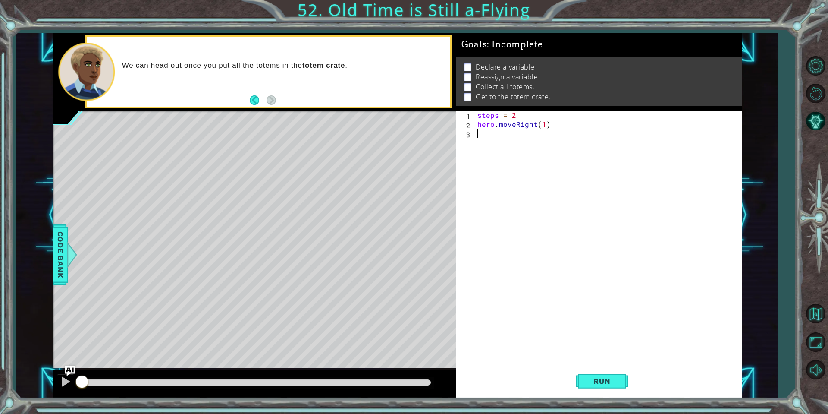
click at [521, 140] on div "steps = 2 hero . moveRight ( 1 )" at bounding box center [610, 246] width 268 height 272
click at [546, 125] on div "steps = 2 hero . moveRight ( 1 )" at bounding box center [610, 246] width 268 height 272
click at [544, 125] on div "steps = 2 hero . moveRight ( 1 )" at bounding box center [610, 246] width 268 height 272
type textarea "hero.moveRight(steps)"
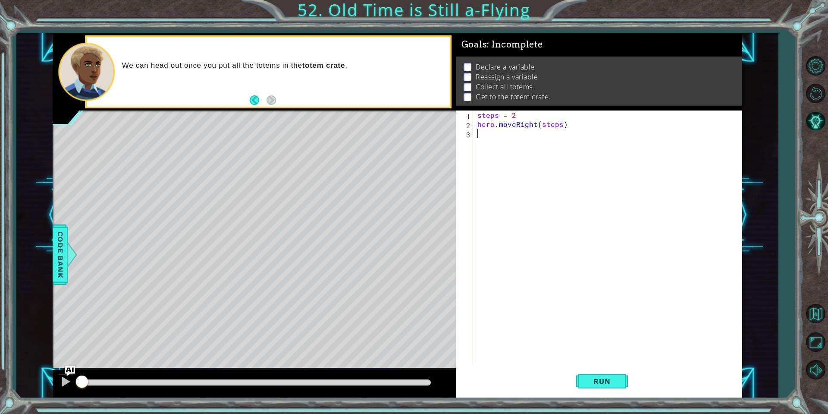
click at [501, 132] on div "steps = 2 hero . moveRight ( steps )" at bounding box center [610, 246] width 268 height 272
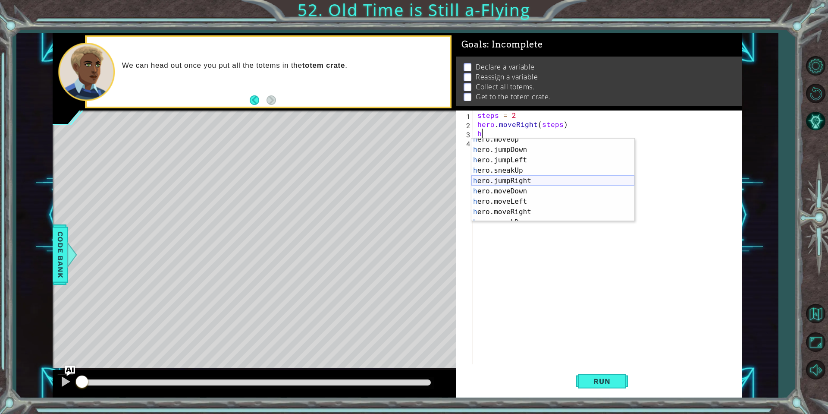
scroll to position [15, 0]
click at [533, 195] on div "h ero.moveUp press enter h ero.jumpDown press enter h ero.jumpLeft press enter …" at bounding box center [552, 186] width 163 height 104
type textarea "hero.moveDown(1)"
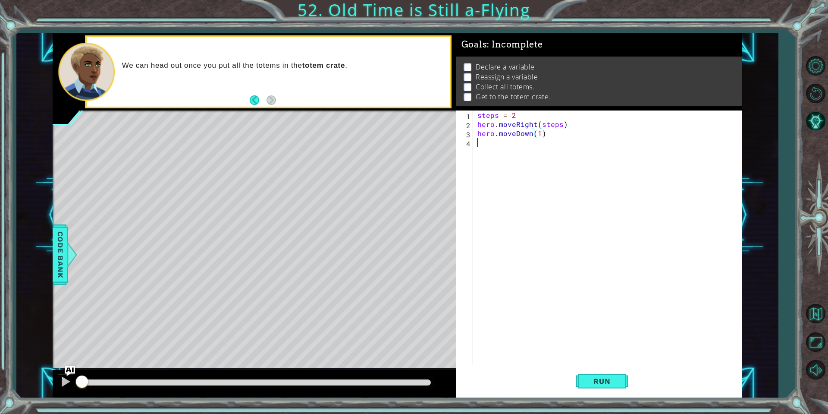
click at [496, 143] on div "steps = 2 hero . moveRight ( steps ) hero . moveDown ( 1 )" at bounding box center [610, 246] width 268 height 272
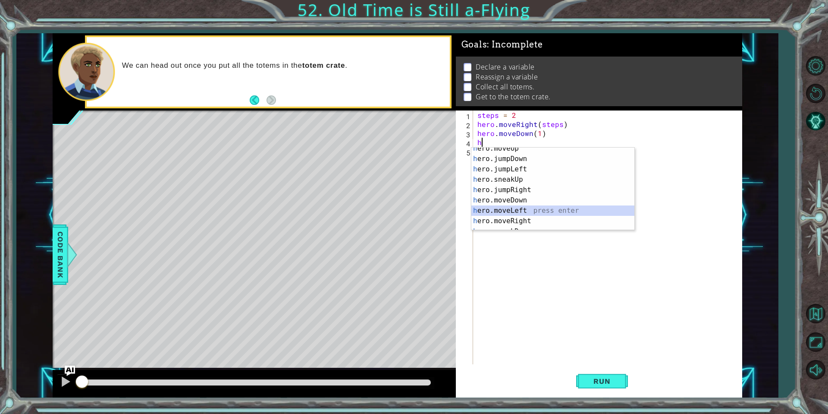
click at [533, 210] on div "h ero.moveUp press enter h ero.jumpDown press enter h ero.jumpLeft press enter …" at bounding box center [552, 195] width 163 height 104
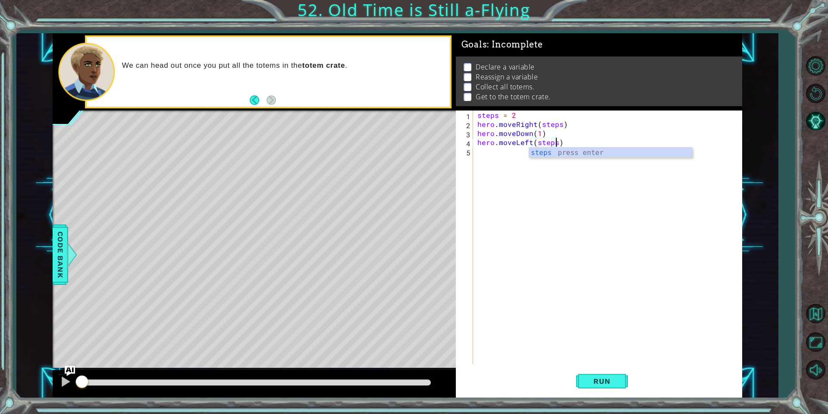
scroll to position [0, 5]
type textarea "hero.moveLeft(steps)"
click at [616, 381] on span "Run" at bounding box center [602, 380] width 34 height 9
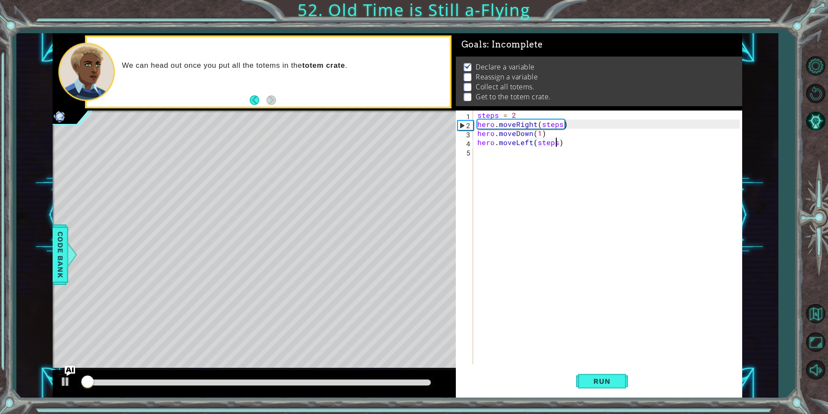
click at [507, 158] on div "steps = 2 hero . moveRight ( steps ) hero . moveDown ( 1 ) hero . moveLeft ( st…" at bounding box center [610, 246] width 268 height 272
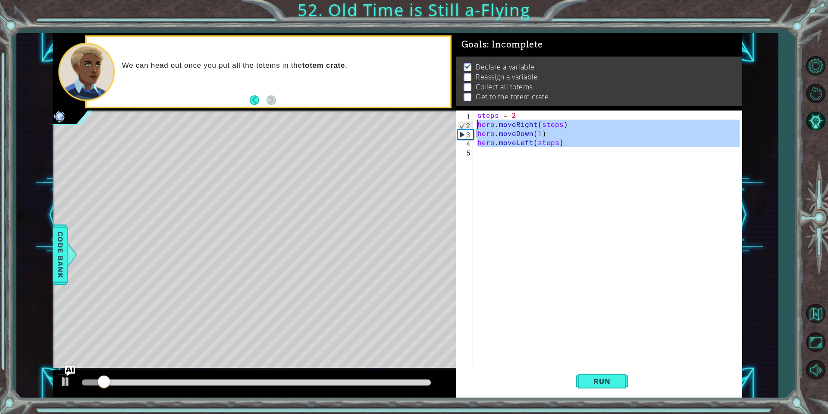
drag, startPoint x: 587, startPoint y: 149, endPoint x: 478, endPoint y: 125, distance: 111.7
click at [478, 125] on div "steps = 2 hero . moveRight ( steps ) hero . moveDown ( 1 ) hero . moveLeft ( st…" at bounding box center [610, 246] width 268 height 272
type textarea "hero.moveRight(steps) hero.moveDown(1)"
click at [477, 153] on div "steps = 2 hero . moveRight ( steps ) hero . moveDown ( 1 ) hero . moveLeft ( st…" at bounding box center [608, 237] width 264 height 254
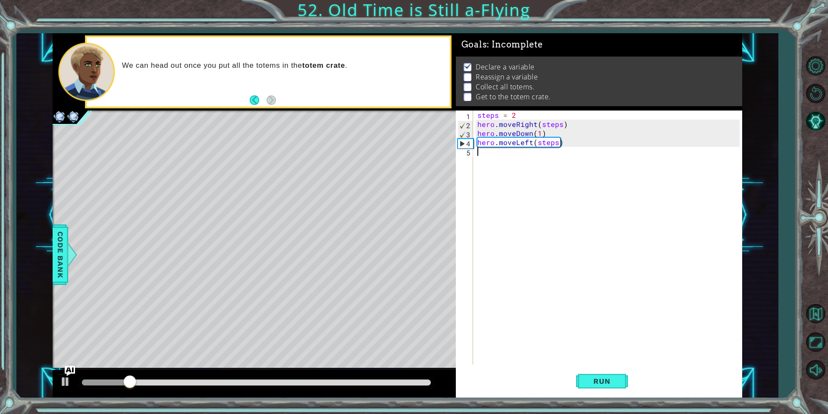
click at [477, 153] on div "steps = 2 hero . moveRight ( steps ) hero . moveDown ( 1 ) hero . moveLeft ( st…" at bounding box center [610, 246] width 268 height 272
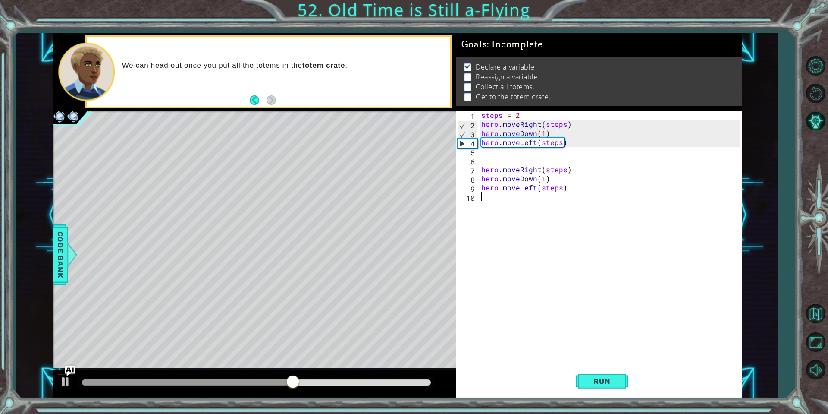
click at [508, 160] on div "steps = 2 hero . moveRight ( steps ) hero . moveDown ( 1 ) hero . moveLeft ( st…" at bounding box center [612, 246] width 264 height 272
click at [536, 174] on div "ste ps press enter" at bounding box center [556, 181] width 163 height 31
type textarea "steps = 4"
click at [521, 206] on div "steps = 2 hero . moveRight ( steps ) hero . moveDown ( 1 ) hero . moveLeft ( st…" at bounding box center [612, 246] width 264 height 272
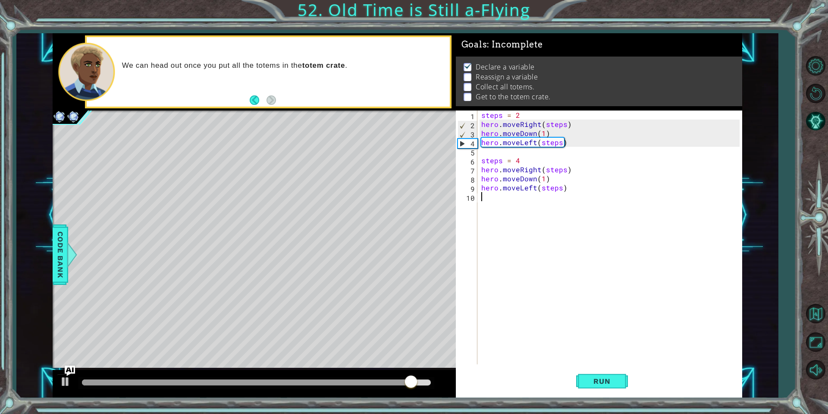
scroll to position [0, 0]
click at [493, 201] on div "steps = 2 hero . moveRight ( steps ) hero . moveDown ( 1 ) hero . moveLeft ( st…" at bounding box center [612, 246] width 264 height 272
click at [490, 207] on div "steps = 2 hero . moveRight ( steps ) hero . moveDown ( 1 ) hero . moveLeft ( st…" at bounding box center [612, 246] width 264 height 272
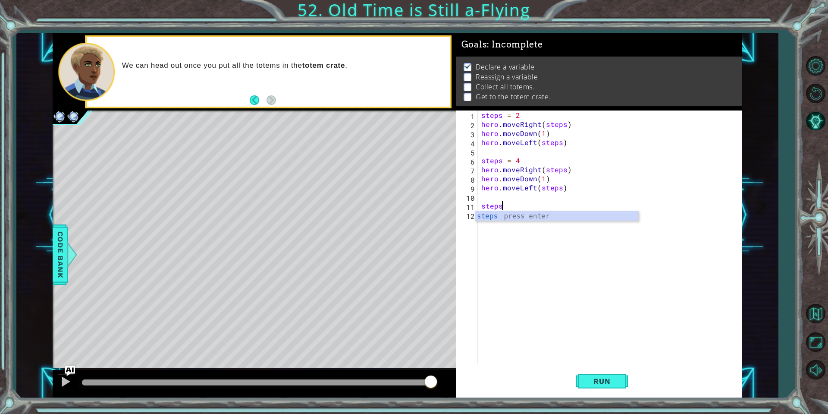
scroll to position [0, 1]
type textarea "steps 6"
click at [521, 223] on div "steps = 2 hero . moveRight ( steps ) hero . moveDown ( 1 ) hero . moveLeft ( st…" at bounding box center [612, 246] width 264 height 272
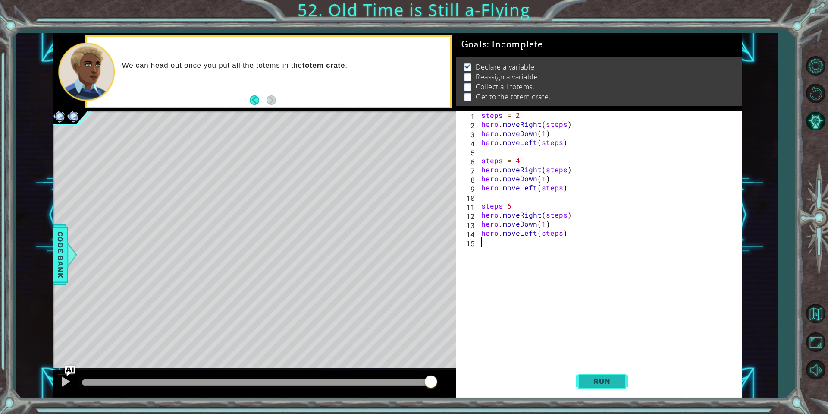
click at [588, 381] on span "Run" at bounding box center [602, 380] width 34 height 9
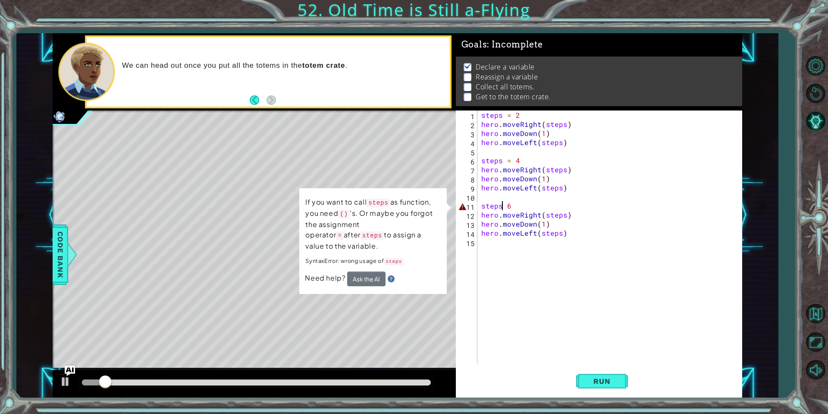
click at [504, 204] on div "steps = 2 hero . moveRight ( steps ) hero . moveDown ( 1 ) hero . moveLeft ( st…" at bounding box center [612, 246] width 264 height 272
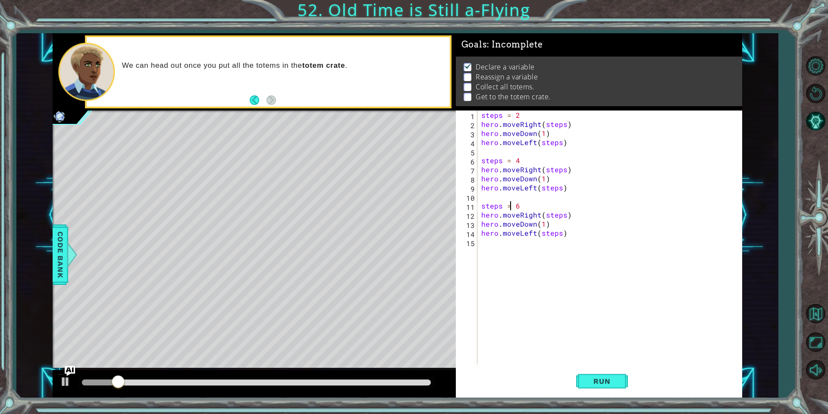
scroll to position [0, 2]
type textarea "steps = 6"
click at [613, 375] on button "Run" at bounding box center [602, 381] width 52 height 28
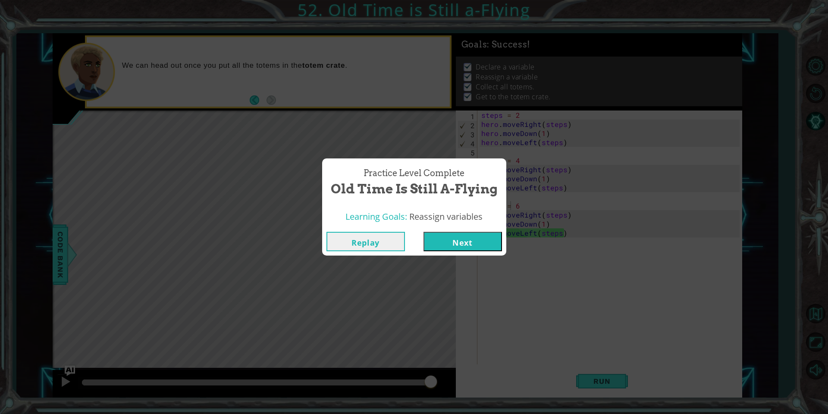
click at [483, 245] on button "Next" at bounding box center [462, 241] width 78 height 19
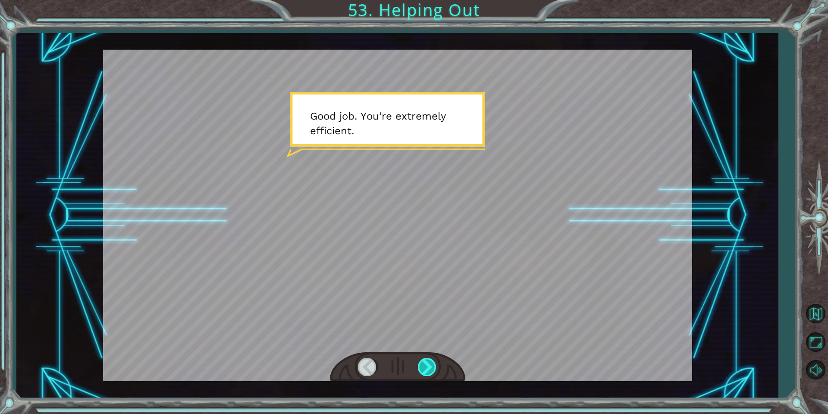
click at [434, 360] on div at bounding box center [427, 367] width 19 height 18
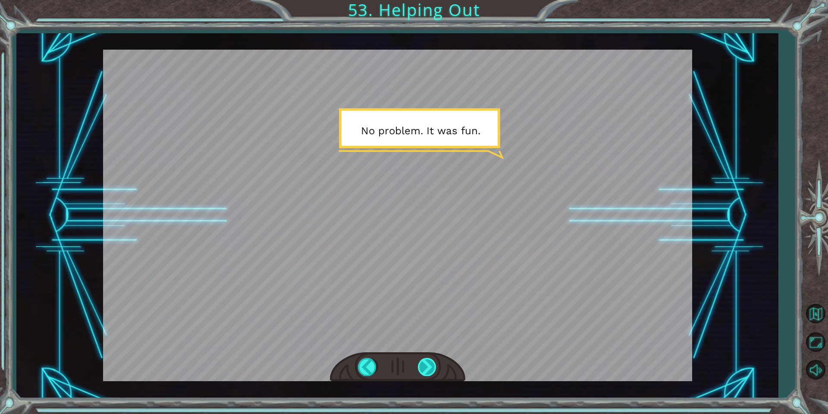
click at [428, 362] on div at bounding box center [427, 367] width 19 height 18
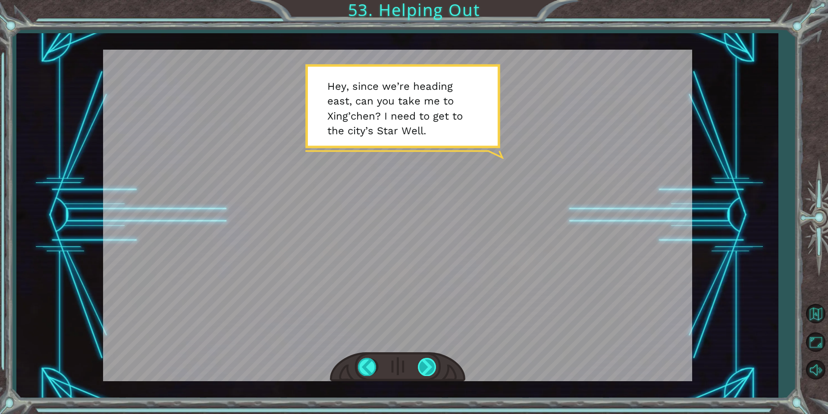
click at [429, 368] on div at bounding box center [427, 367] width 19 height 18
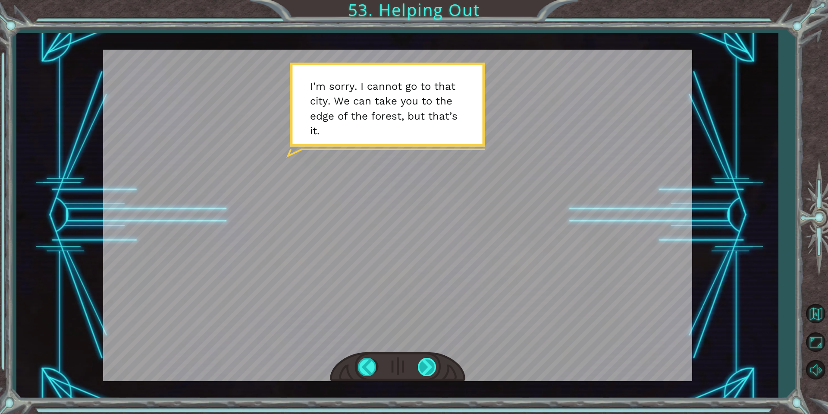
click at [429, 368] on div at bounding box center [427, 367] width 19 height 18
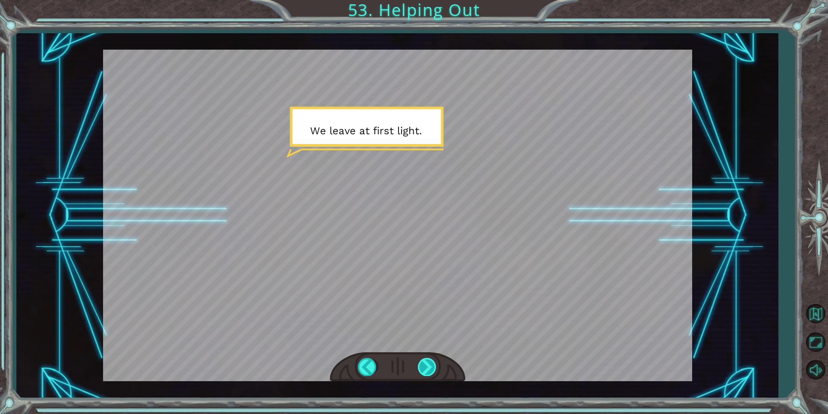
click at [429, 368] on div at bounding box center [427, 367] width 19 height 18
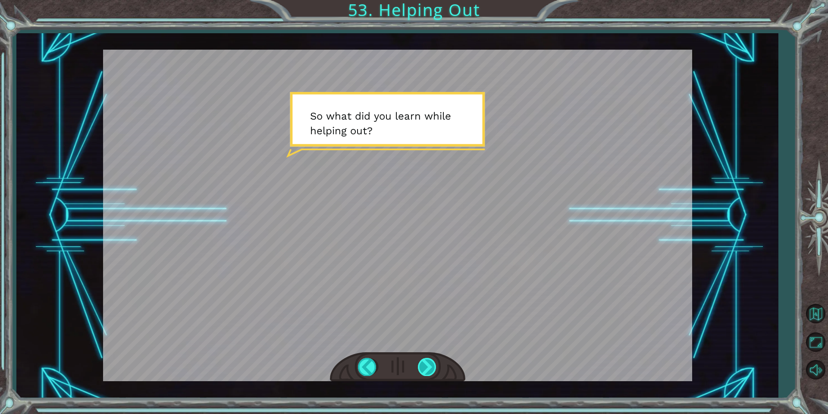
click at [429, 368] on div at bounding box center [427, 367] width 19 height 18
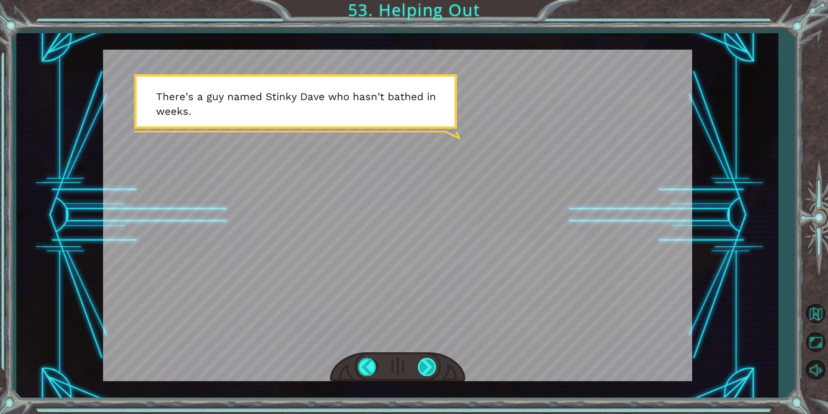
click at [423, 369] on div at bounding box center [427, 367] width 19 height 18
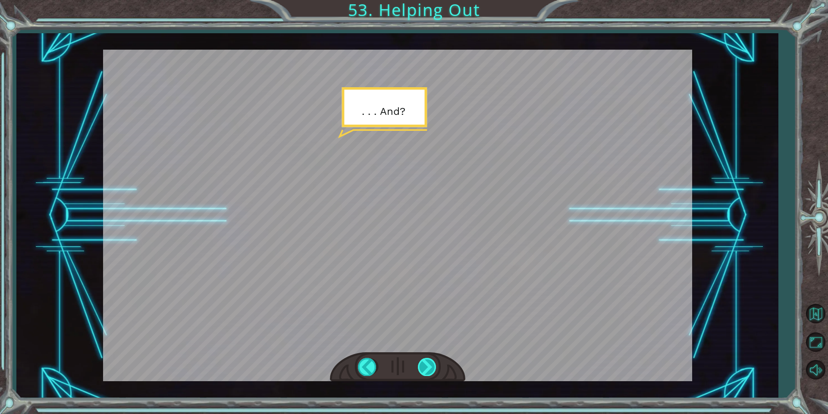
click at [431, 373] on div at bounding box center [427, 367] width 19 height 18
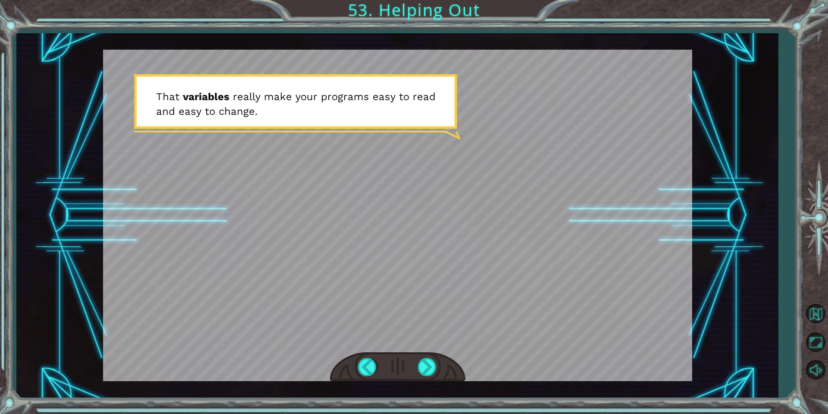
click at [430, 378] on div at bounding box center [397, 367] width 135 height 30
click at [428, 370] on div at bounding box center [427, 367] width 19 height 18
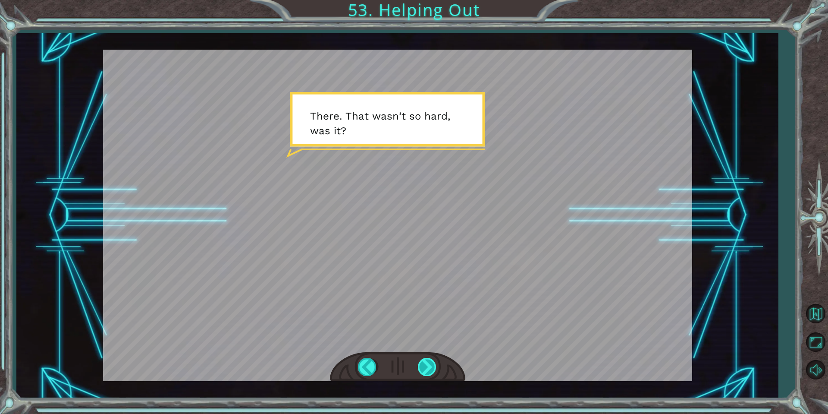
click at [428, 368] on div at bounding box center [427, 367] width 19 height 18
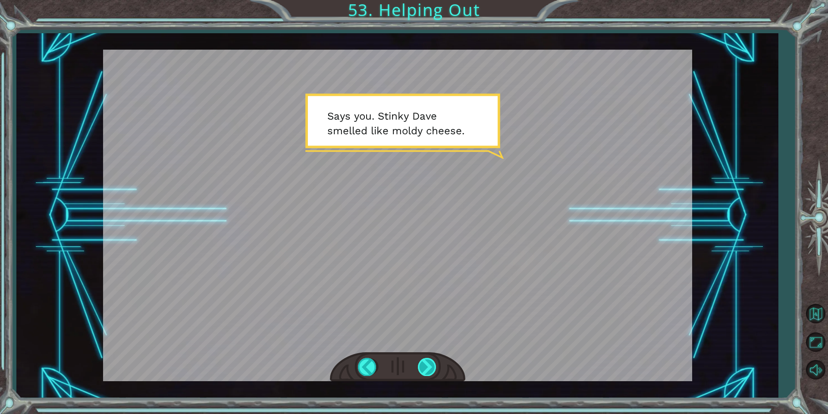
click at [428, 368] on div at bounding box center [427, 367] width 19 height 18
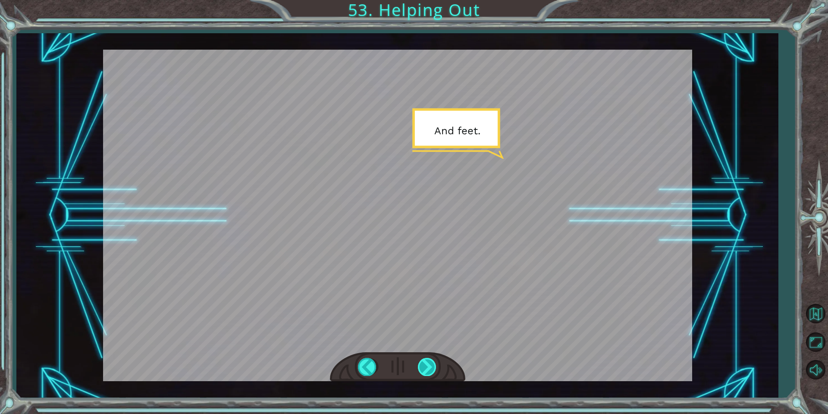
click at [428, 368] on div at bounding box center [427, 367] width 19 height 18
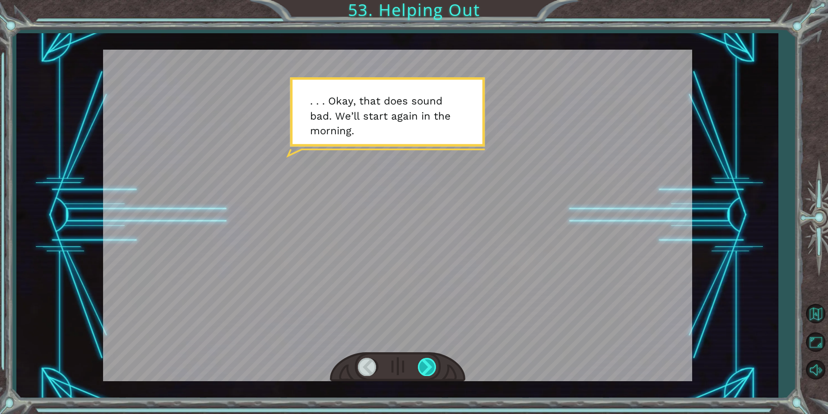
click at [428, 368] on div at bounding box center [427, 367] width 19 height 18
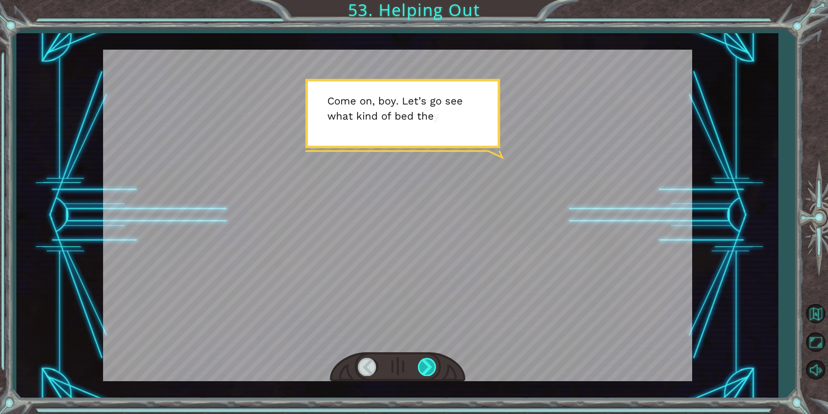
click at [428, 368] on div at bounding box center [427, 367] width 19 height 18
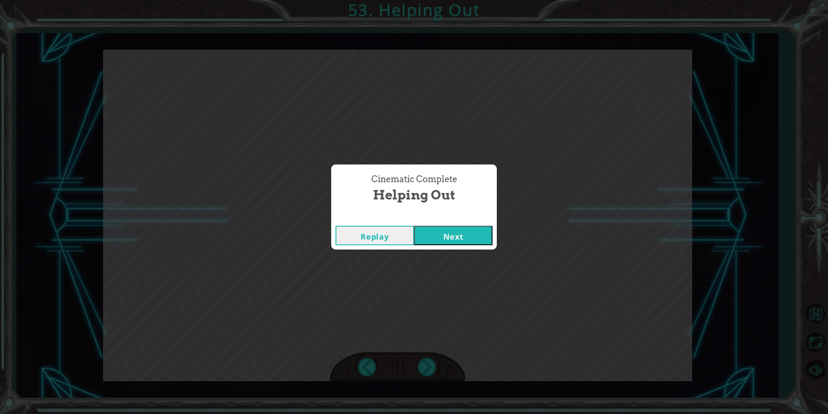
click at [465, 231] on button "Next" at bounding box center [453, 235] width 78 height 19
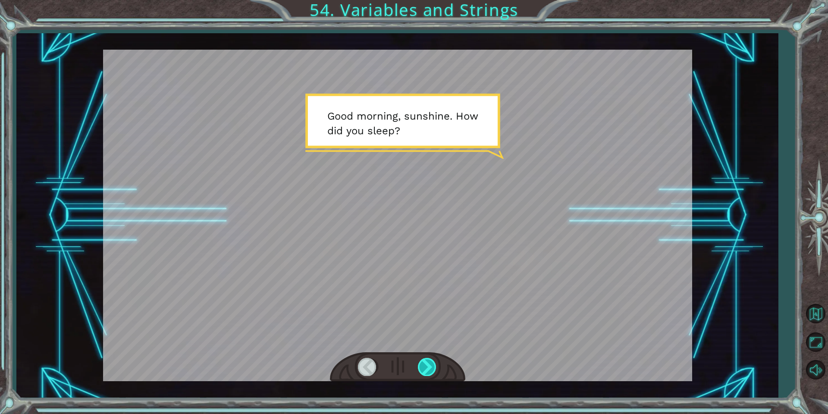
click at [433, 370] on div at bounding box center [427, 367] width 19 height 18
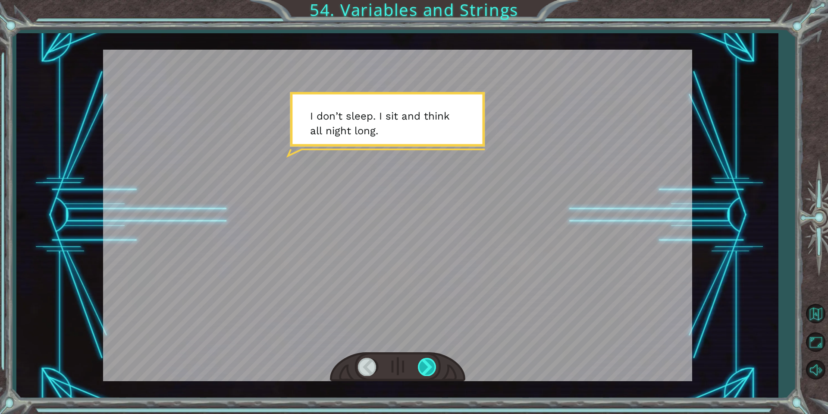
click at [433, 370] on div at bounding box center [427, 367] width 19 height 18
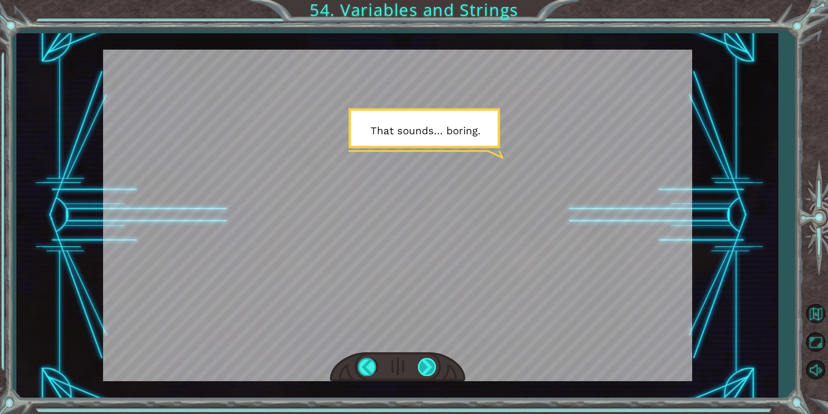
click at [433, 370] on div at bounding box center [427, 367] width 19 height 18
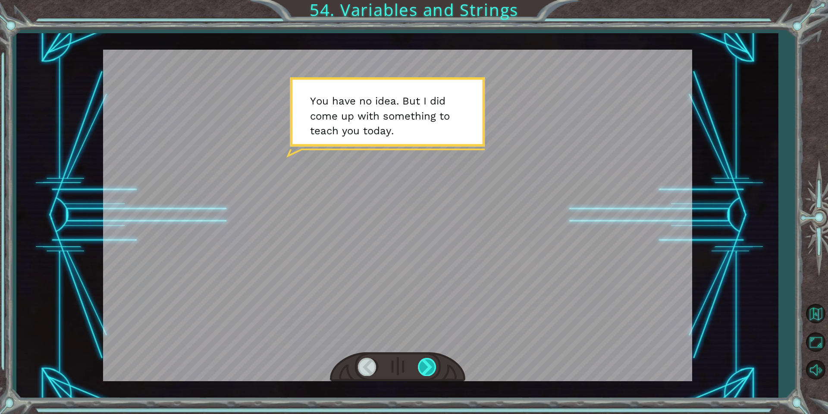
click at [433, 370] on div at bounding box center [427, 367] width 19 height 18
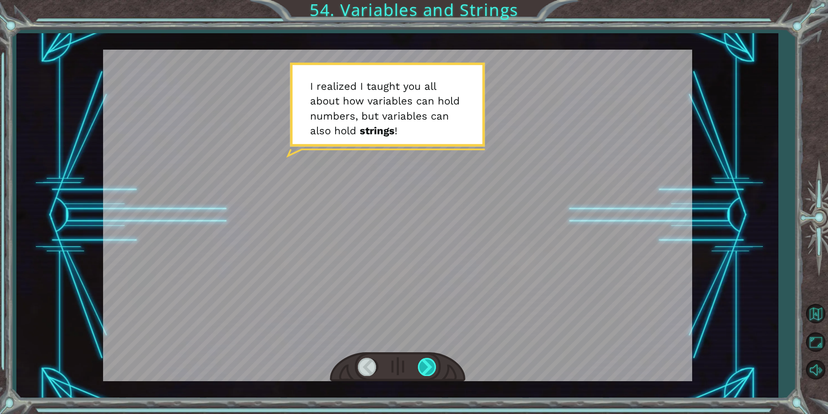
click at [433, 370] on div at bounding box center [427, 367] width 19 height 18
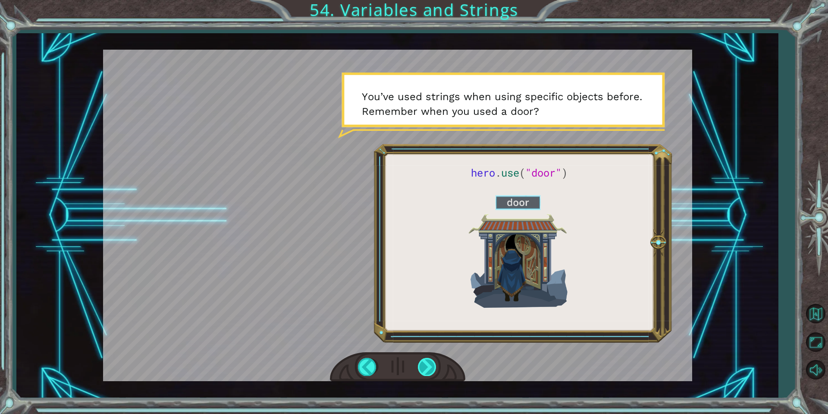
click at [433, 370] on div at bounding box center [427, 367] width 19 height 18
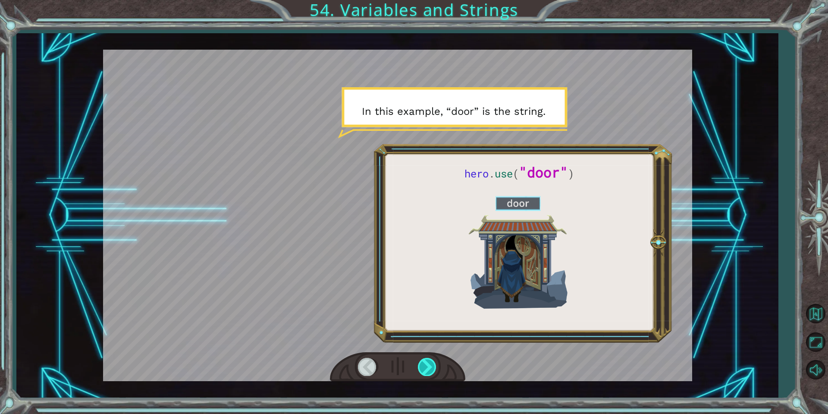
click at [435, 370] on div at bounding box center [427, 367] width 19 height 18
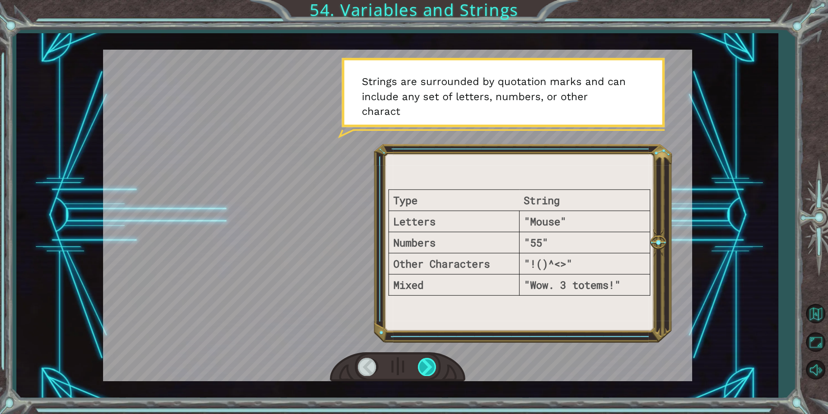
click at [435, 370] on div at bounding box center [427, 367] width 19 height 18
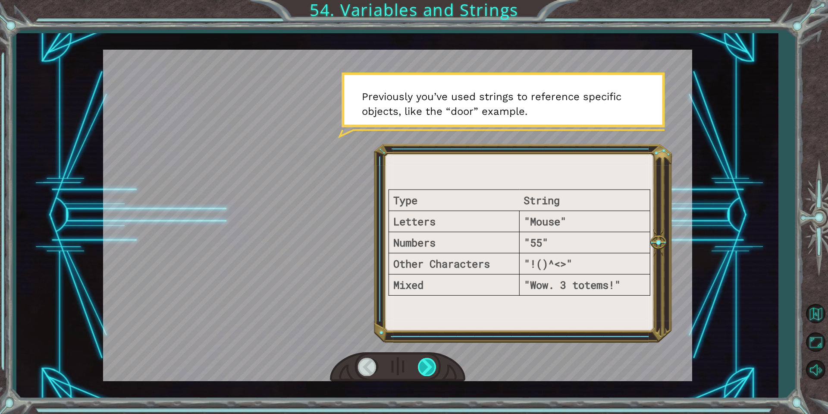
click at [420, 366] on div at bounding box center [427, 367] width 19 height 18
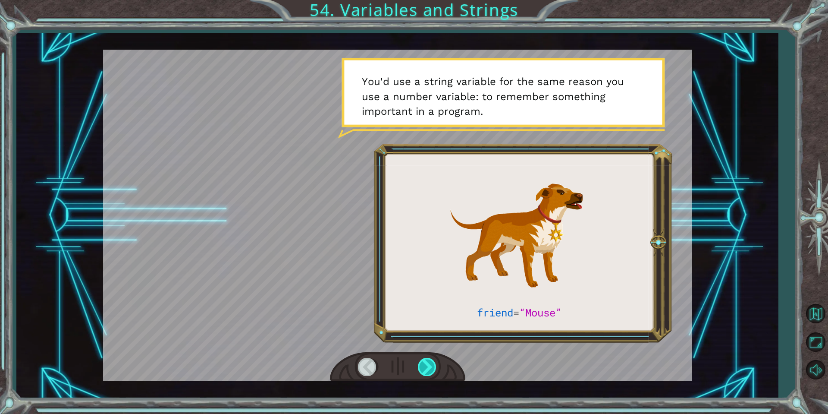
click at [427, 358] on div at bounding box center [427, 367] width 19 height 18
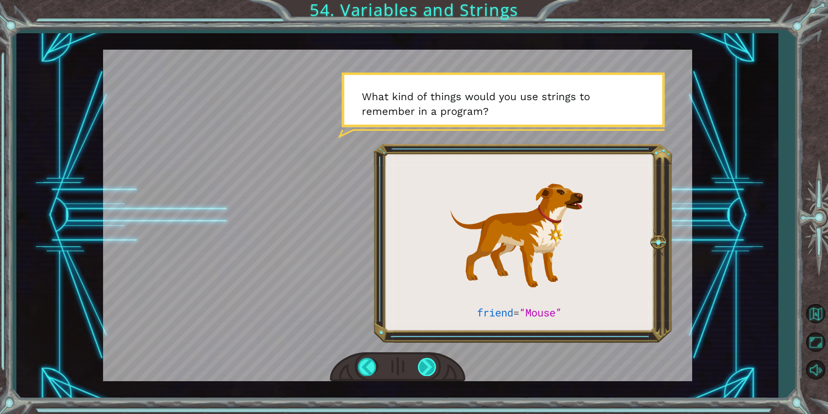
click at [428, 361] on div at bounding box center [427, 367] width 19 height 18
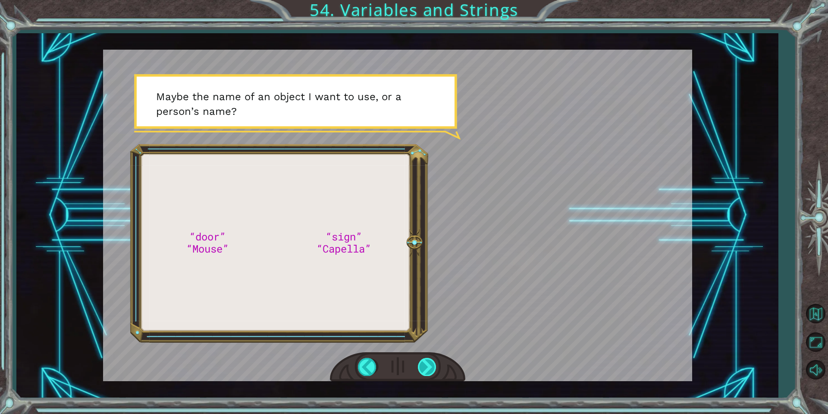
click at [423, 369] on div at bounding box center [427, 367] width 19 height 18
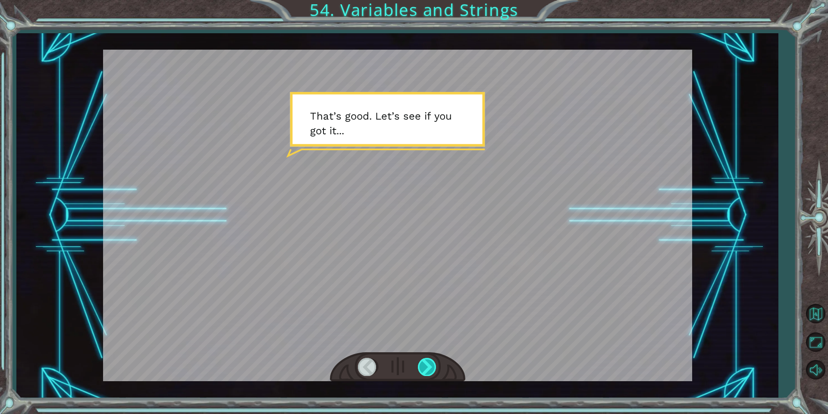
click at [431, 363] on div at bounding box center [427, 367] width 19 height 18
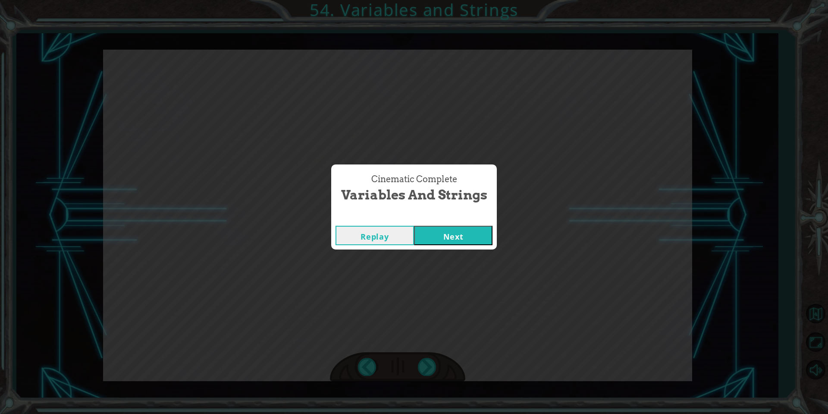
click at [439, 234] on button "Next" at bounding box center [453, 235] width 78 height 19
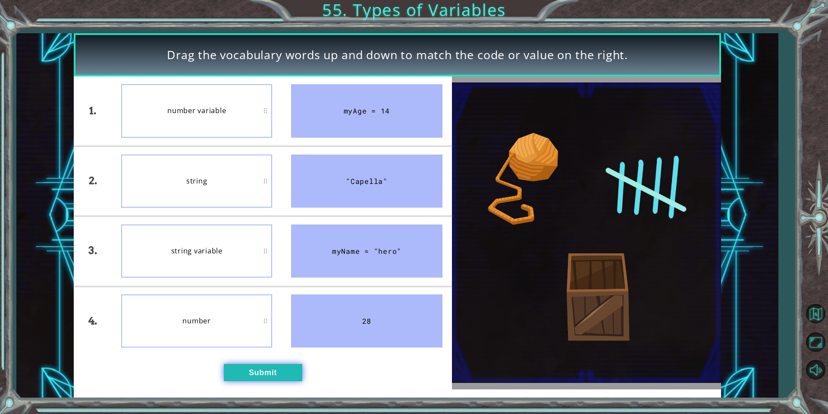
click at [271, 370] on button "Submit" at bounding box center [263, 372] width 78 height 17
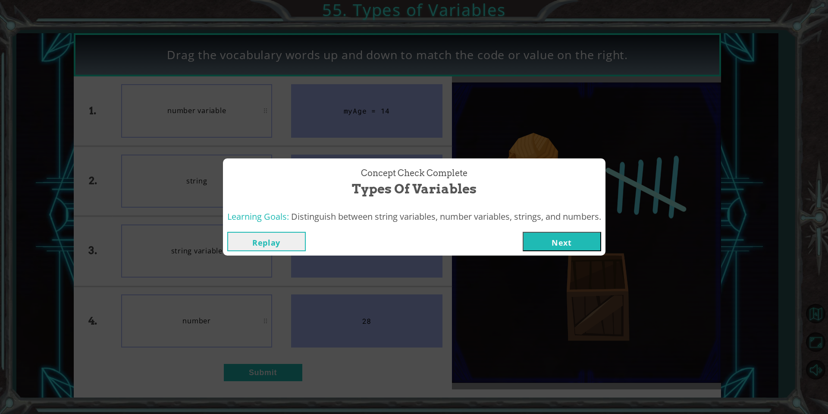
click at [555, 241] on button "Next" at bounding box center [562, 241] width 78 height 19
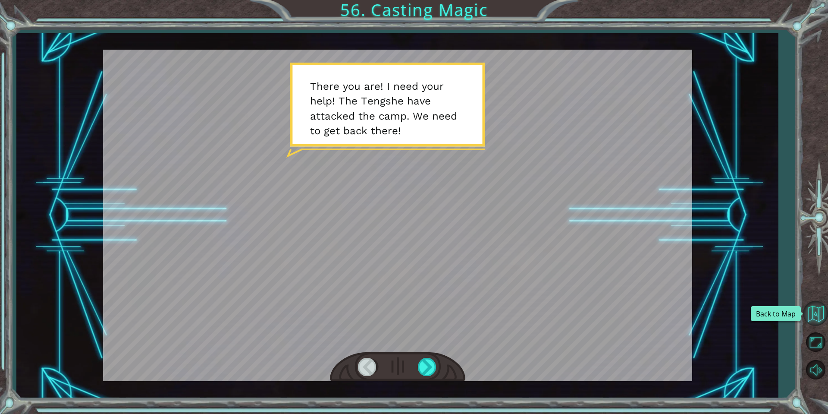
click at [813, 309] on button "Back to Map" at bounding box center [815, 313] width 25 height 25
